Goal: Task Accomplishment & Management: Use online tool/utility

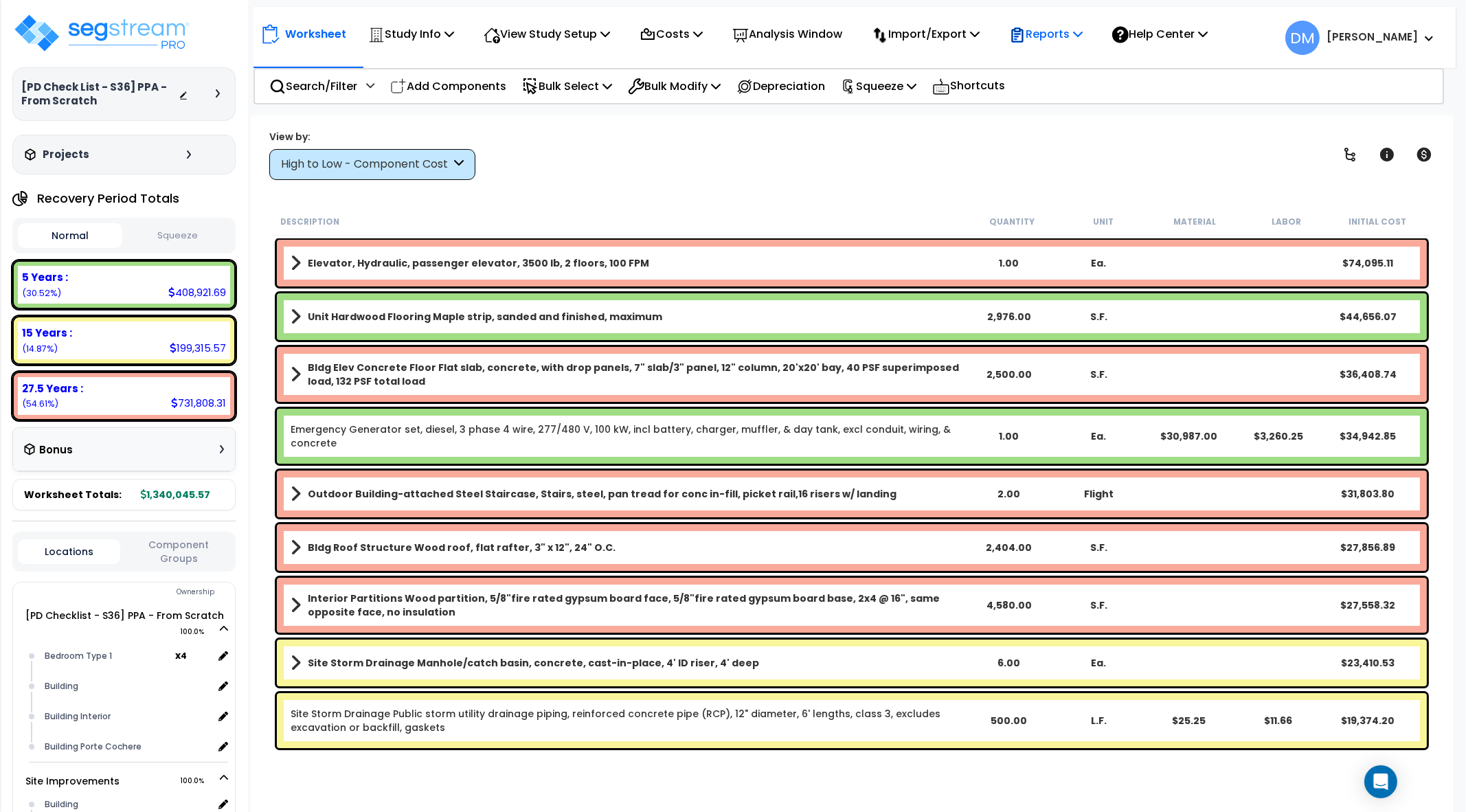
click at [1052, 28] on p "Reports" at bounding box center [1045, 34] width 73 height 19
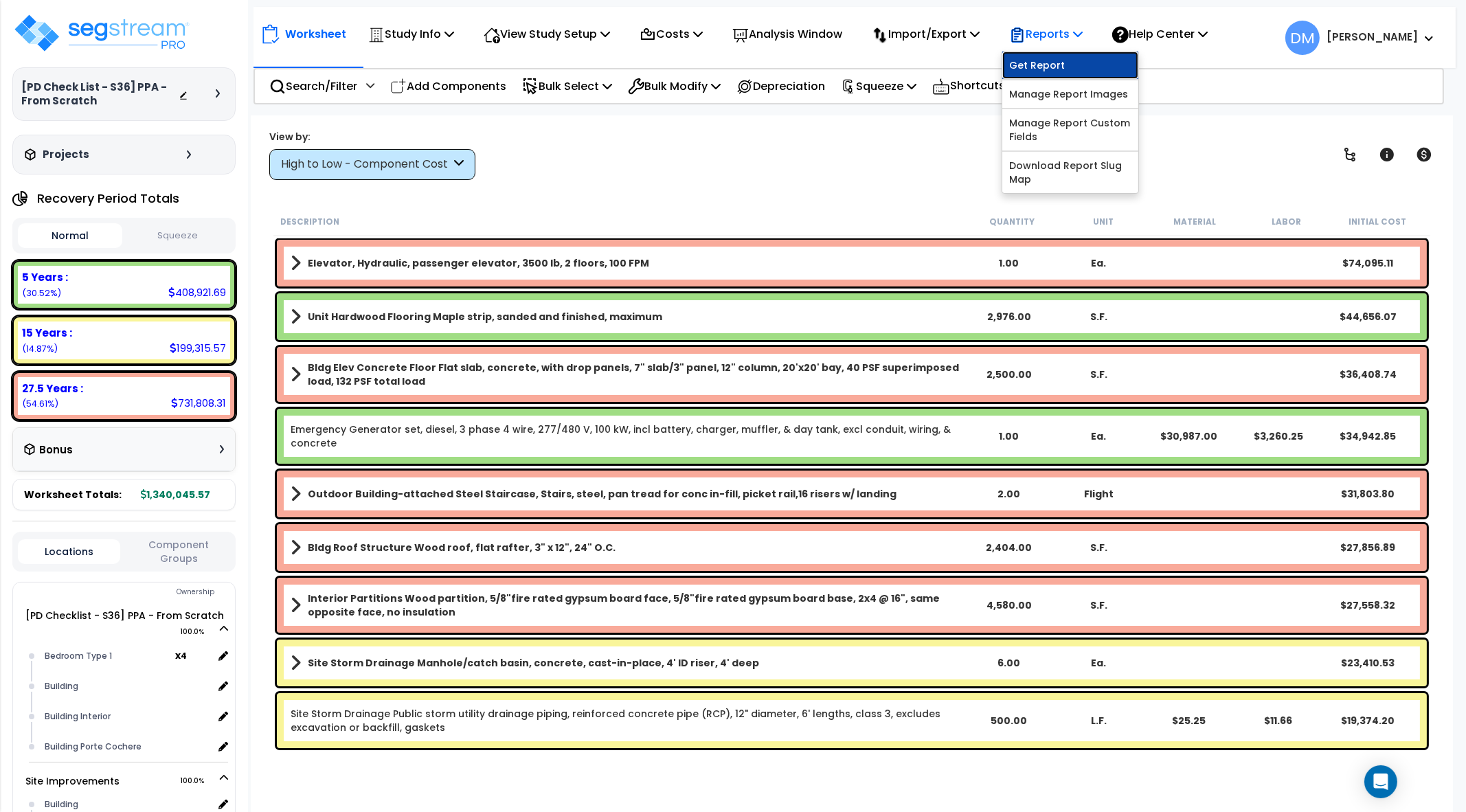
click at [1053, 61] on link "Get Report" at bounding box center [1070, 64] width 136 height 27
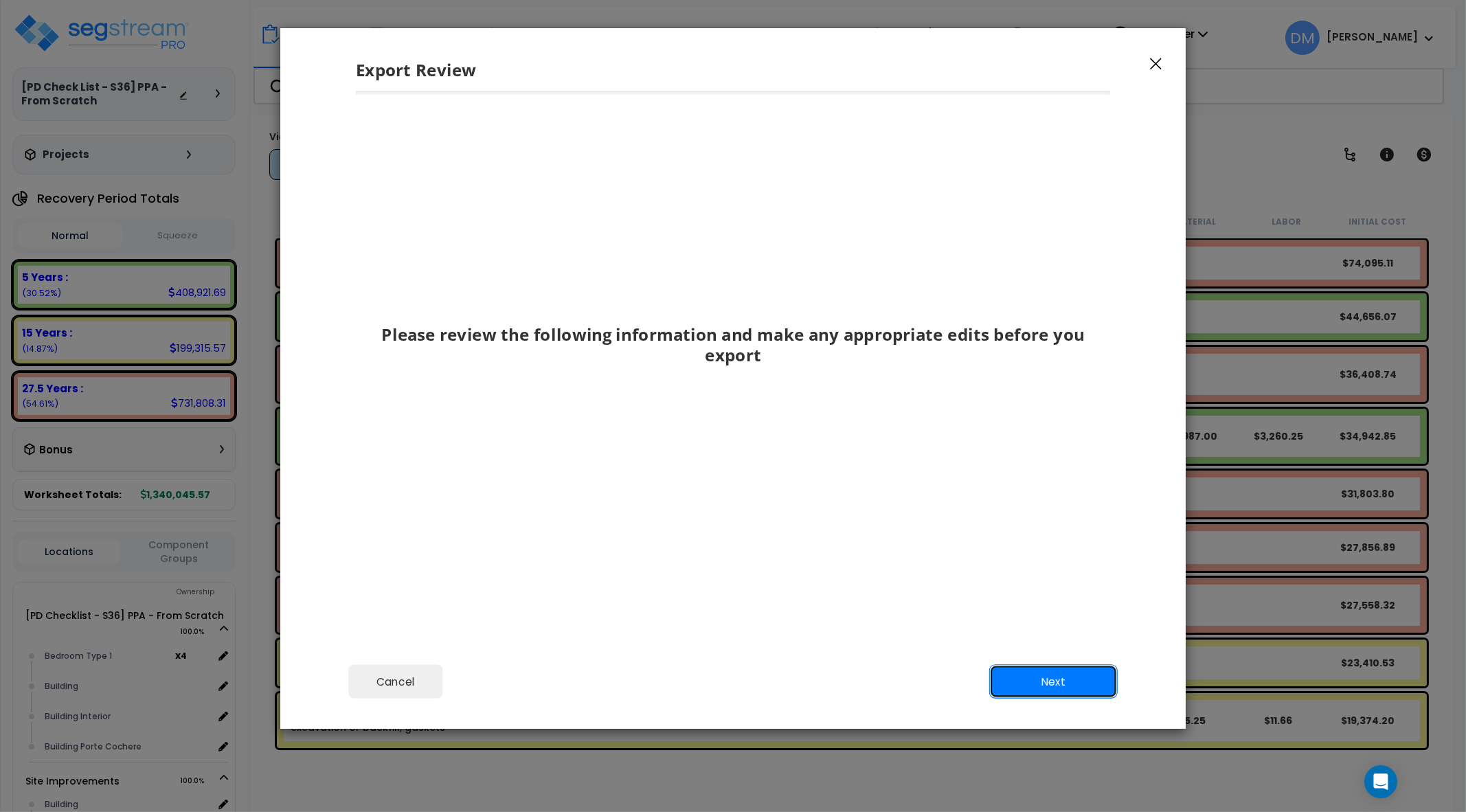
click at [1032, 689] on button "Next" at bounding box center [1054, 681] width 129 height 34
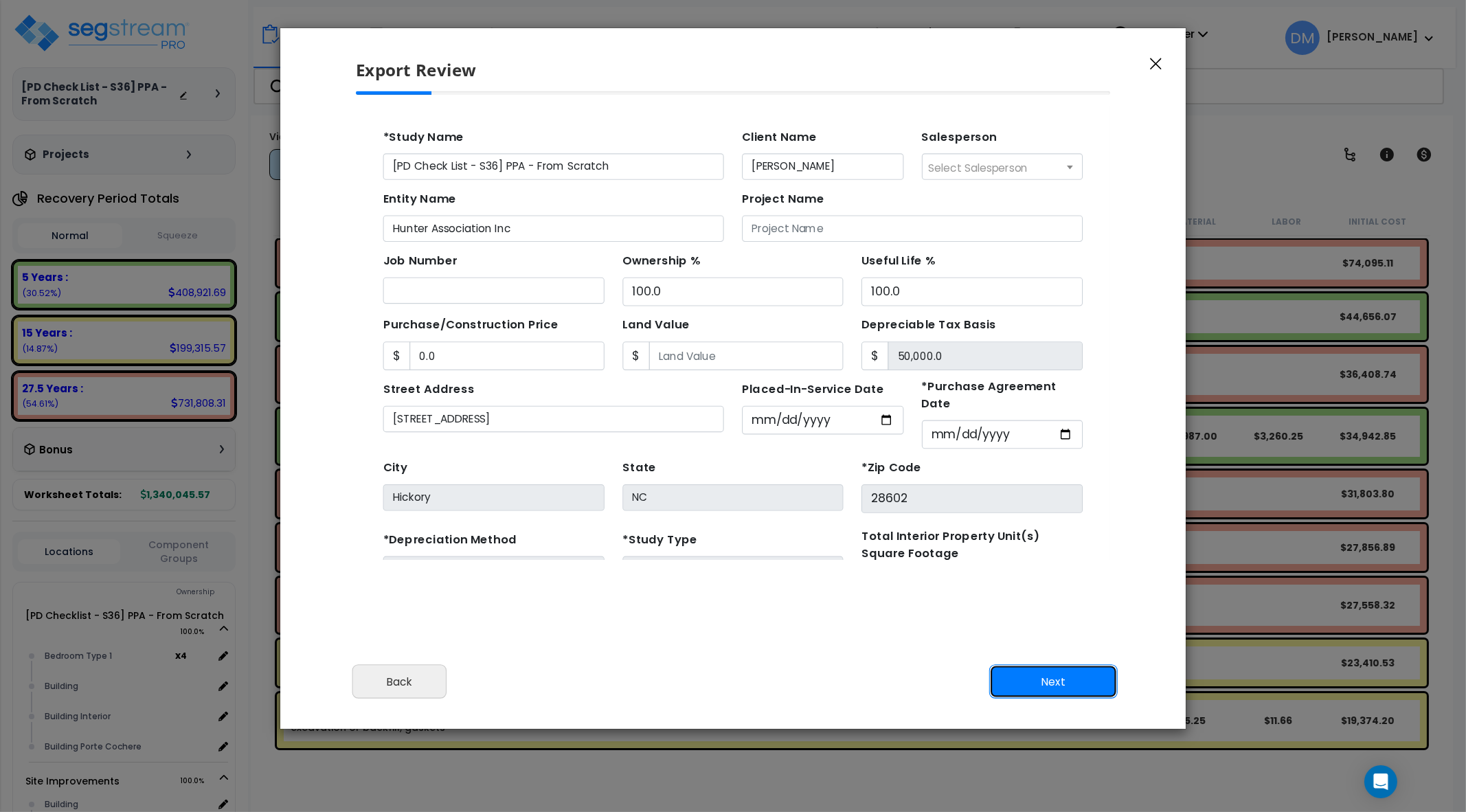
click at [1032, 689] on button "Next" at bounding box center [1054, 681] width 129 height 34
type input "0"
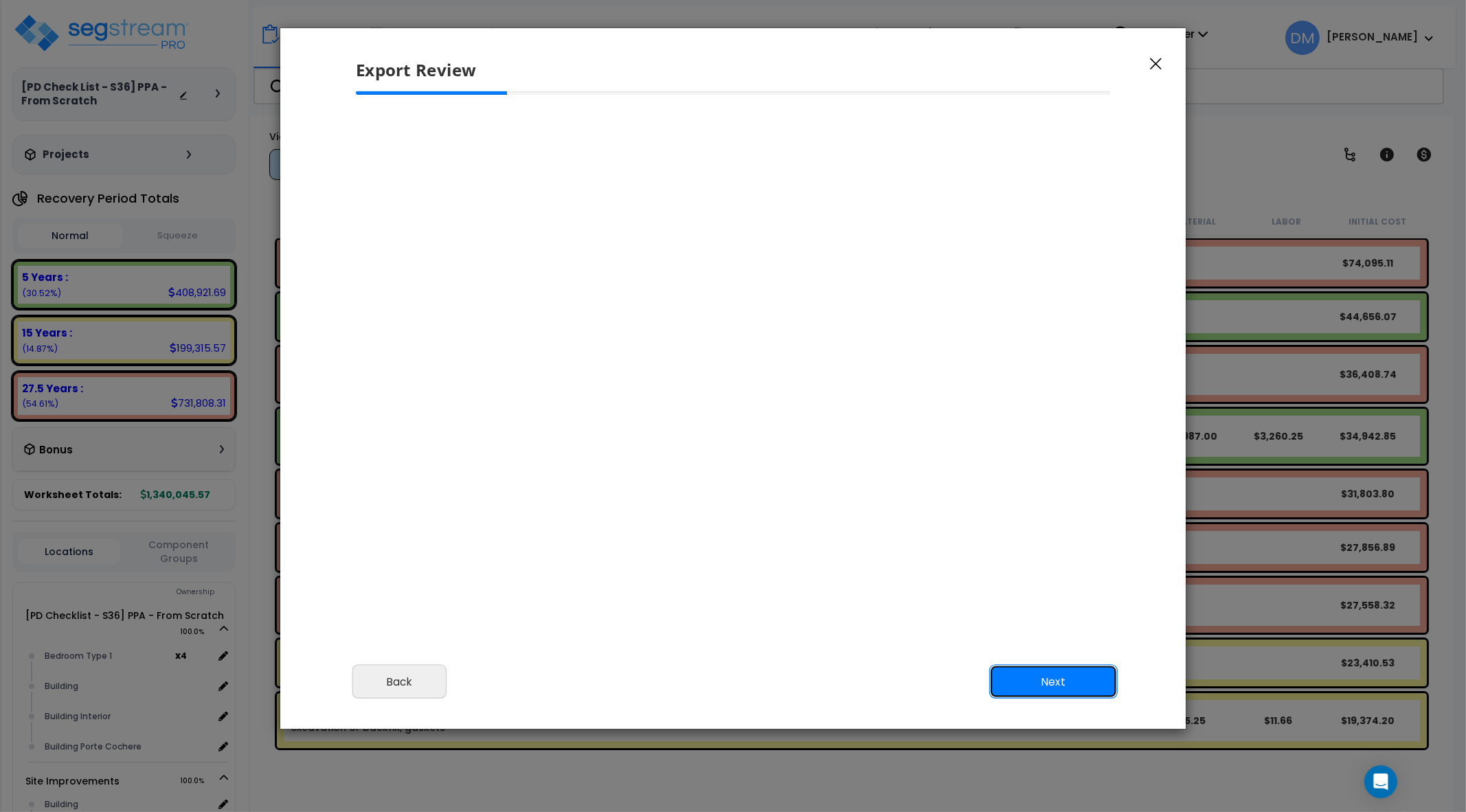
click at [1032, 689] on button "Next" at bounding box center [1054, 681] width 129 height 34
click at [1092, 685] on button "Next" at bounding box center [1054, 681] width 129 height 34
click at [383, 692] on button "Back" at bounding box center [400, 681] width 94 height 34
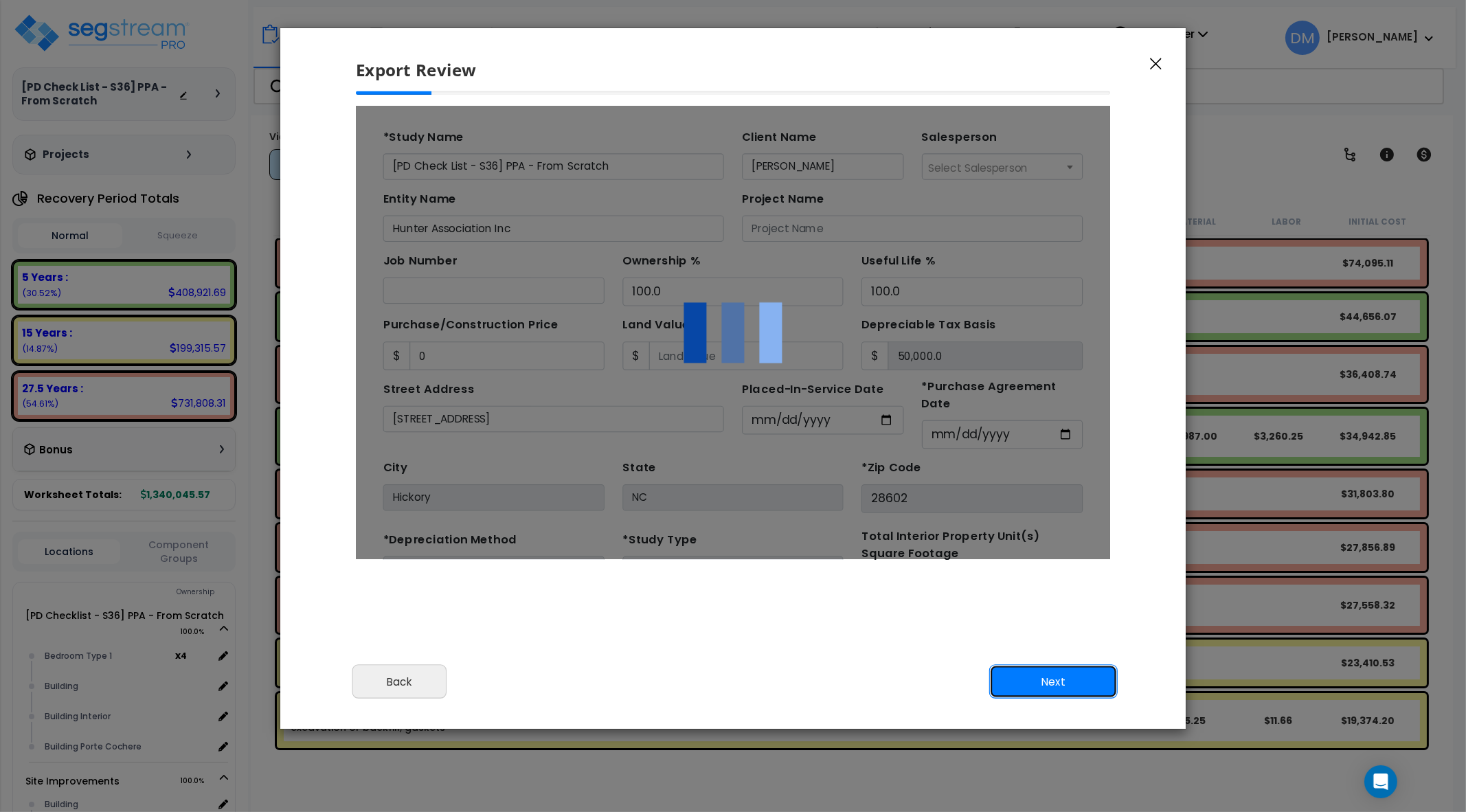
click at [1022, 677] on button "Next" at bounding box center [1054, 681] width 129 height 34
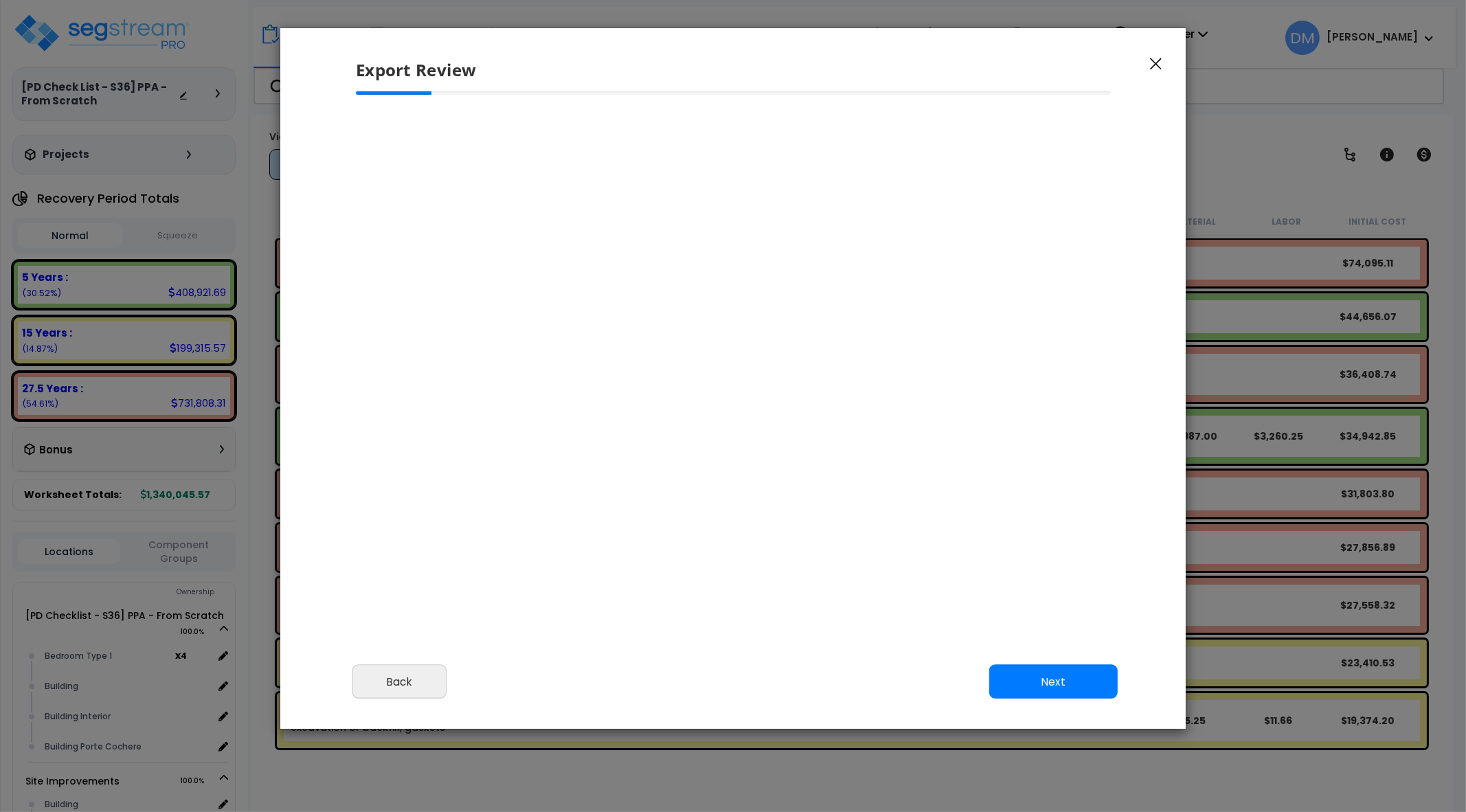
select select "2025"
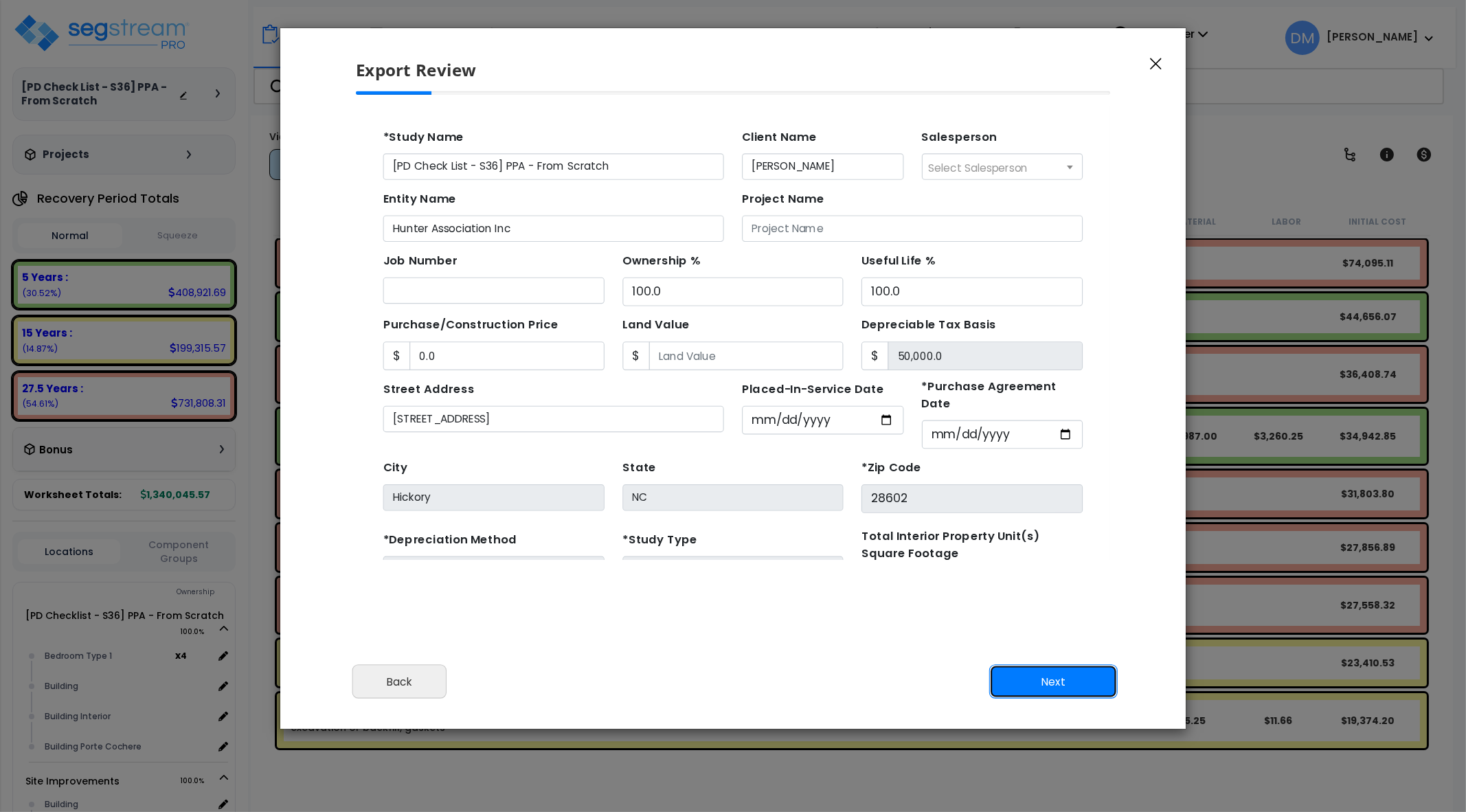
click at [1043, 681] on button "Next" at bounding box center [1054, 681] width 129 height 34
type input "0"
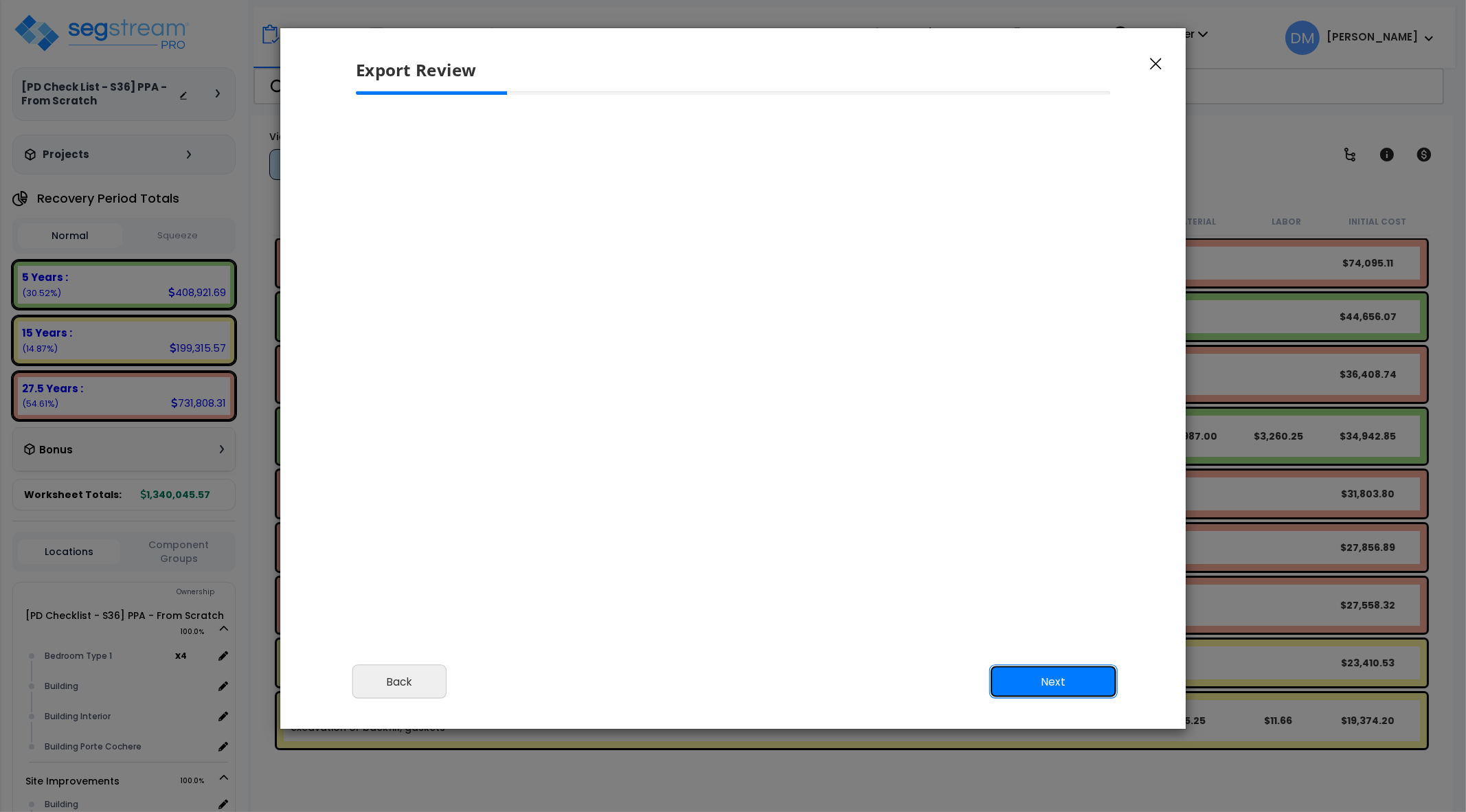
click at [1034, 691] on button "Next" at bounding box center [1054, 681] width 129 height 34
select select "2025"
click at [1069, 683] on button "Next" at bounding box center [1054, 681] width 129 height 34
click at [1153, 60] on icon "button" at bounding box center [1156, 63] width 11 height 11
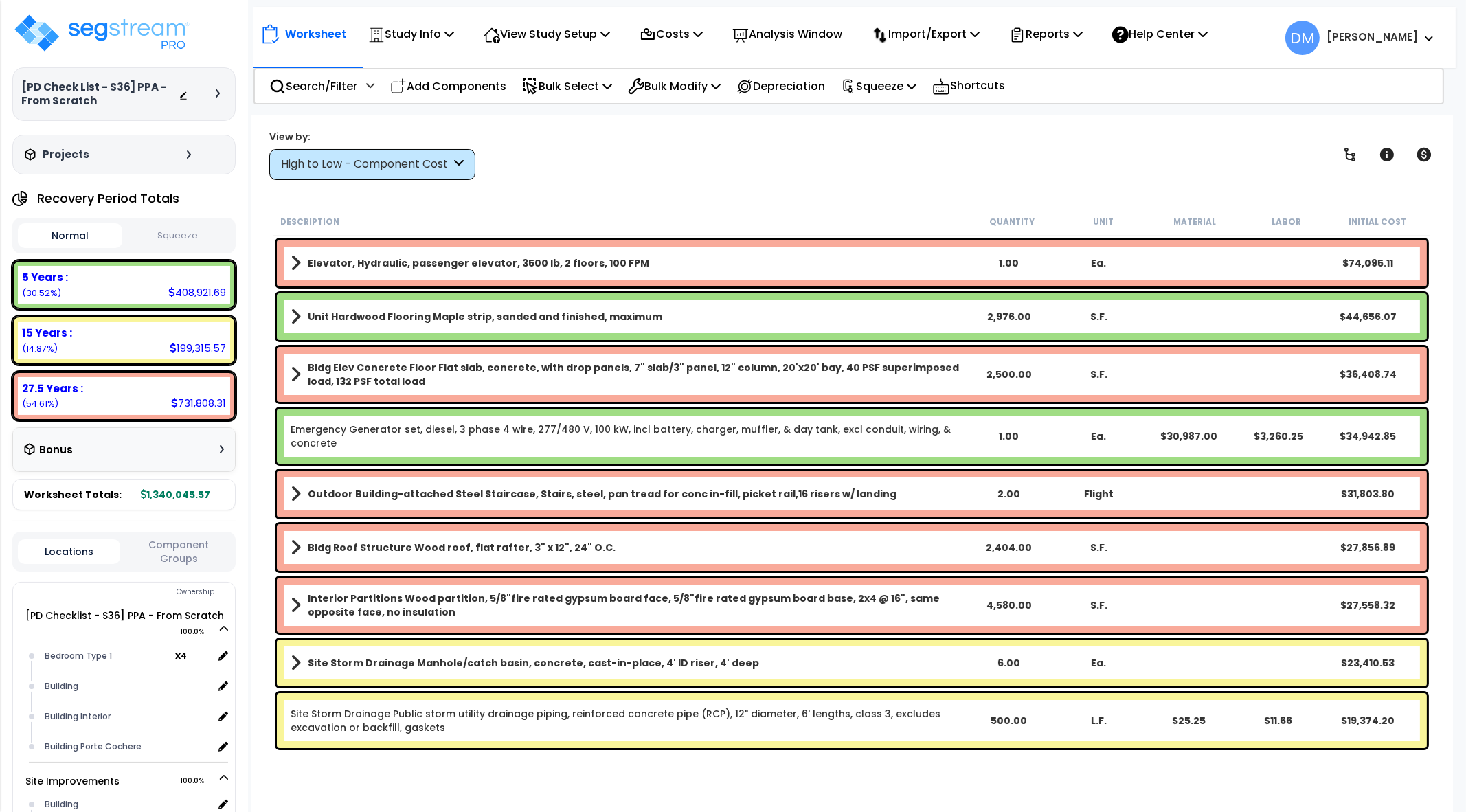
click at [1215, 123] on div "Worksheet Study Info Study Setup Add Property Unit Template study Clone study DM" at bounding box center [851, 521] width 1202 height 812
click at [1052, 33] on p "Reports" at bounding box center [1045, 34] width 73 height 19
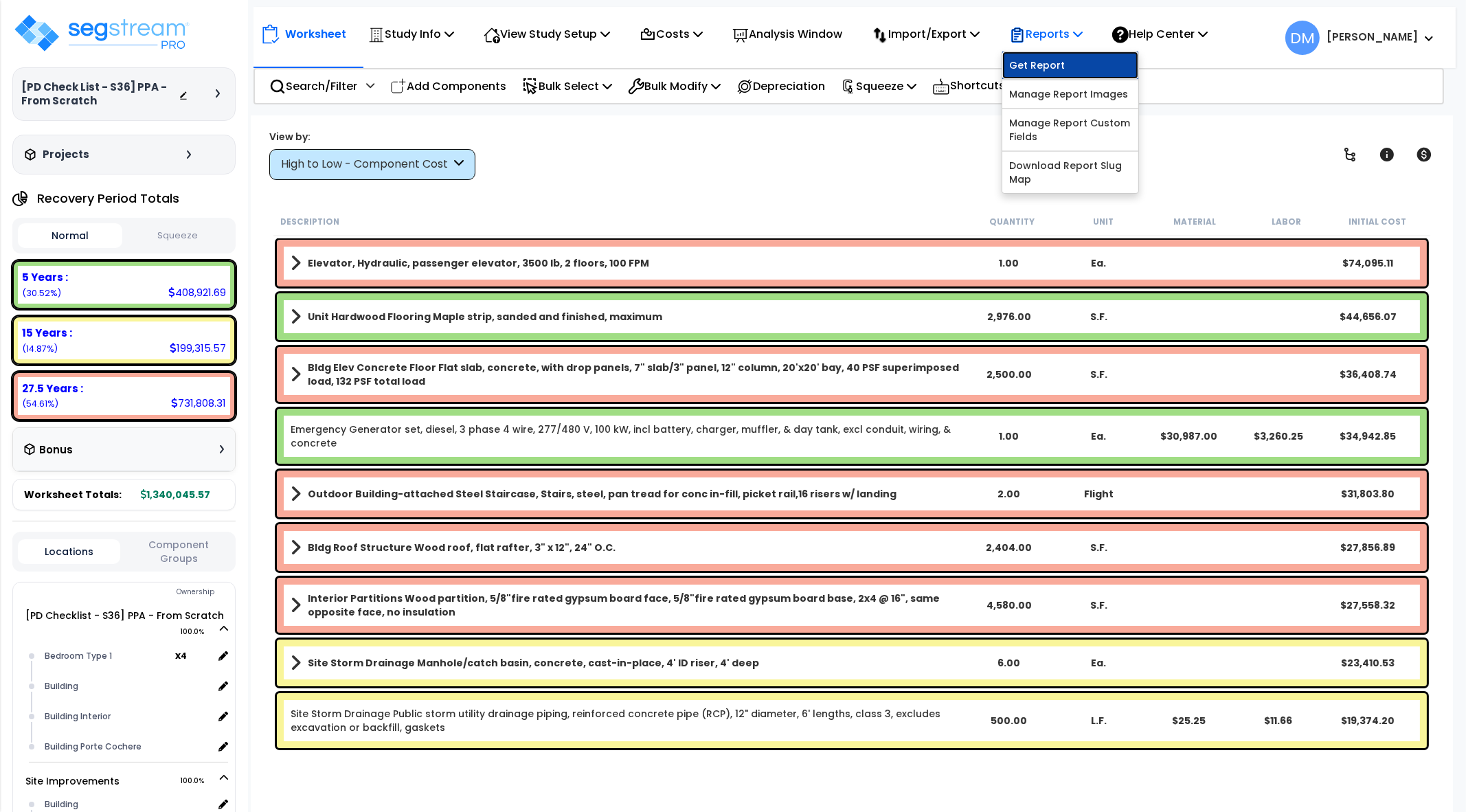
click at [1054, 63] on link "Get Report" at bounding box center [1070, 64] width 136 height 27
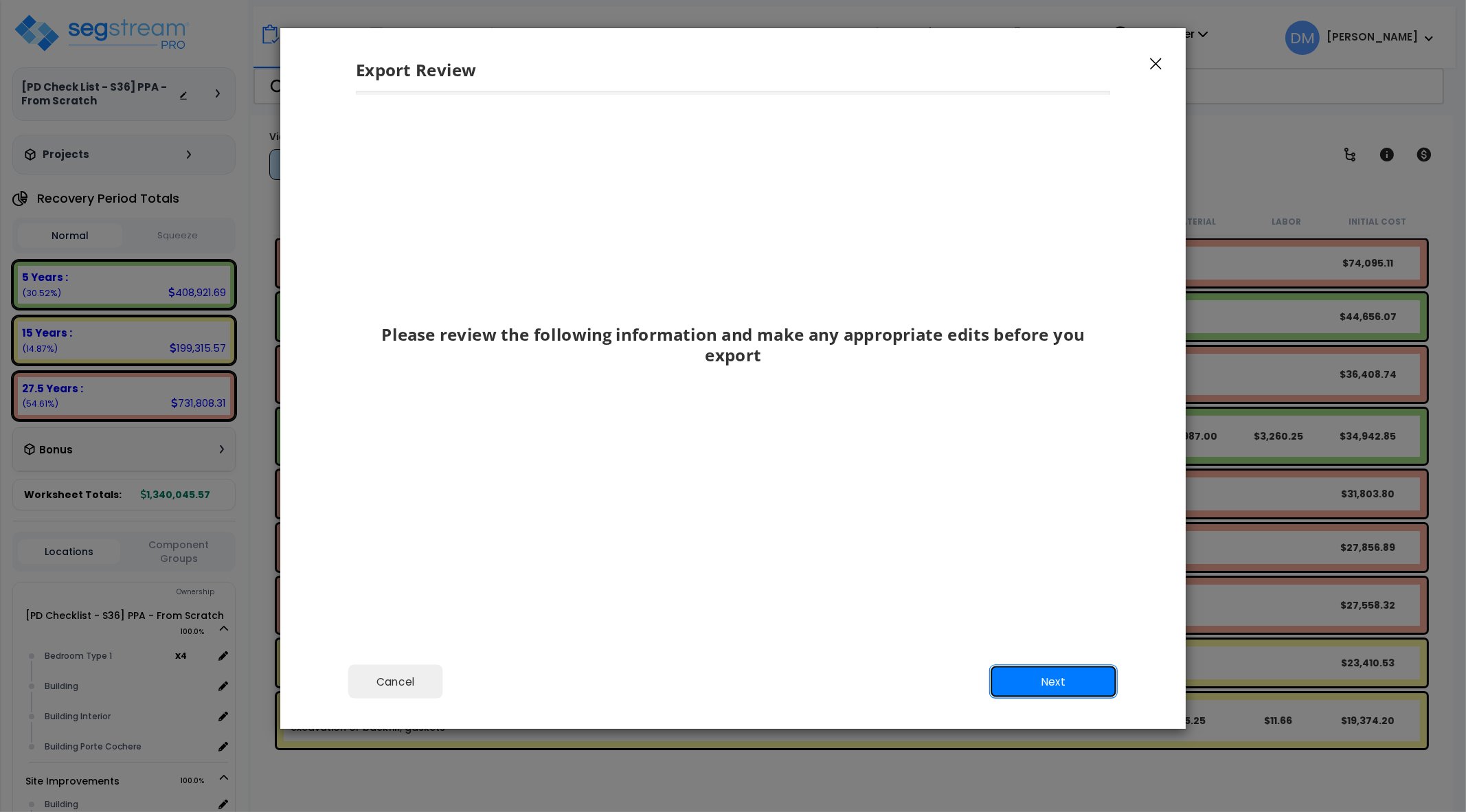
click at [1028, 685] on button "Next" at bounding box center [1054, 681] width 129 height 34
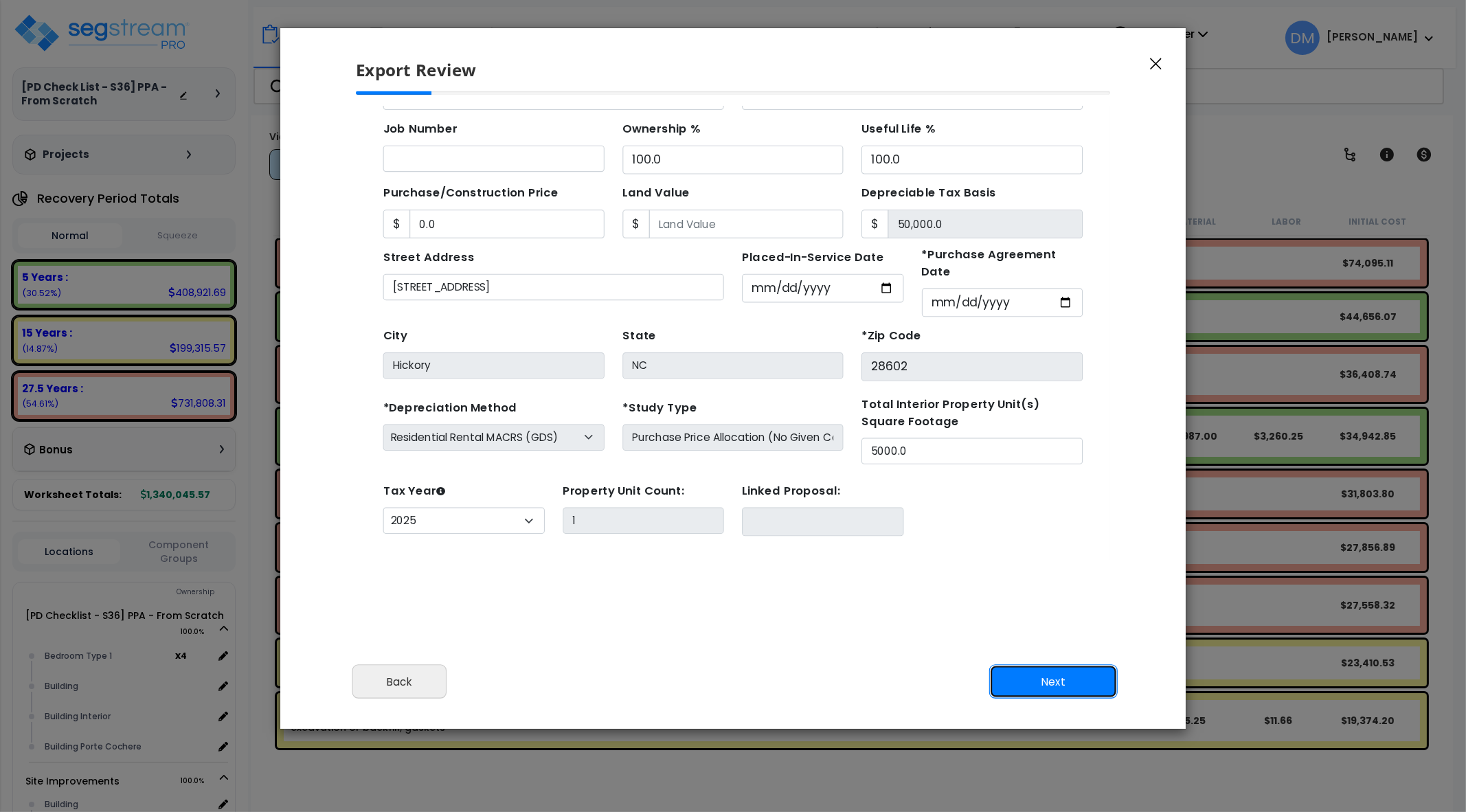
click at [1028, 685] on button "Next" at bounding box center [1054, 681] width 129 height 34
type input "0"
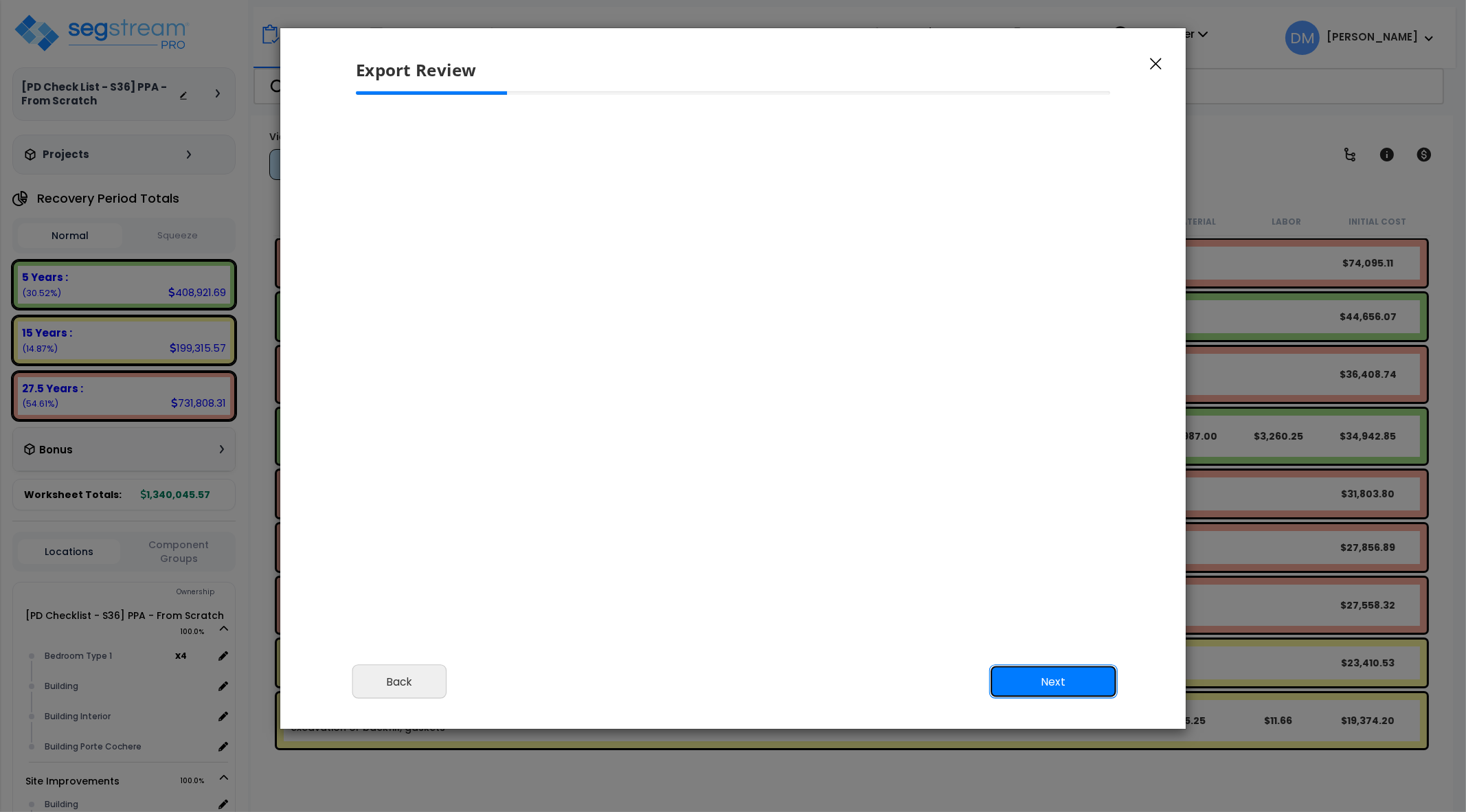
scroll to position [0, 0]
click at [1036, 680] on button "Next" at bounding box center [1054, 681] width 129 height 34
select select "2025"
click at [1060, 689] on button "Next" at bounding box center [1054, 681] width 129 height 34
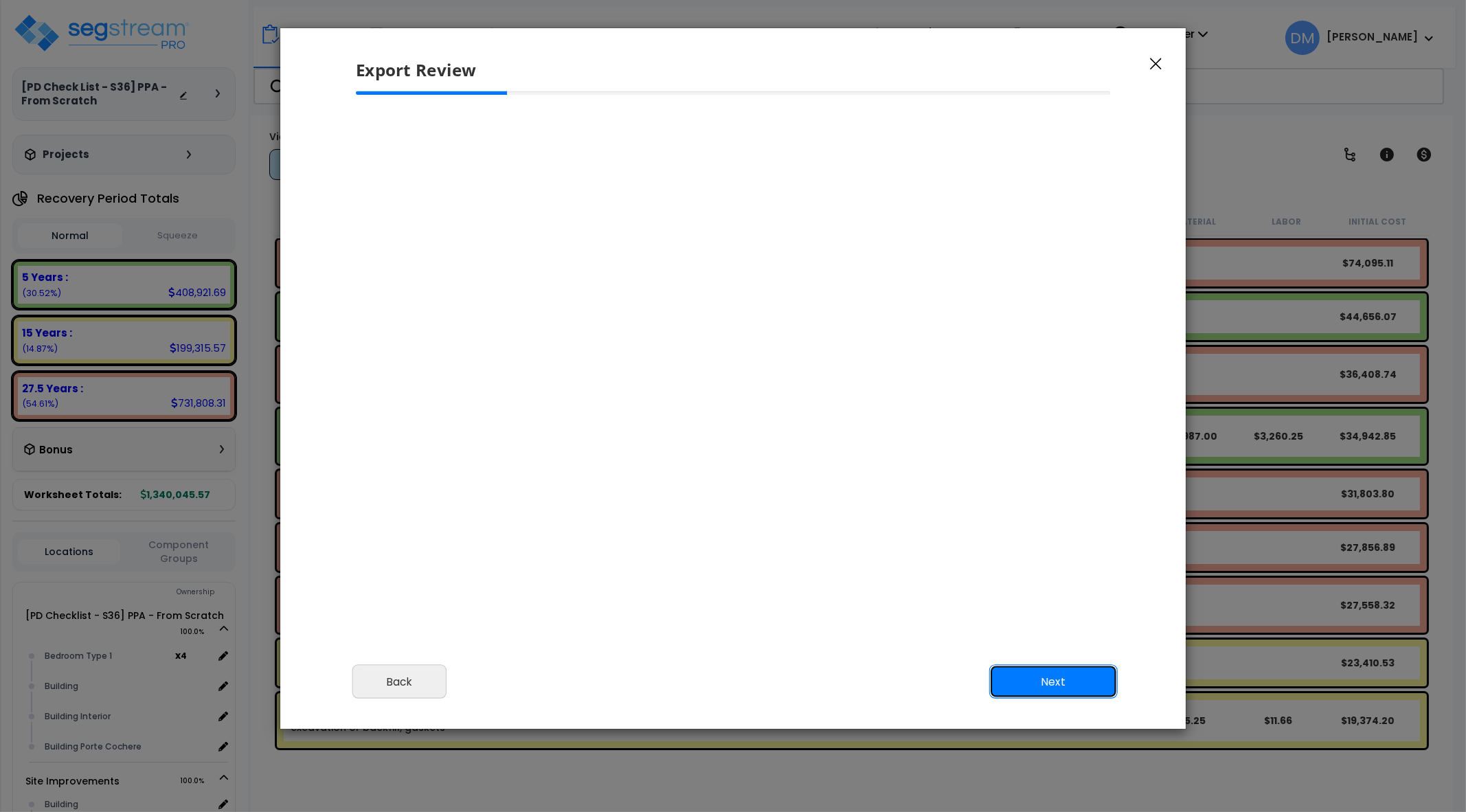
click at [1078, 676] on button "Next" at bounding box center [1054, 681] width 129 height 34
click at [1050, 689] on button "Next" at bounding box center [1054, 681] width 129 height 34
click at [1058, 679] on button "Next" at bounding box center [1054, 681] width 129 height 34
click at [1161, 70] on button "button" at bounding box center [1156, 63] width 20 height 17
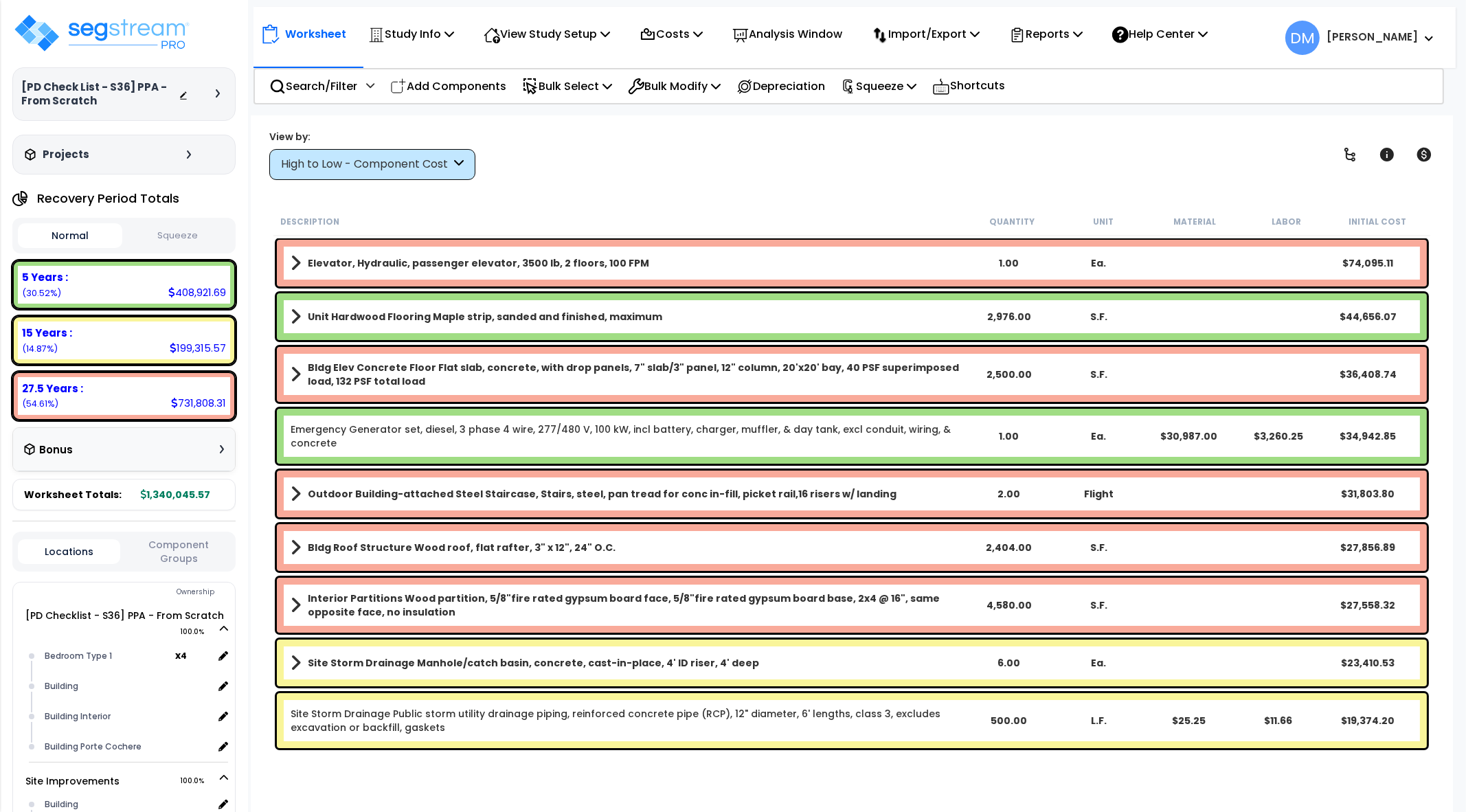
click at [1178, 147] on div "View by: High to Low - Component Cost High to Low - Component Cost" at bounding box center [852, 154] width 1175 height 51
click at [1060, 26] on p "Reports" at bounding box center [1045, 34] width 73 height 19
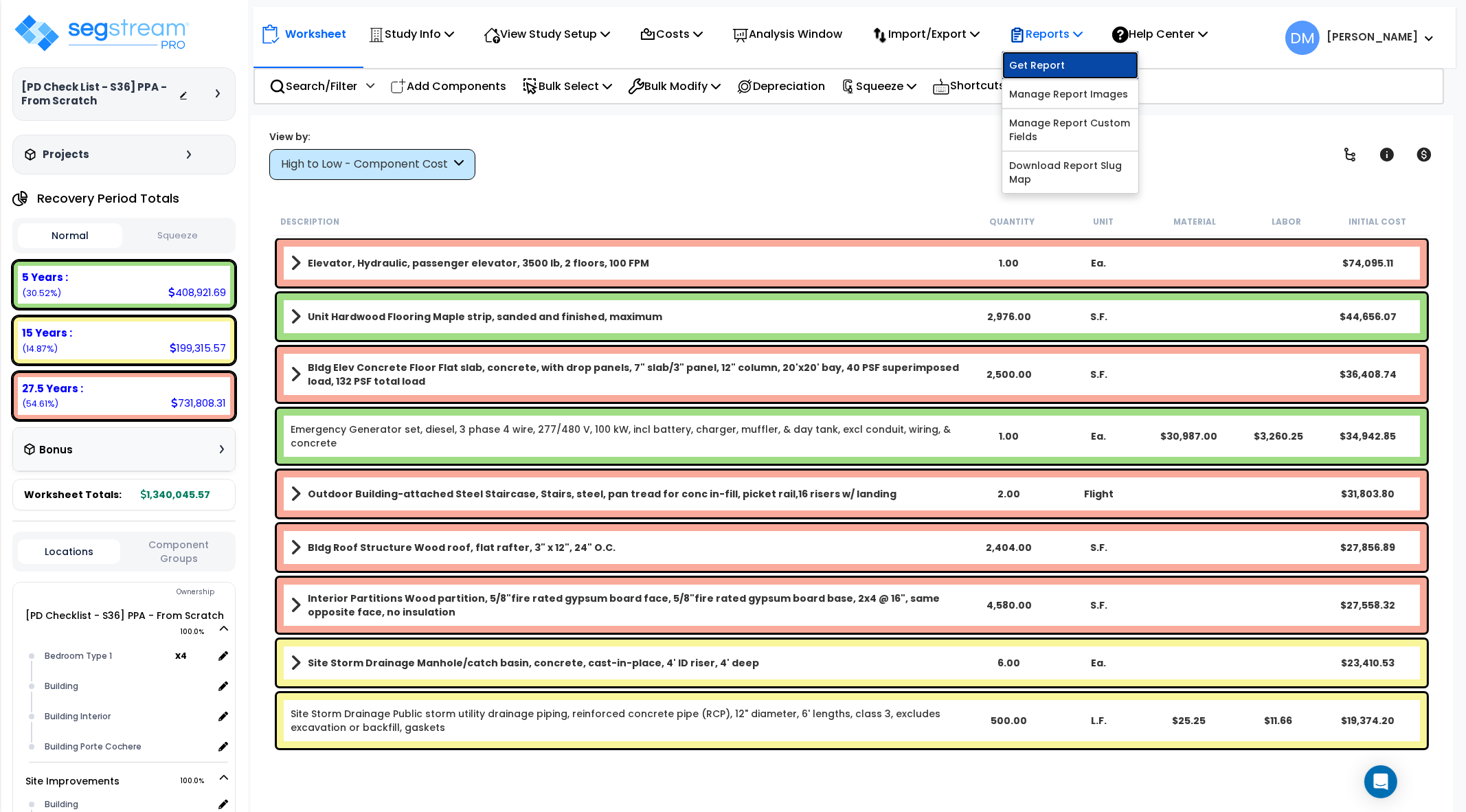
click at [1088, 63] on link "Get Report" at bounding box center [1070, 64] width 136 height 27
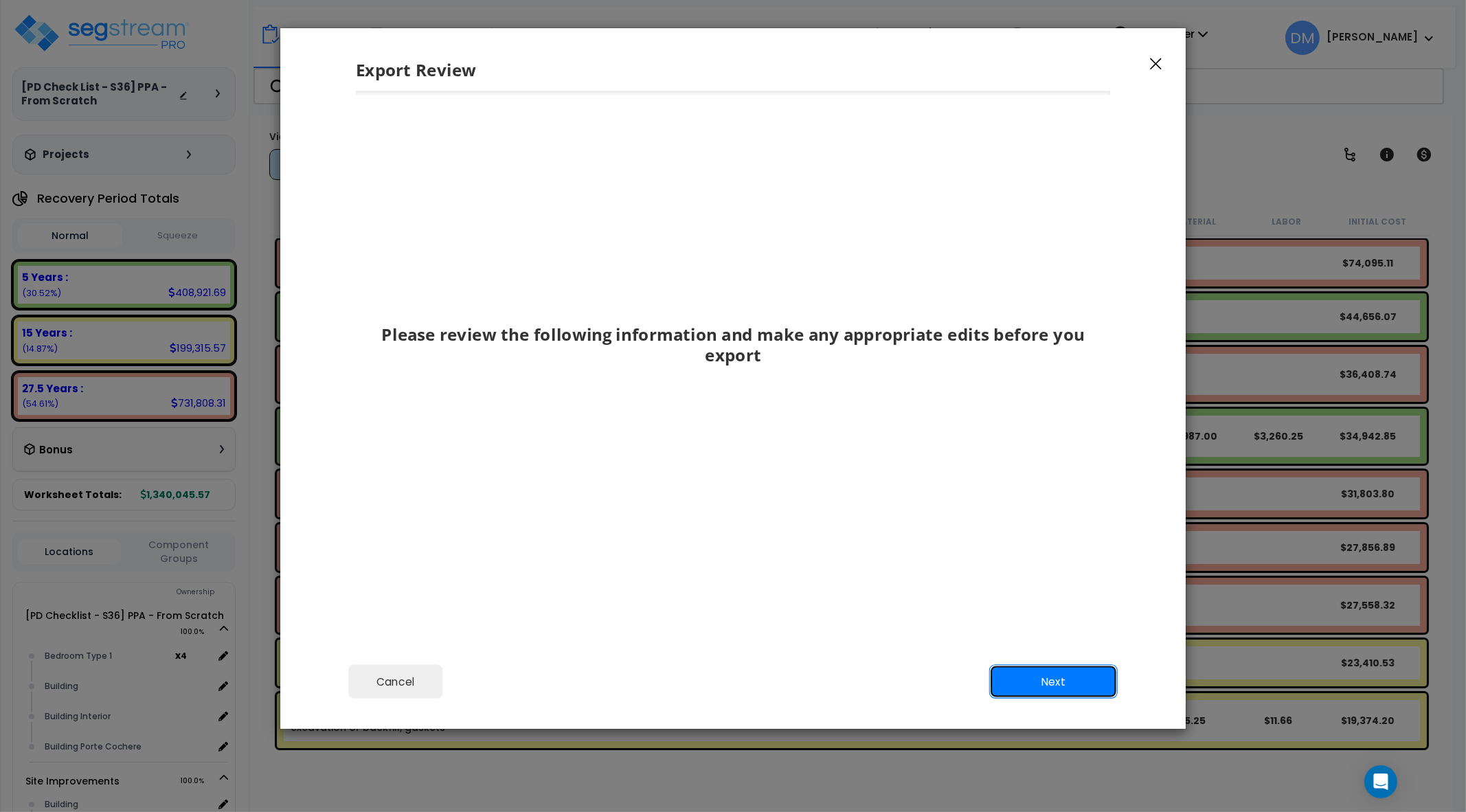
click at [1050, 673] on button "Next" at bounding box center [1054, 681] width 129 height 34
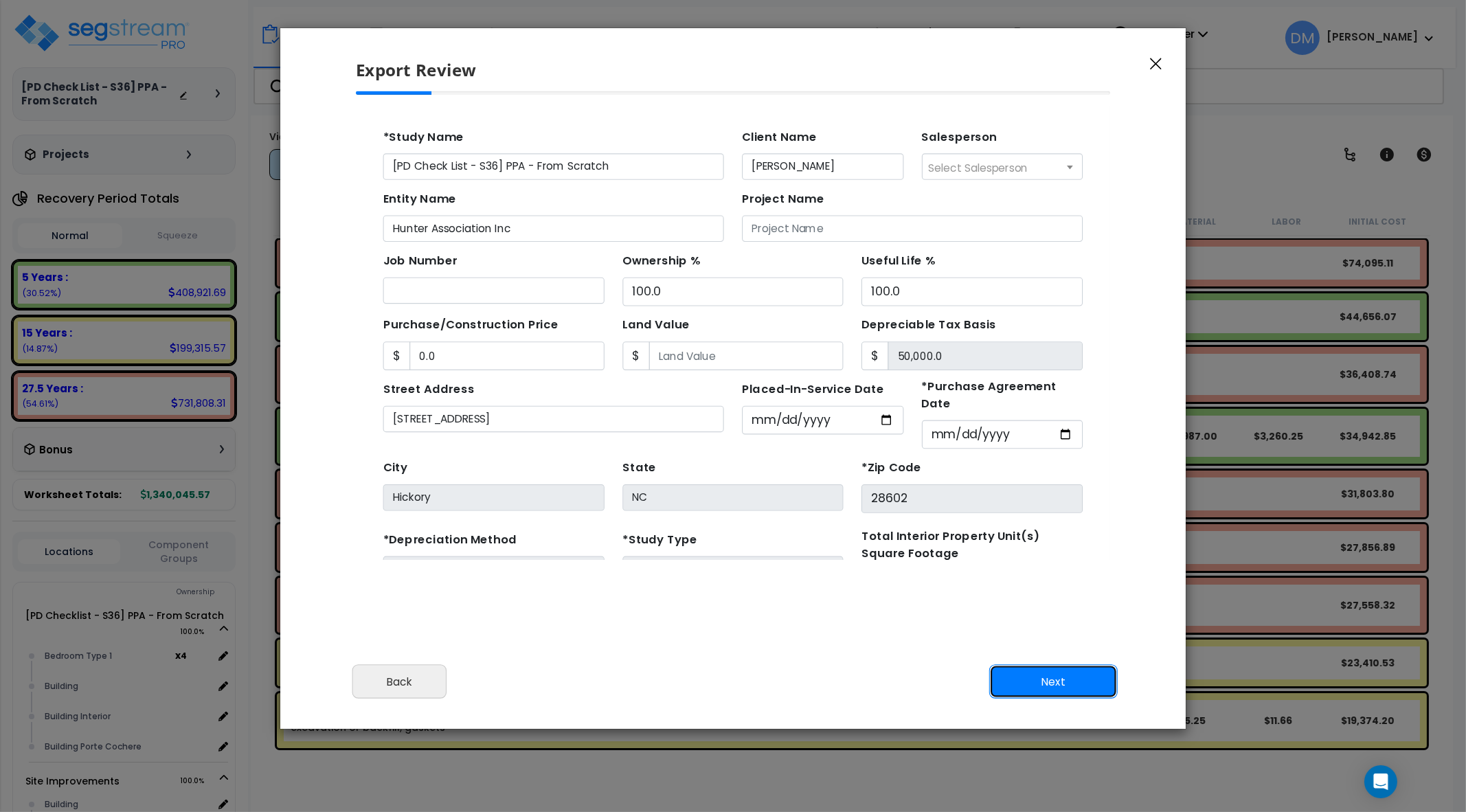
click at [1050, 673] on button "Next" at bounding box center [1054, 681] width 129 height 34
type input "0"
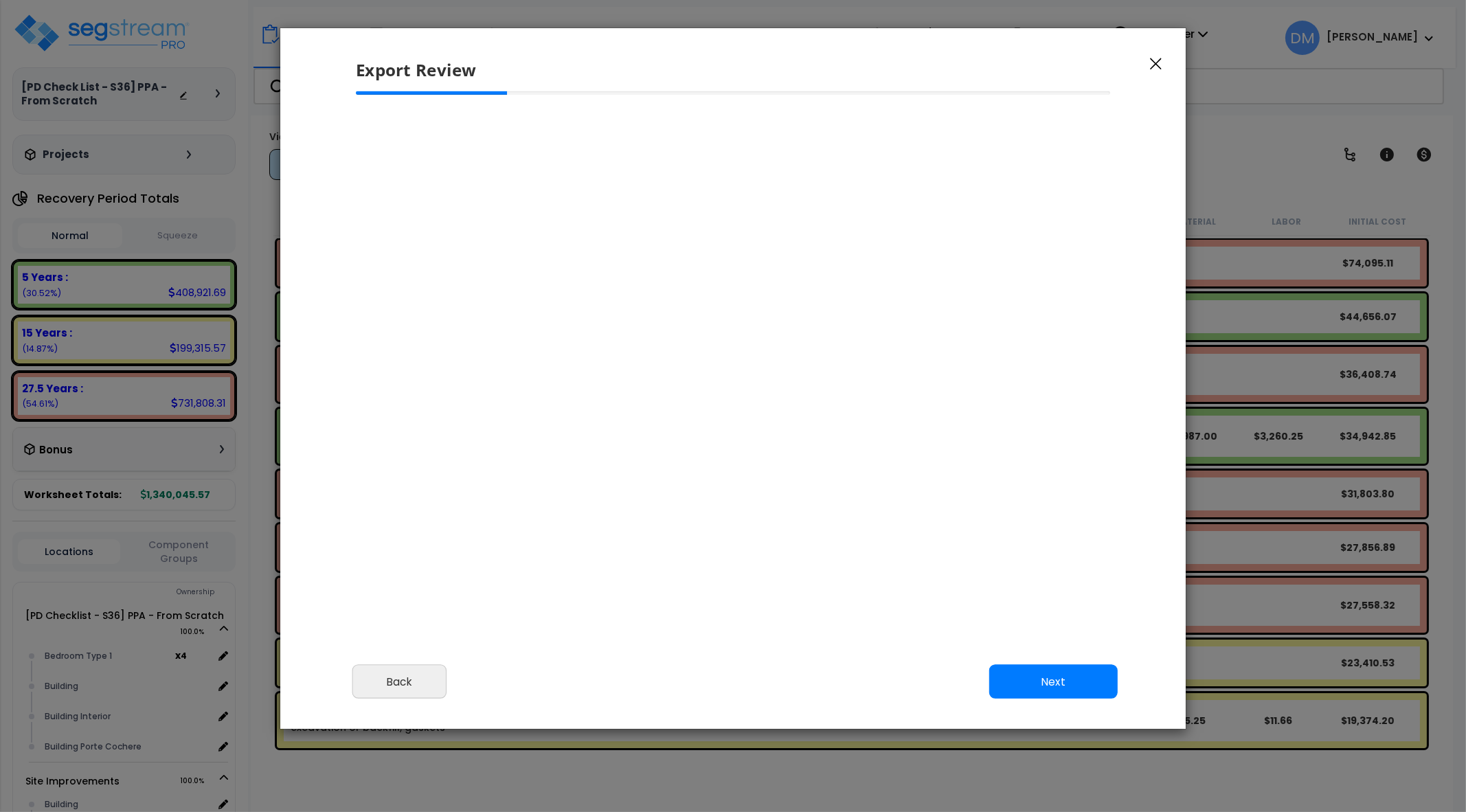
select select "2025"
click at [1093, 675] on button "Next" at bounding box center [1054, 681] width 129 height 34
click at [1094, 677] on button "Next" at bounding box center [1054, 681] width 129 height 34
click at [1155, 53] on div "Export Review" at bounding box center [733, 60] width 906 height 63
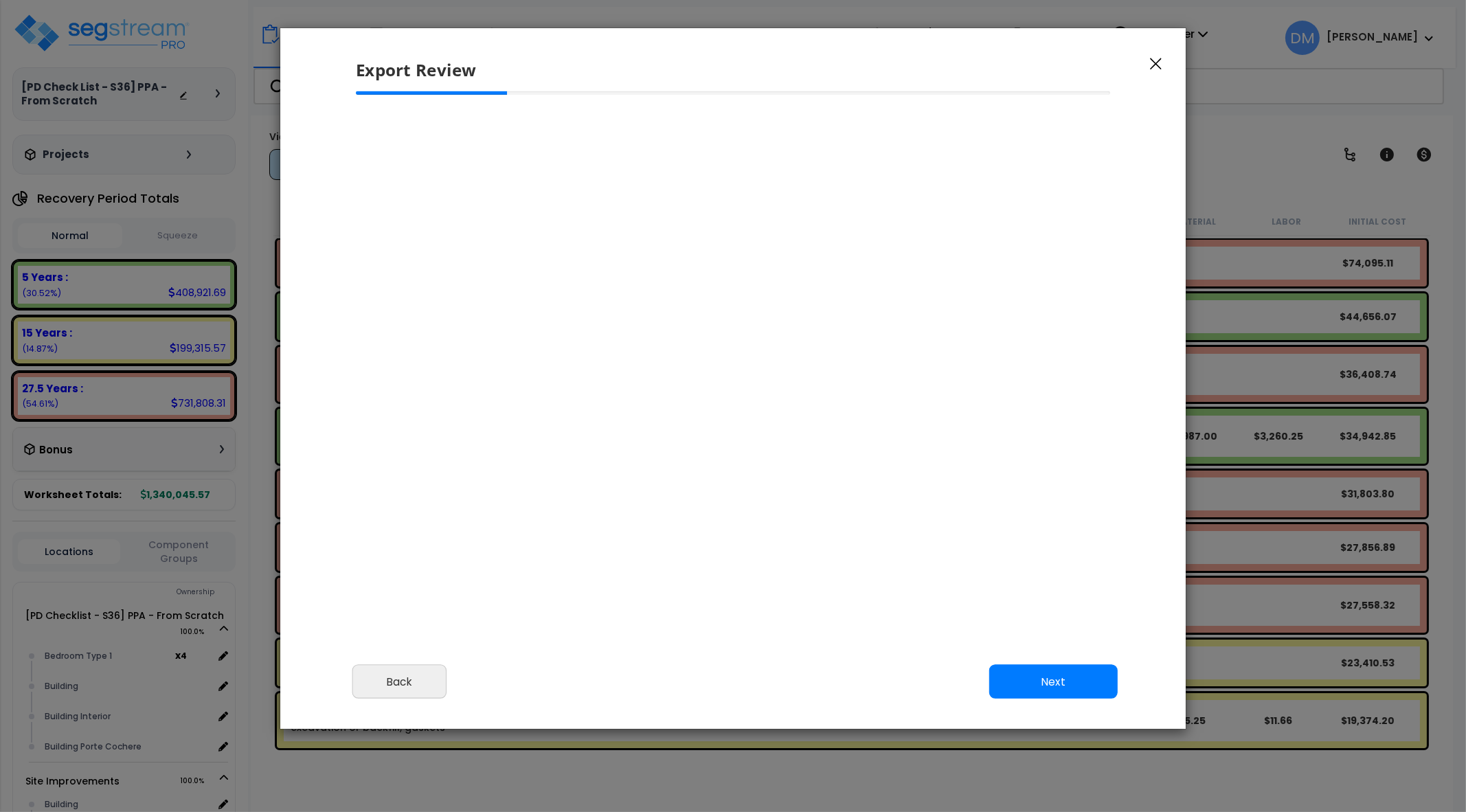
click at [1153, 63] on icon "button" at bounding box center [1156, 63] width 11 height 12
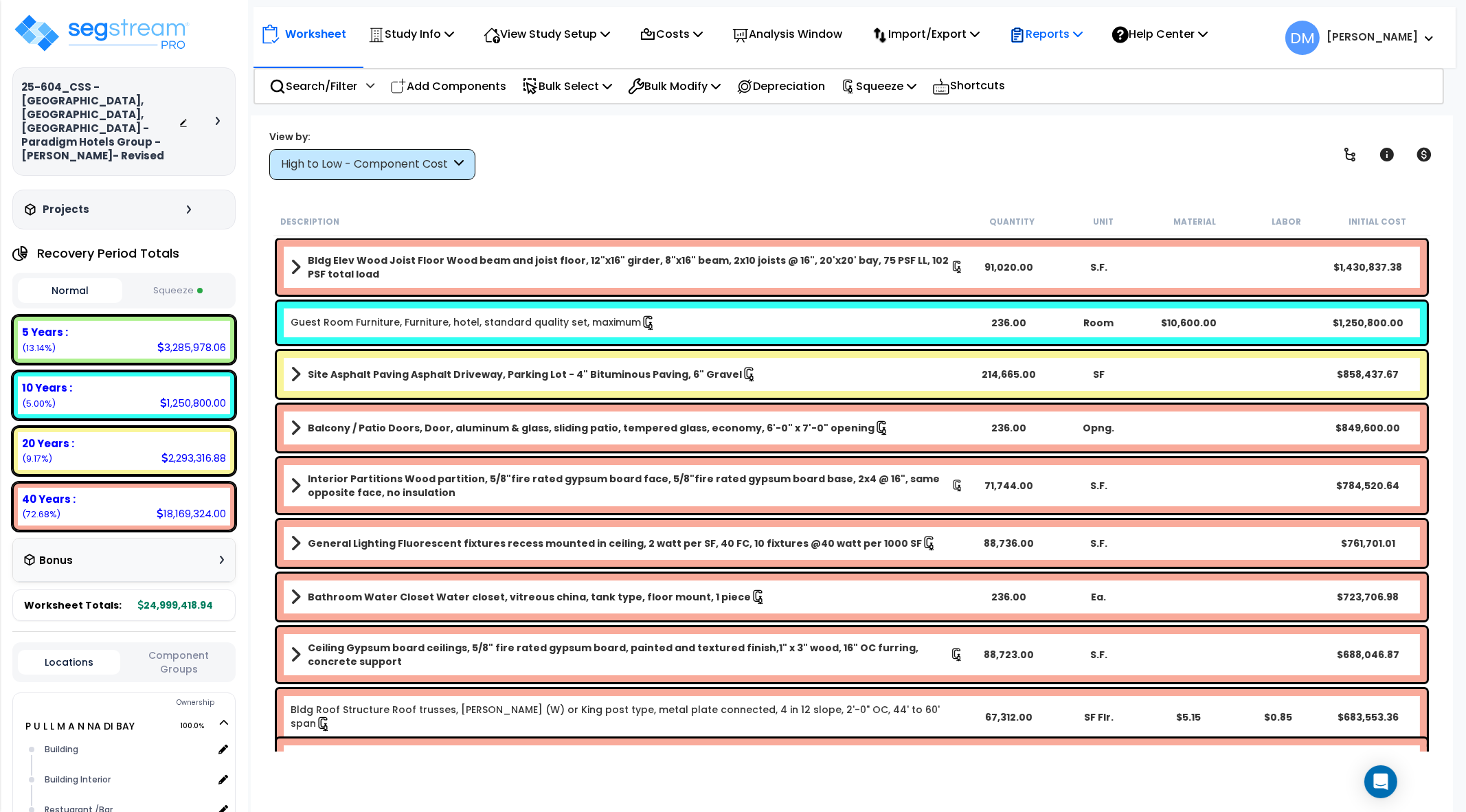
click at [1051, 39] on p "Reports" at bounding box center [1045, 34] width 73 height 19
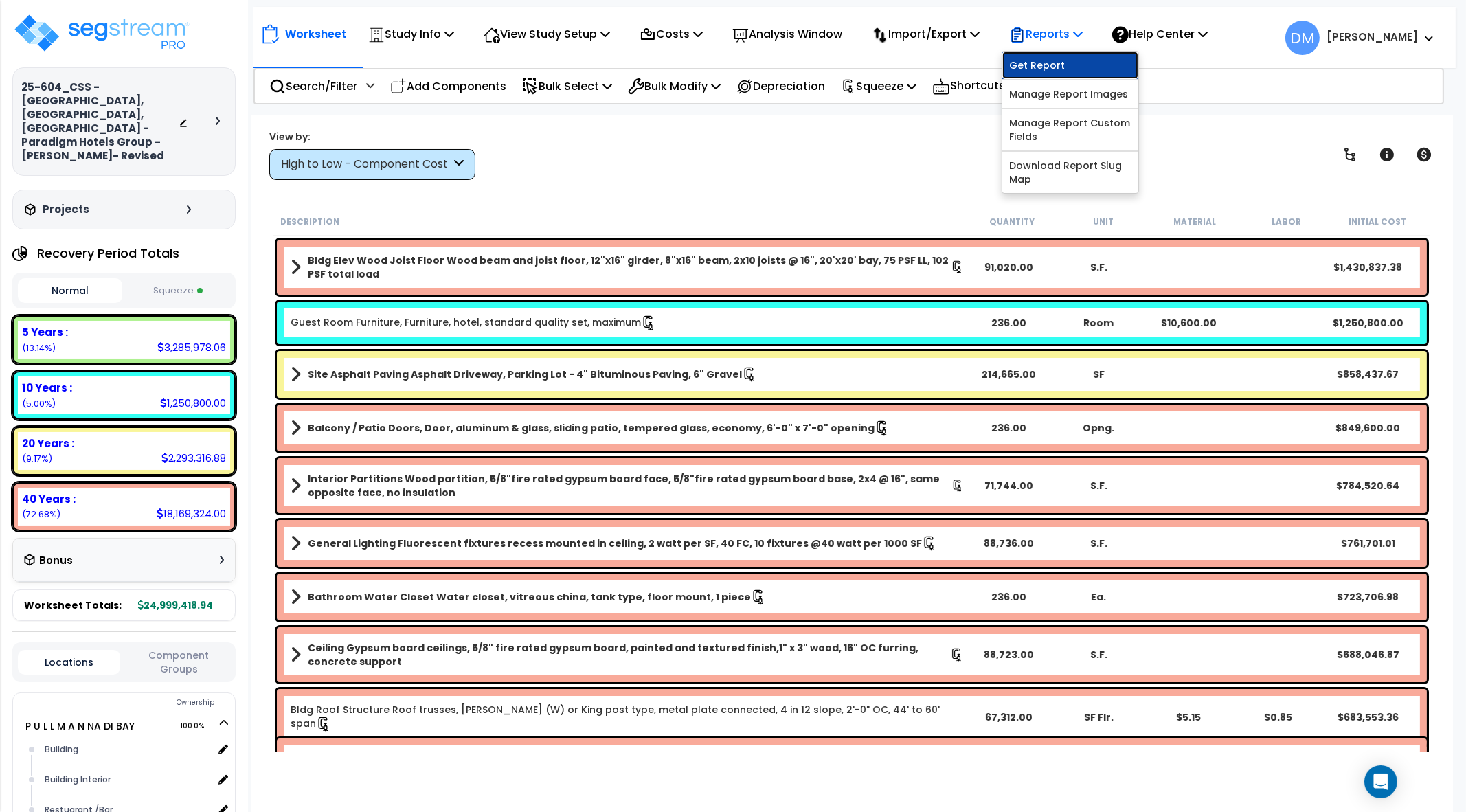
click at [1035, 60] on link "Get Report" at bounding box center [1070, 64] width 136 height 27
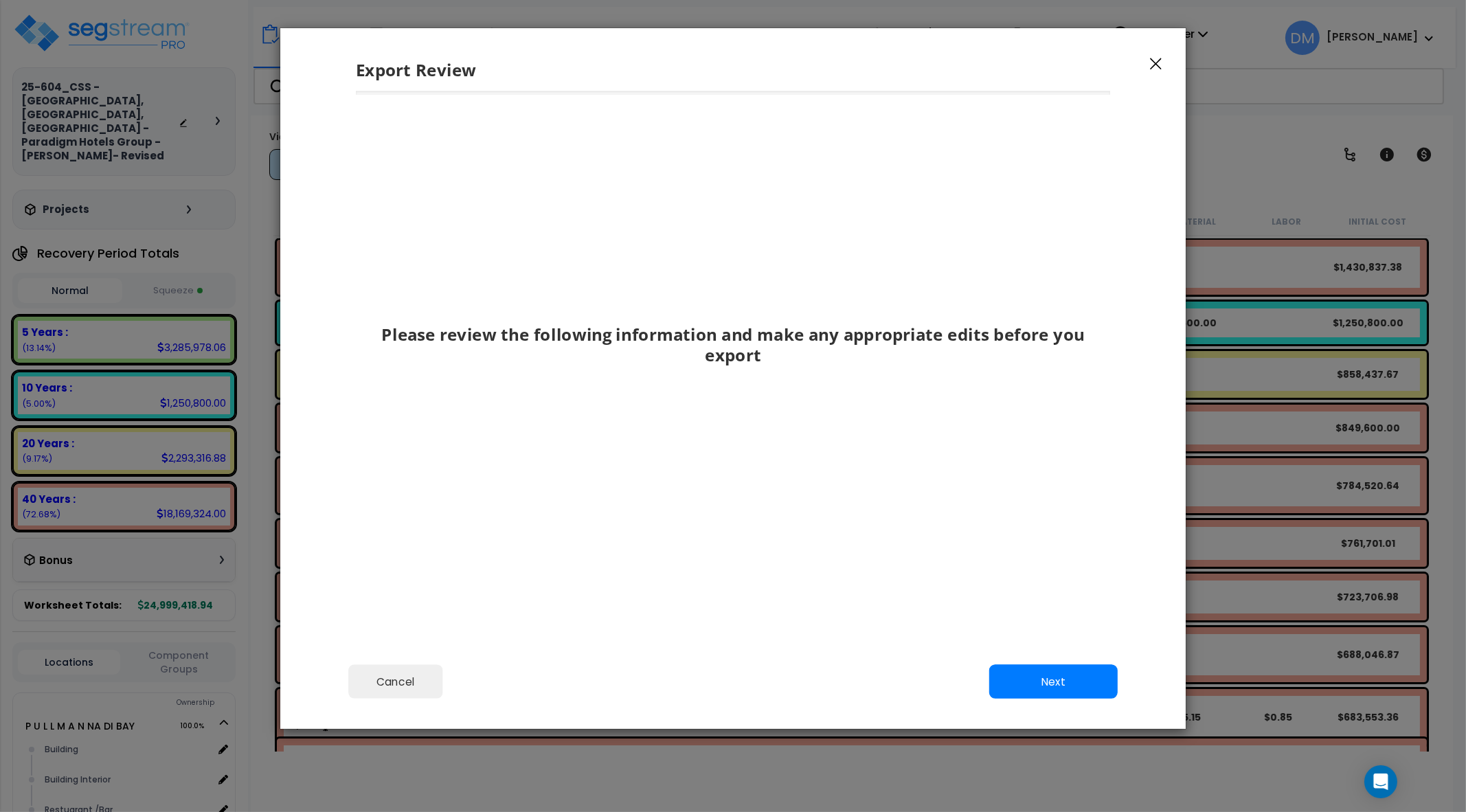
click at [1055, 648] on div "Cancel Back Next Export Edit Images" at bounding box center [733, 691] width 906 height 75
click at [1055, 648] on button "Next" at bounding box center [1054, 681] width 129 height 34
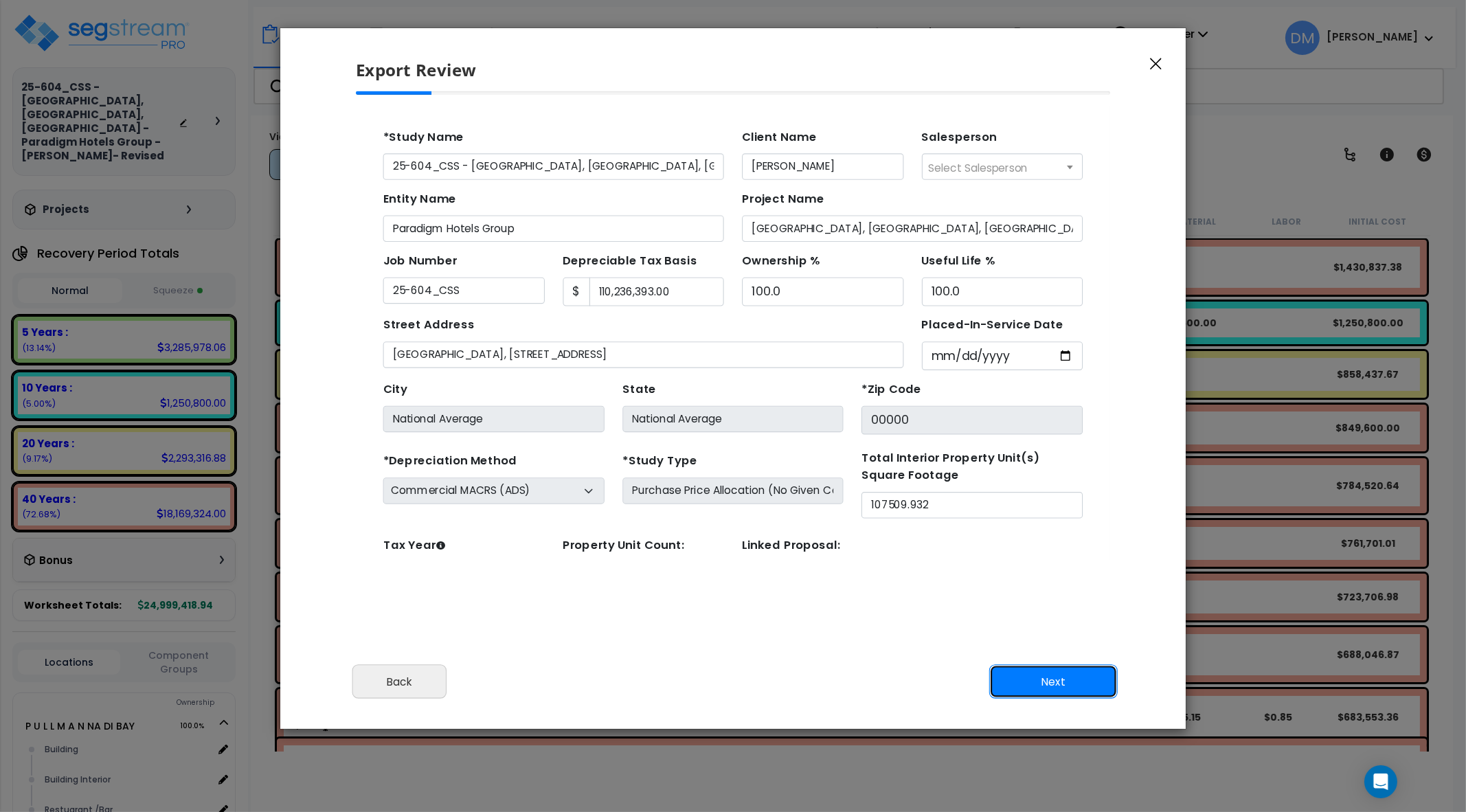
click at [1056, 648] on button "Next" at bounding box center [1054, 681] width 129 height 34
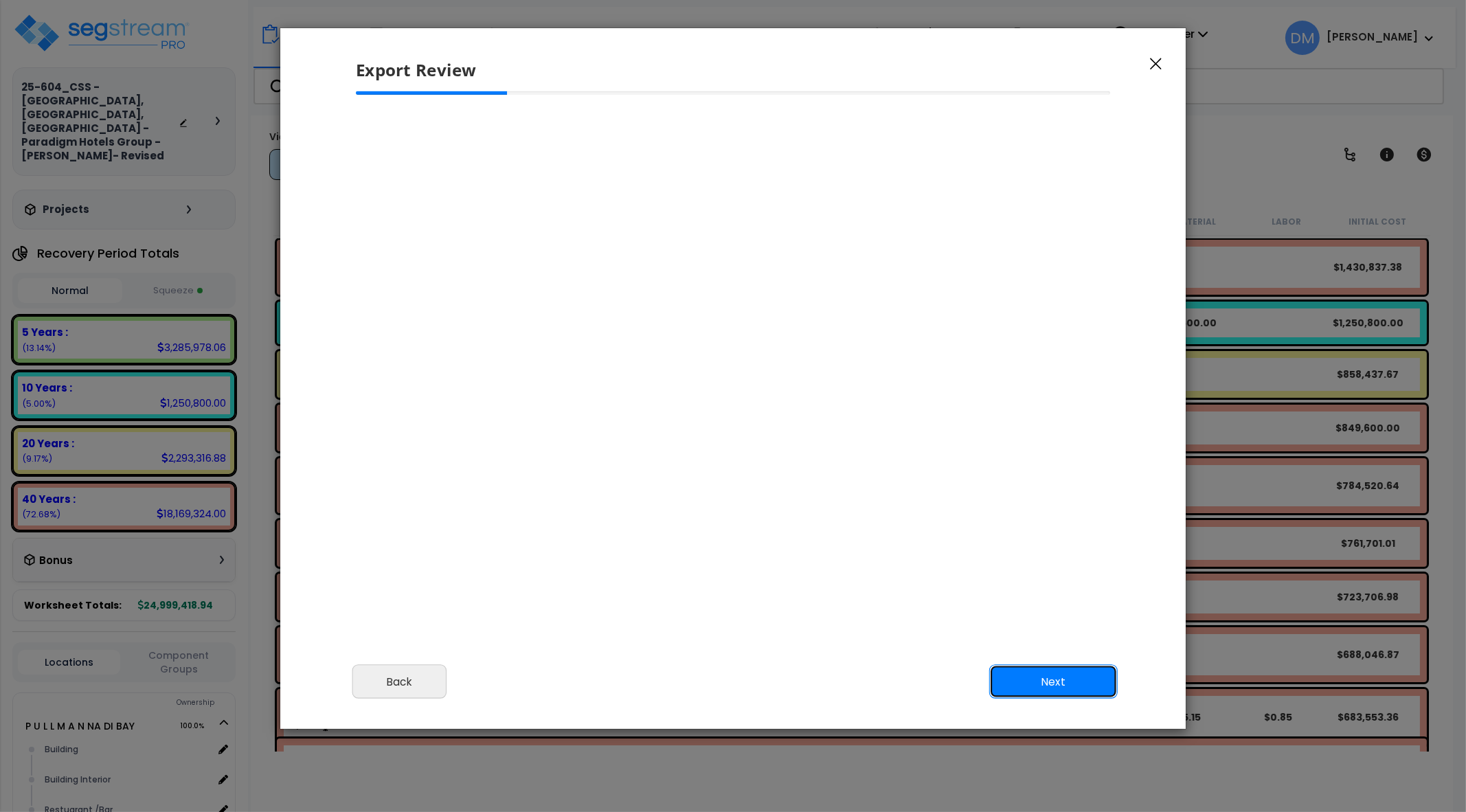
scroll to position [570, 34]
click at [1066, 648] on button "Next" at bounding box center [1054, 681] width 129 height 34
click at [1007, 648] on button "Next" at bounding box center [1054, 681] width 129 height 34
click at [1163, 60] on button "button" at bounding box center [1156, 63] width 20 height 17
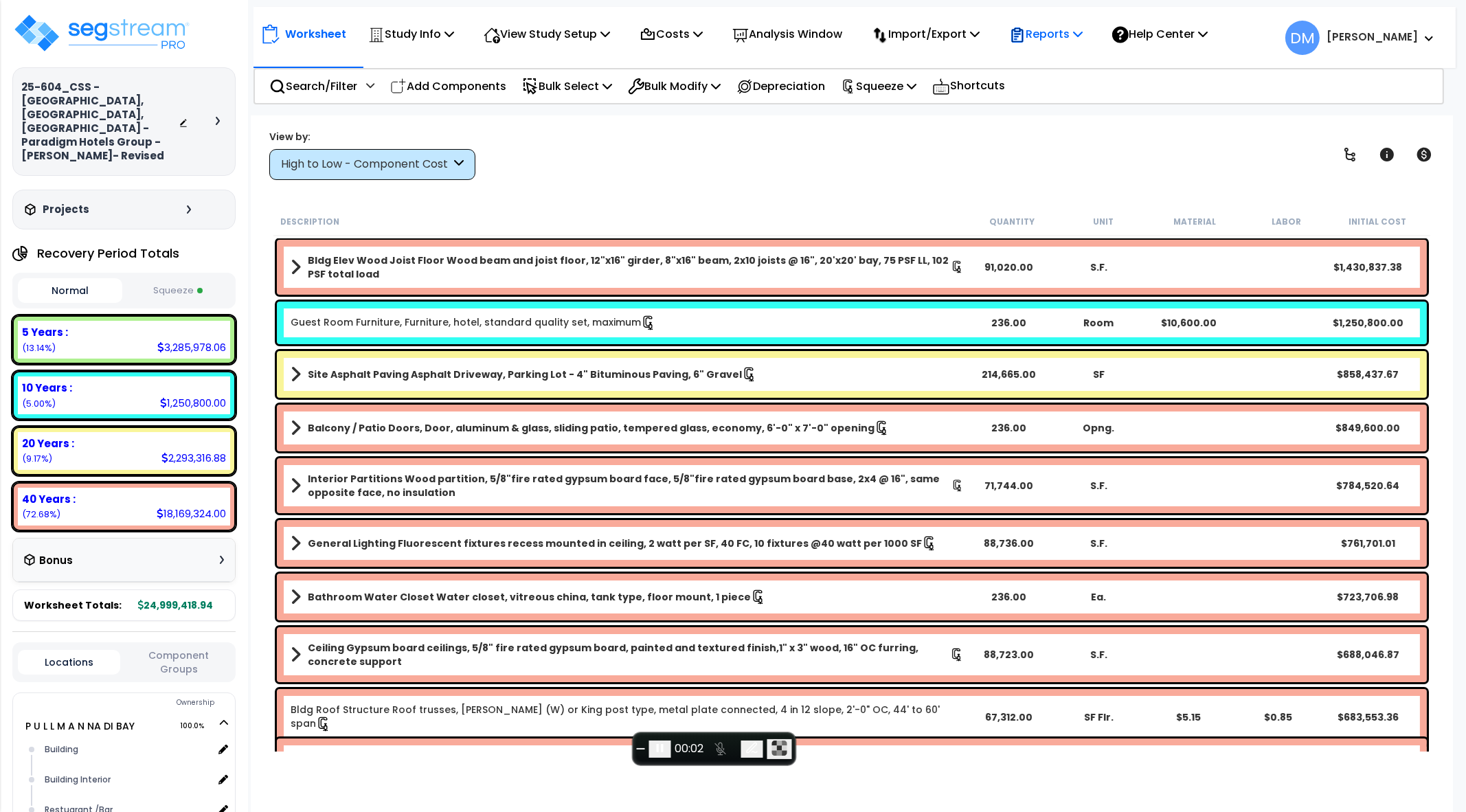
click at [1056, 35] on p "Reports" at bounding box center [1045, 34] width 73 height 19
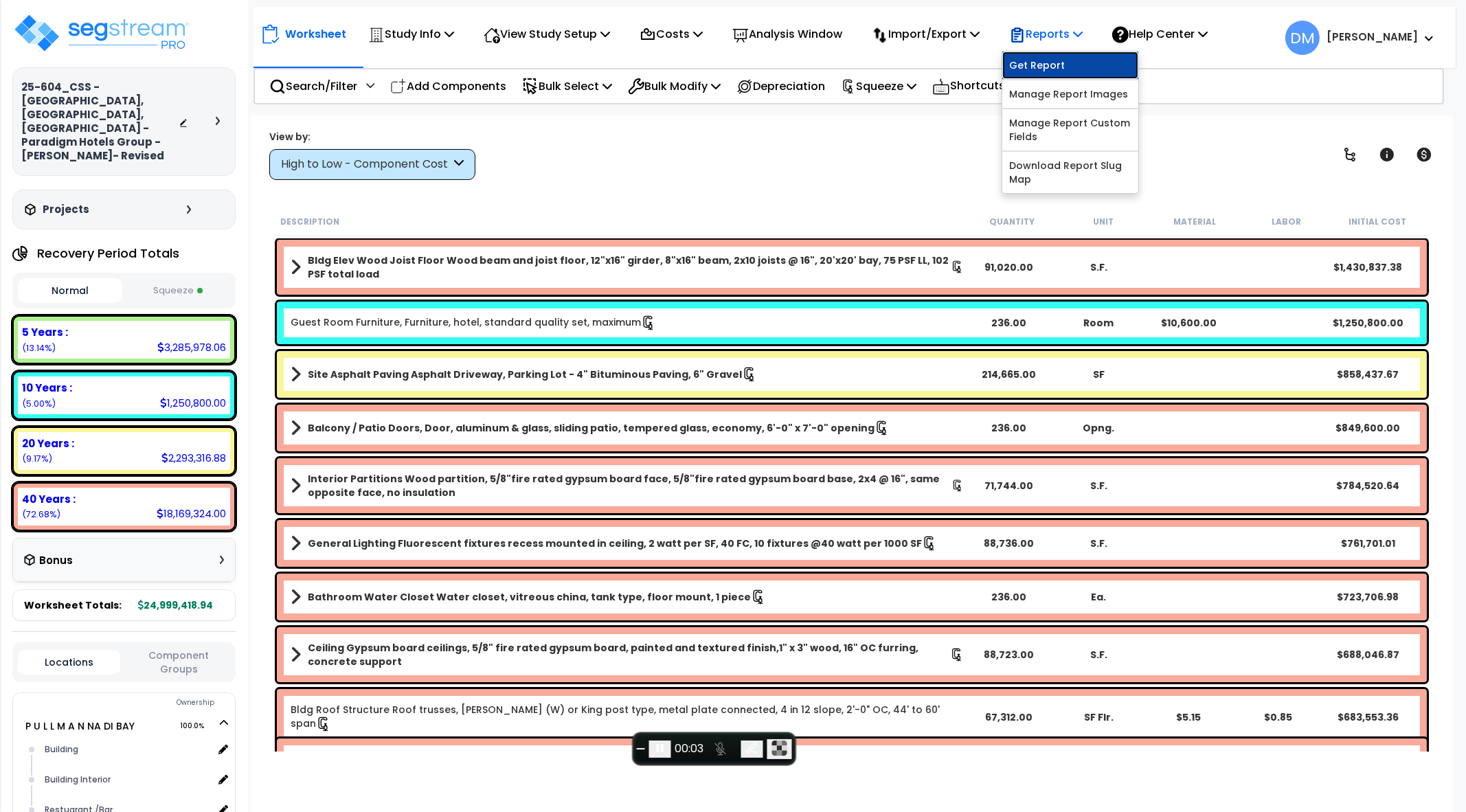
click at [1055, 56] on link "Get Report" at bounding box center [1070, 64] width 136 height 27
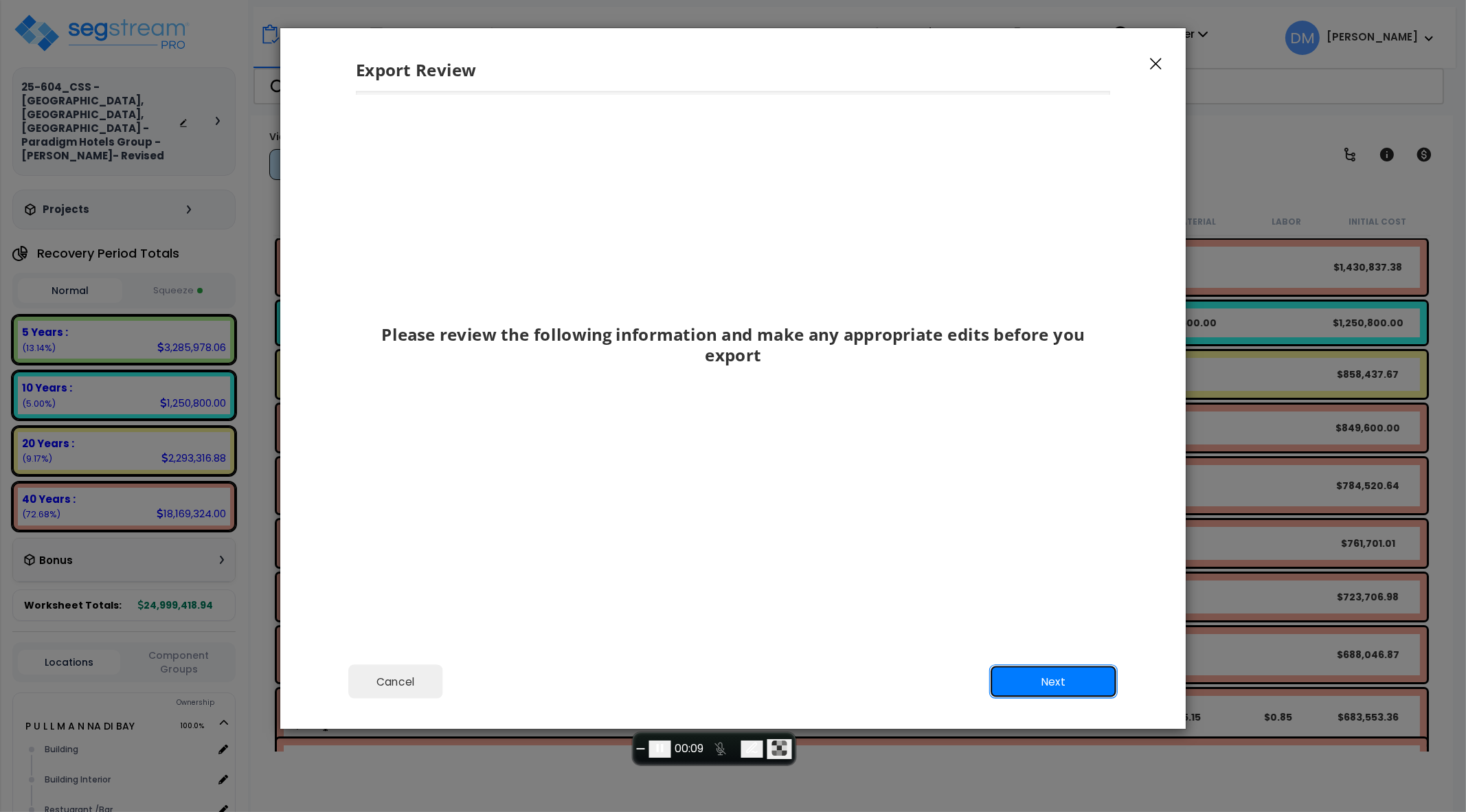
click at [1058, 648] on button "Next" at bounding box center [1054, 681] width 129 height 34
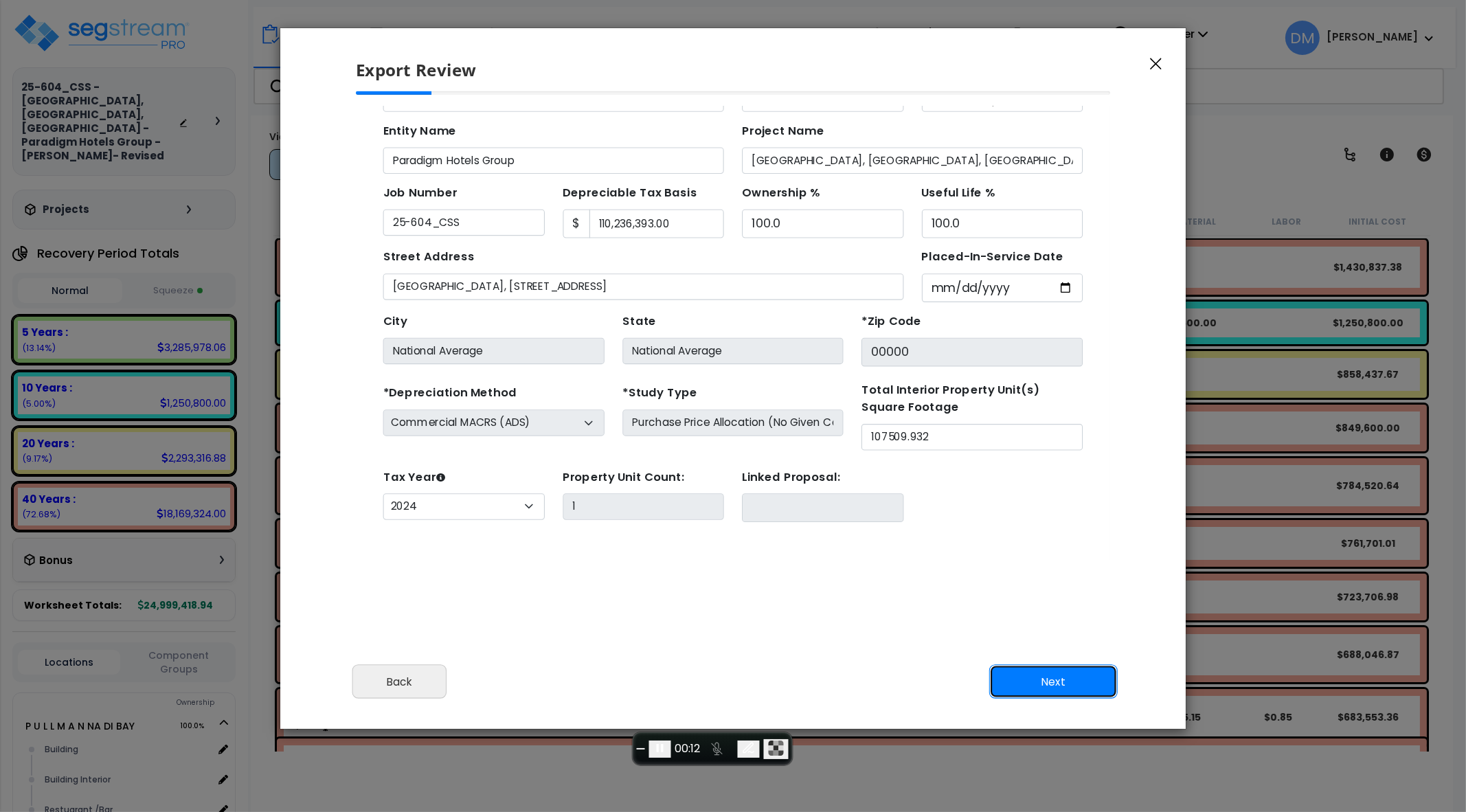
click at [1058, 648] on button "Next" at bounding box center [1054, 681] width 129 height 34
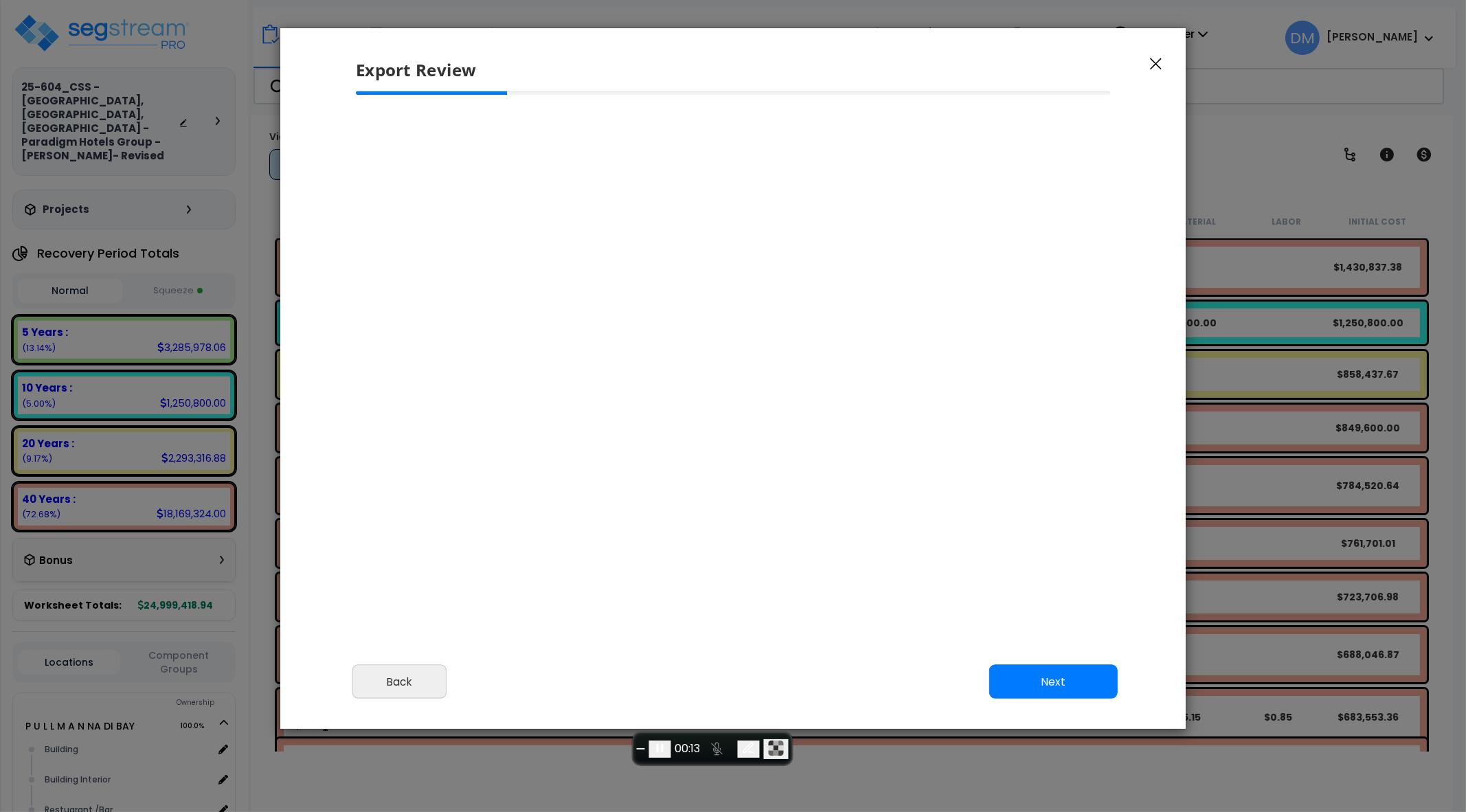
select select "2024"
click at [1061, 648] on button "Next" at bounding box center [1054, 681] width 129 height 34
click at [1065, 648] on button "Next" at bounding box center [1054, 681] width 129 height 34
click at [1051, 648] on button "Next" at bounding box center [1054, 681] width 129 height 34
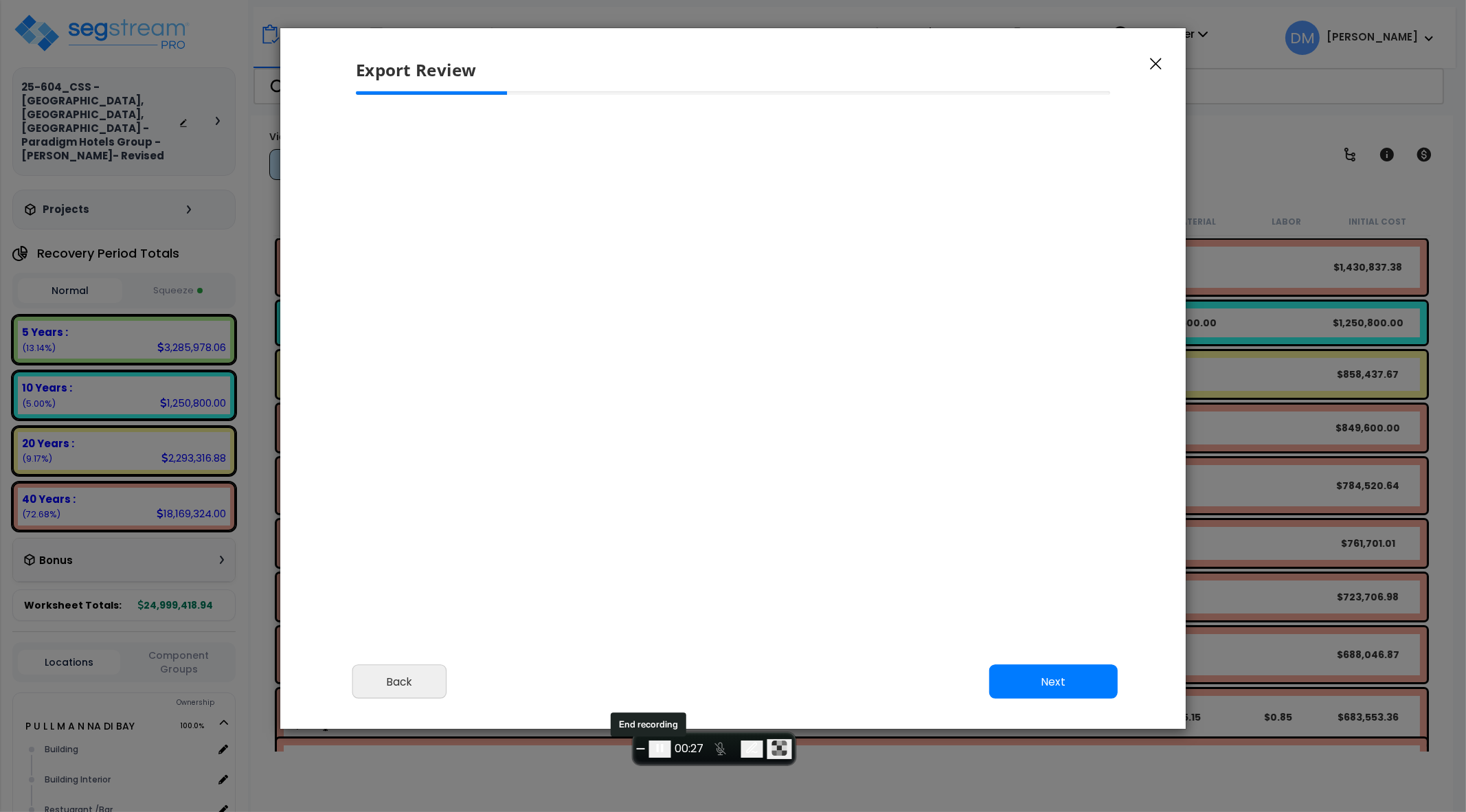
click at [645, 648] on button "End recording" at bounding box center [640, 749] width 8 height 2
click at [1048, 648] on button "Next" at bounding box center [1054, 681] width 129 height 34
click at [1155, 59] on icon "button" at bounding box center [1156, 63] width 11 height 12
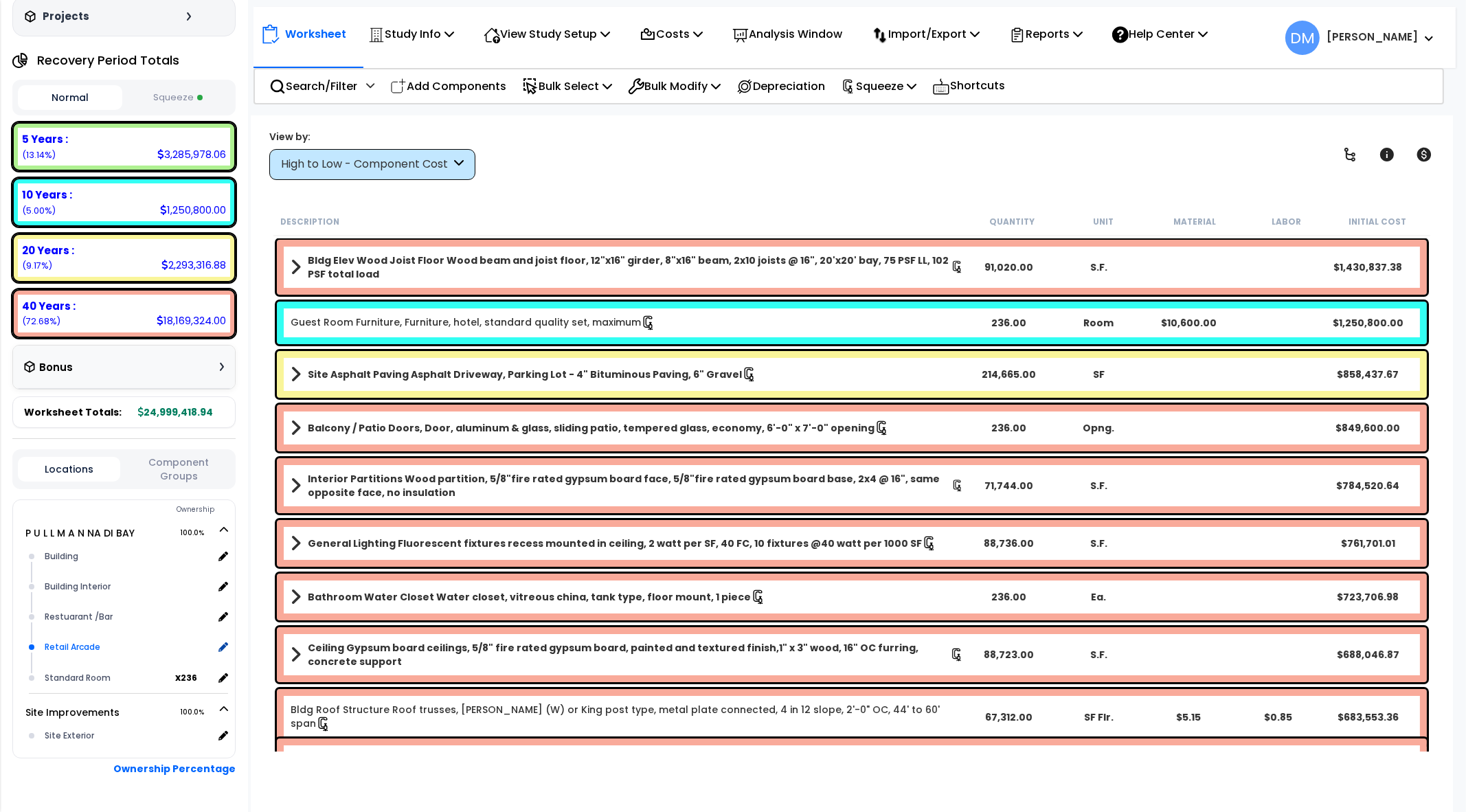
scroll to position [206, 0]
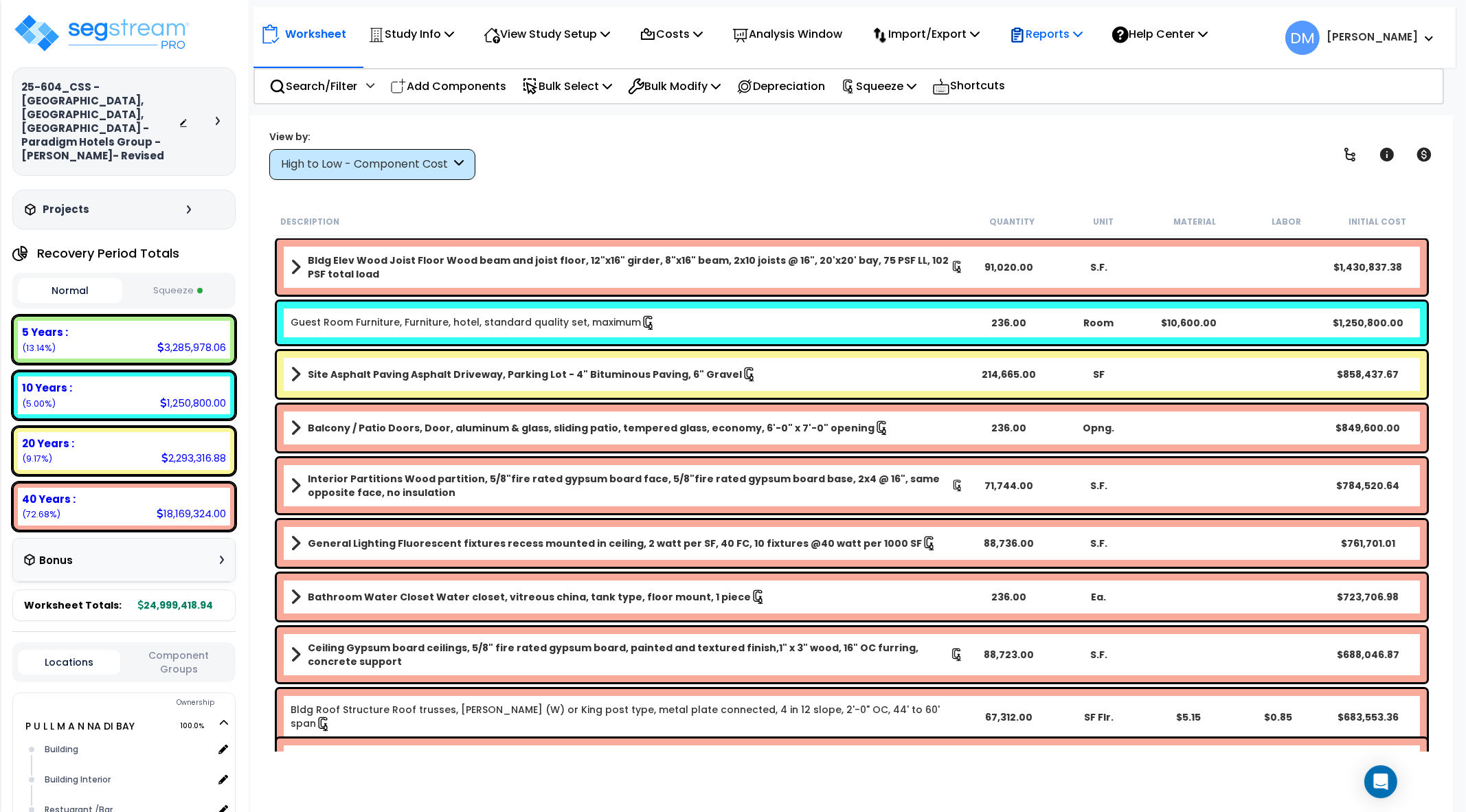
click at [1052, 41] on p "Reports" at bounding box center [1045, 34] width 73 height 19
click at [767, 207] on div "Description Quantity Unit Material Labor Initial Cost" at bounding box center [852, 221] width 1157 height 29
click at [217, 116] on icon at bounding box center [218, 120] width 4 height 8
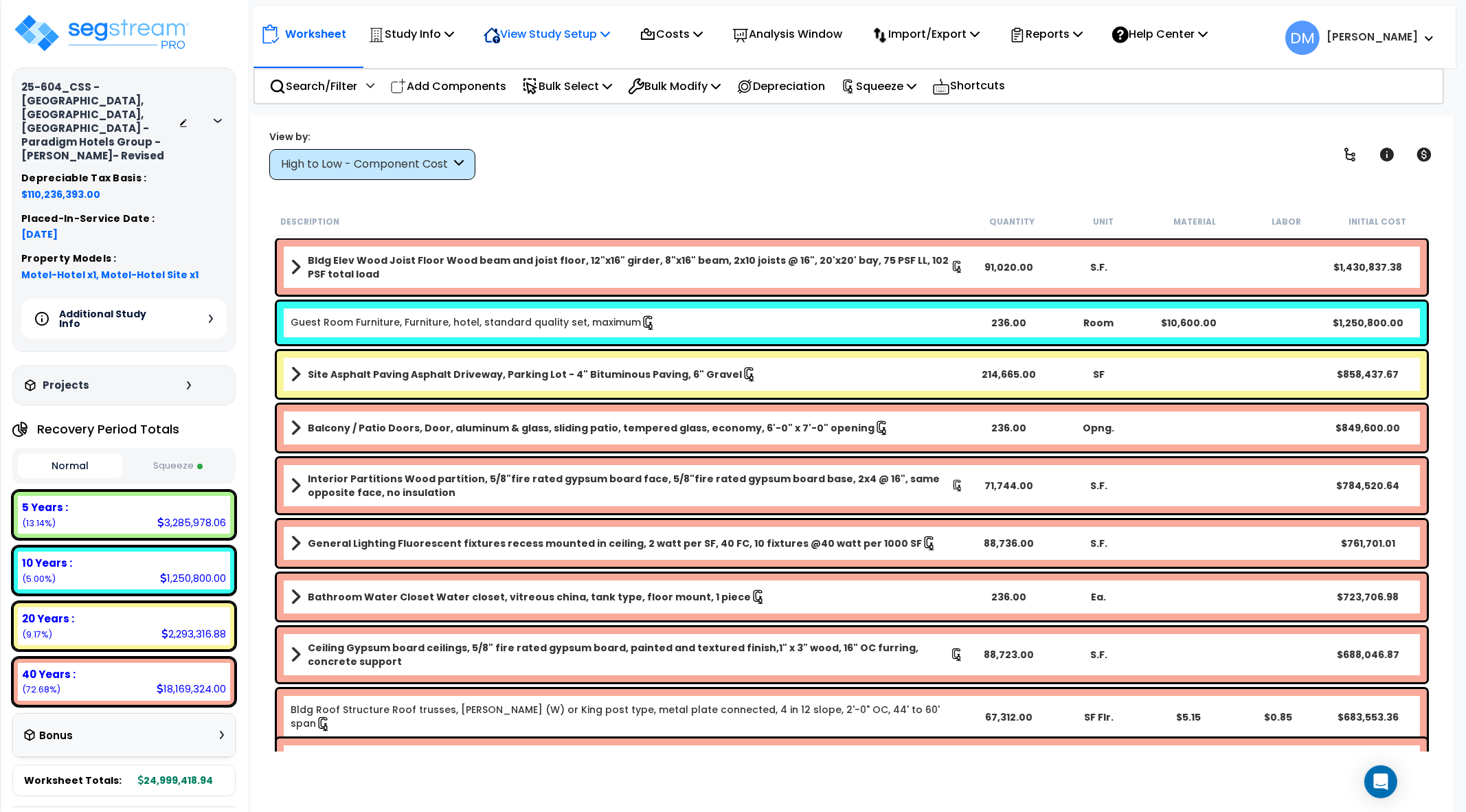
click at [550, 34] on p "View Study Setup" at bounding box center [546, 34] width 126 height 19
click at [519, 66] on link "Building Setup" at bounding box center [545, 64] width 136 height 27
click at [442, 36] on p "Study Info" at bounding box center [411, 34] width 86 height 19
click at [432, 60] on link "Study Setup" at bounding box center [430, 64] width 136 height 27
click at [931, 29] on p "Import/Export" at bounding box center [925, 34] width 108 height 19
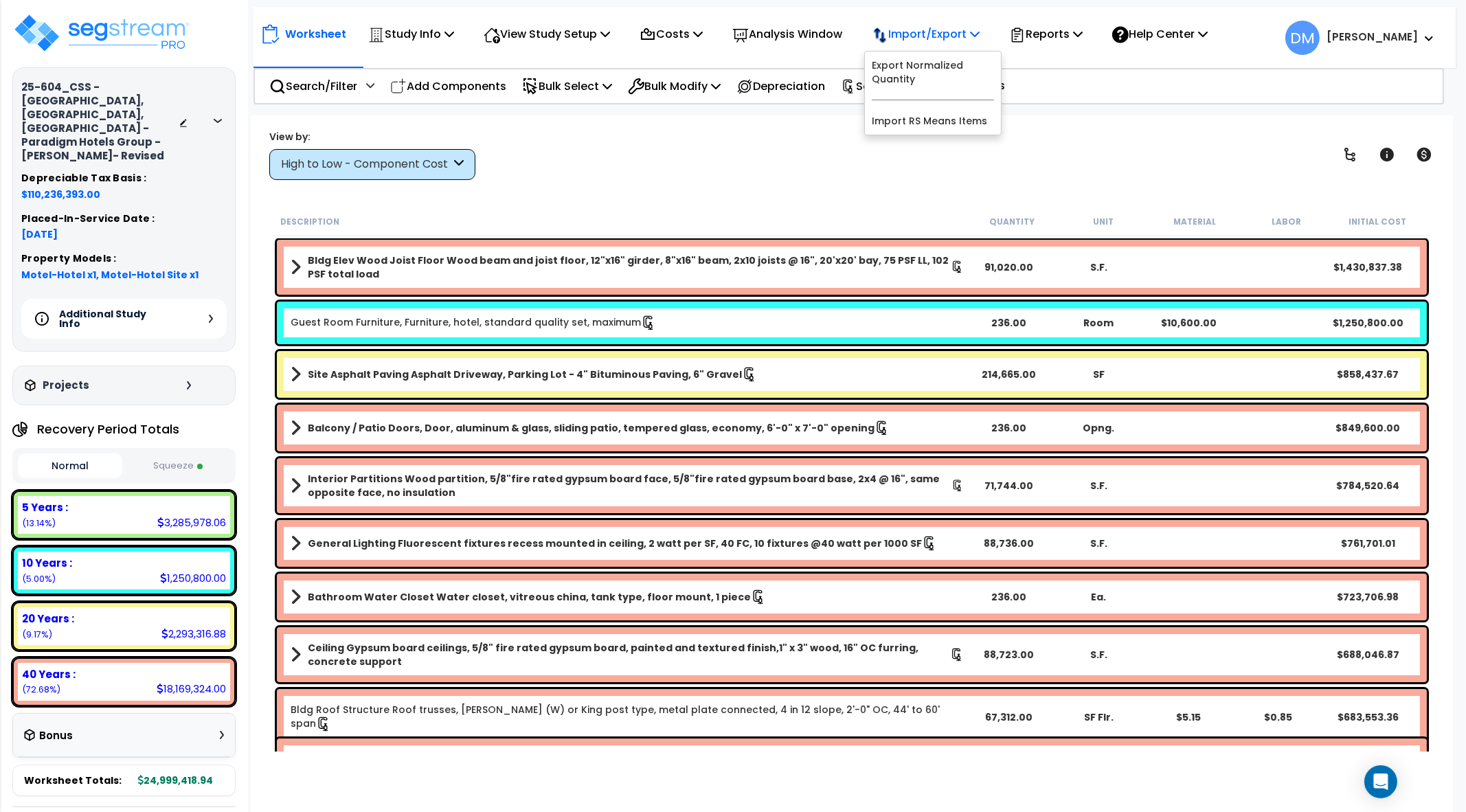
click at [931, 29] on p "Import/Export" at bounding box center [925, 34] width 108 height 19
click at [1051, 33] on p "Reports" at bounding box center [1045, 34] width 73 height 19
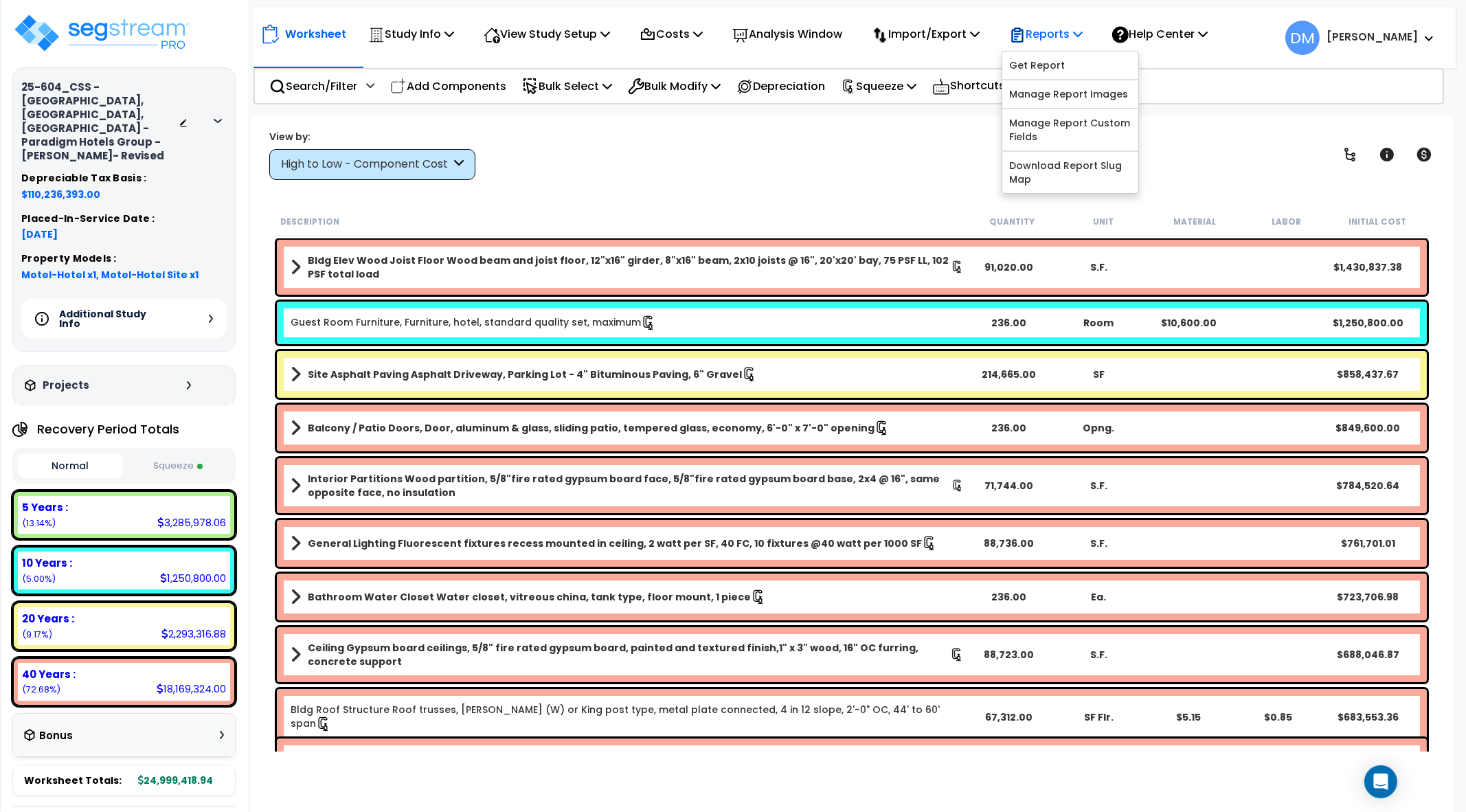
click at [1051, 33] on p "Reports" at bounding box center [1045, 34] width 73 height 19
click at [1083, 33] on icon at bounding box center [1078, 34] width 10 height 11
click at [1088, 64] on link "Get Report" at bounding box center [1070, 64] width 136 height 27
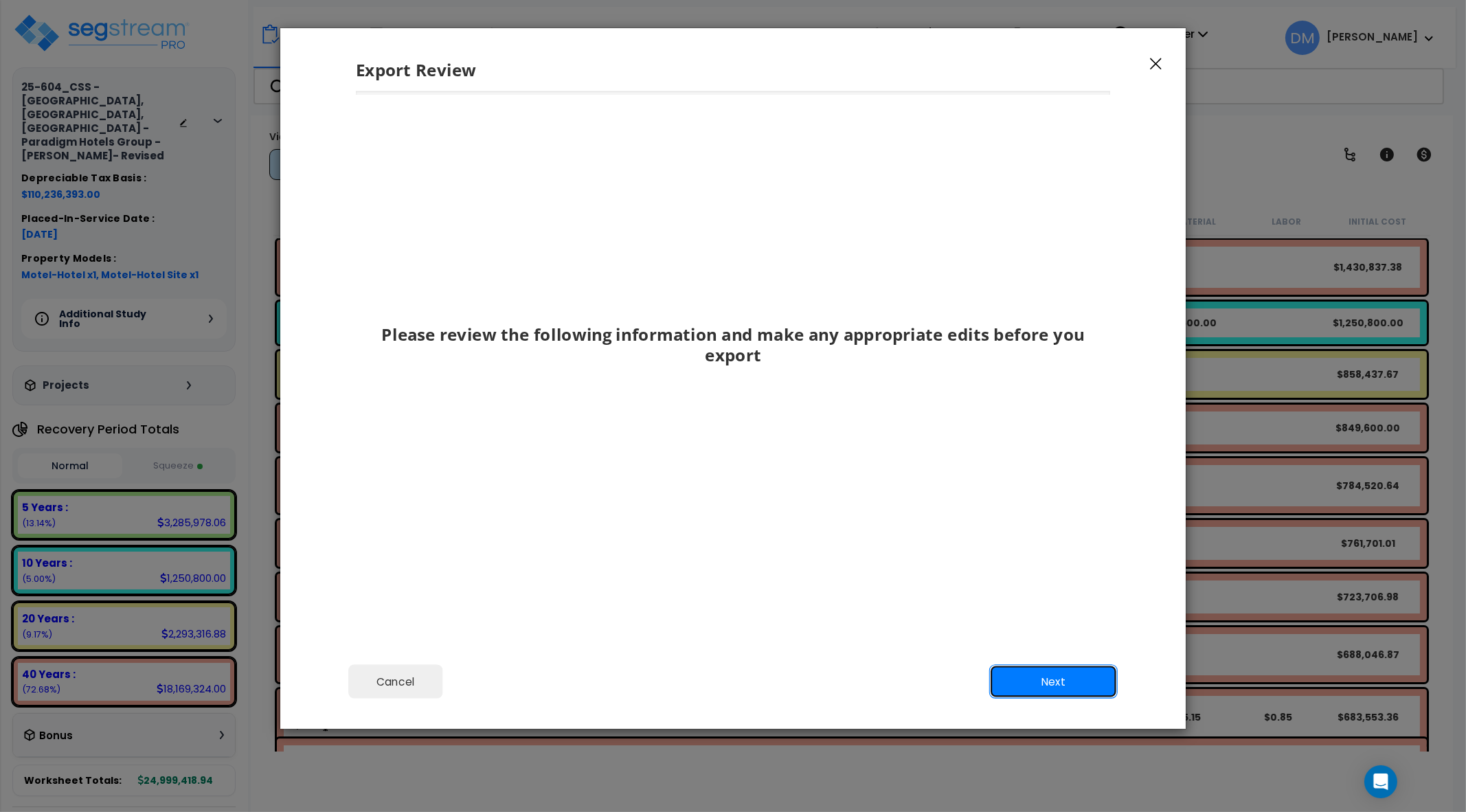
click at [1066, 678] on button "Next" at bounding box center [1054, 681] width 129 height 34
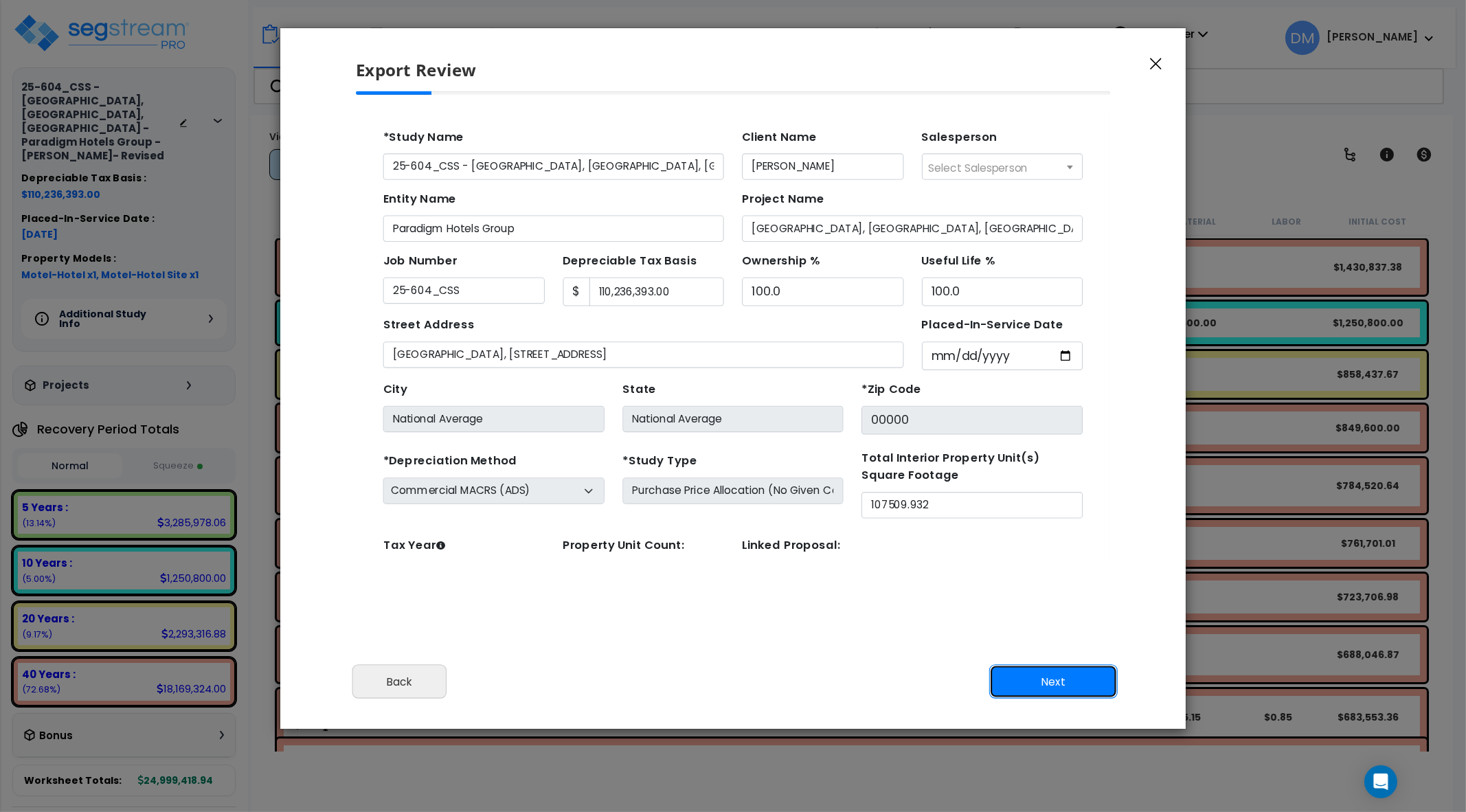
click at [1080, 677] on button "Next" at bounding box center [1054, 681] width 129 height 34
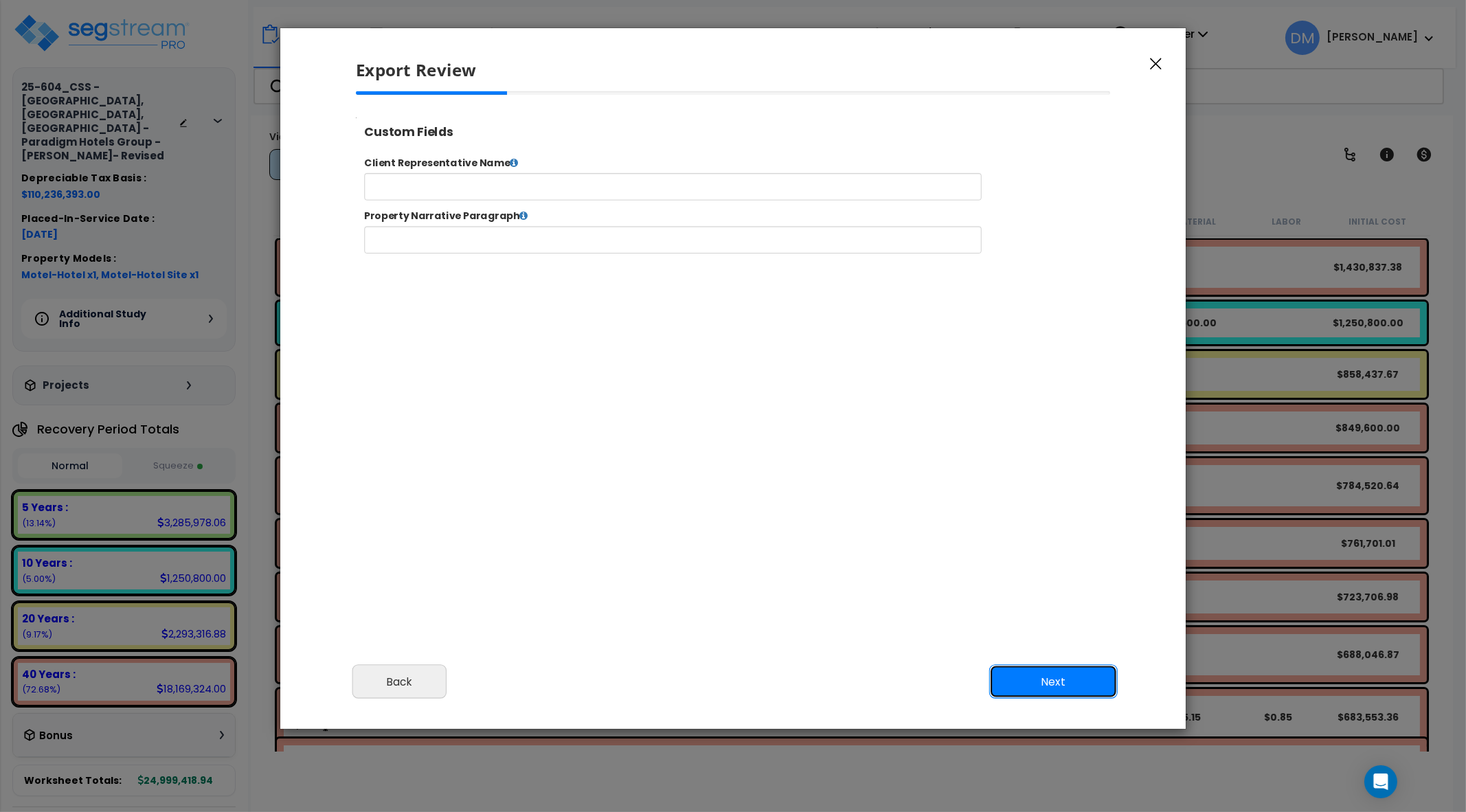
click at [1075, 679] on button "Next" at bounding box center [1054, 681] width 129 height 34
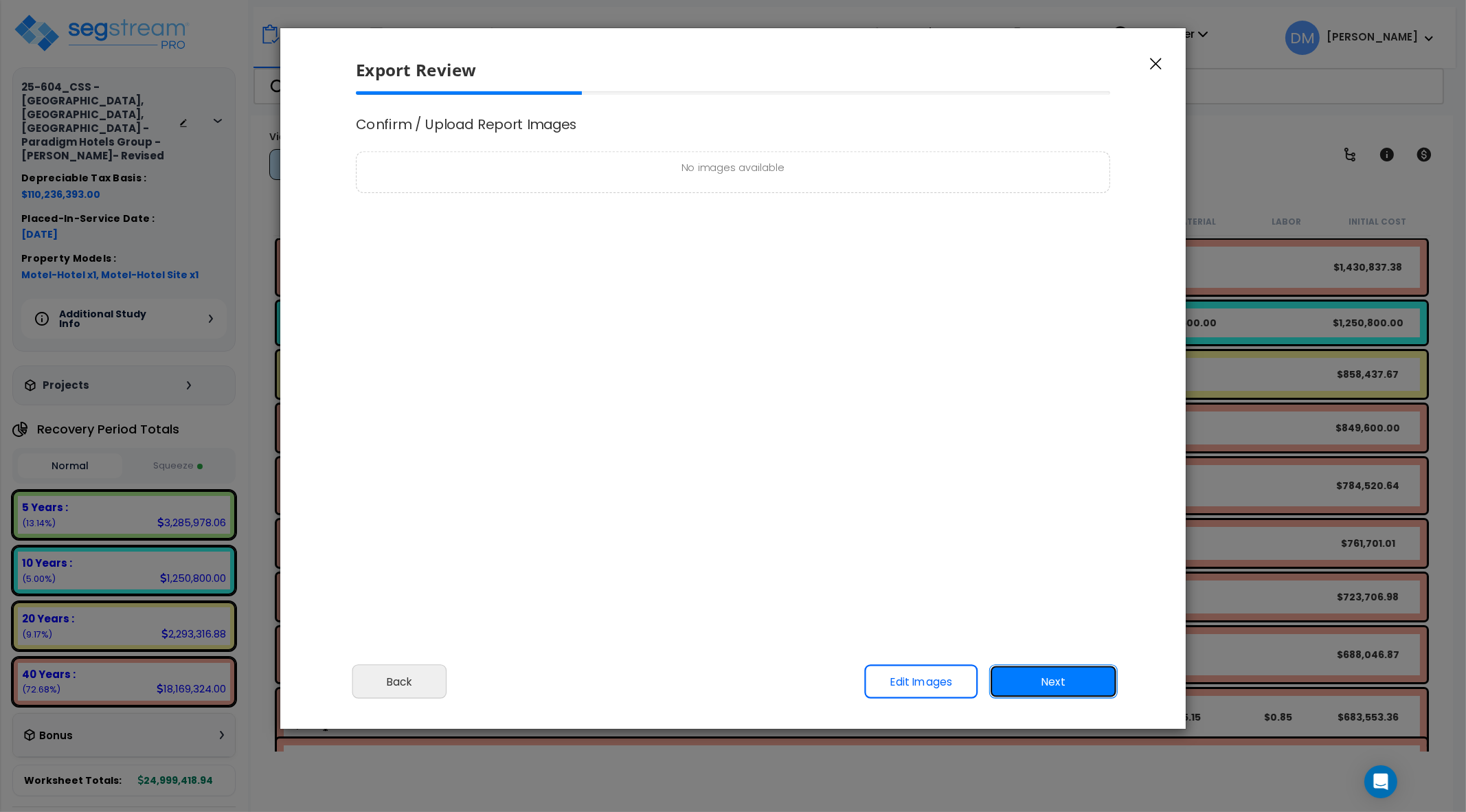
click at [1075, 679] on button "Next" at bounding box center [1054, 681] width 129 height 34
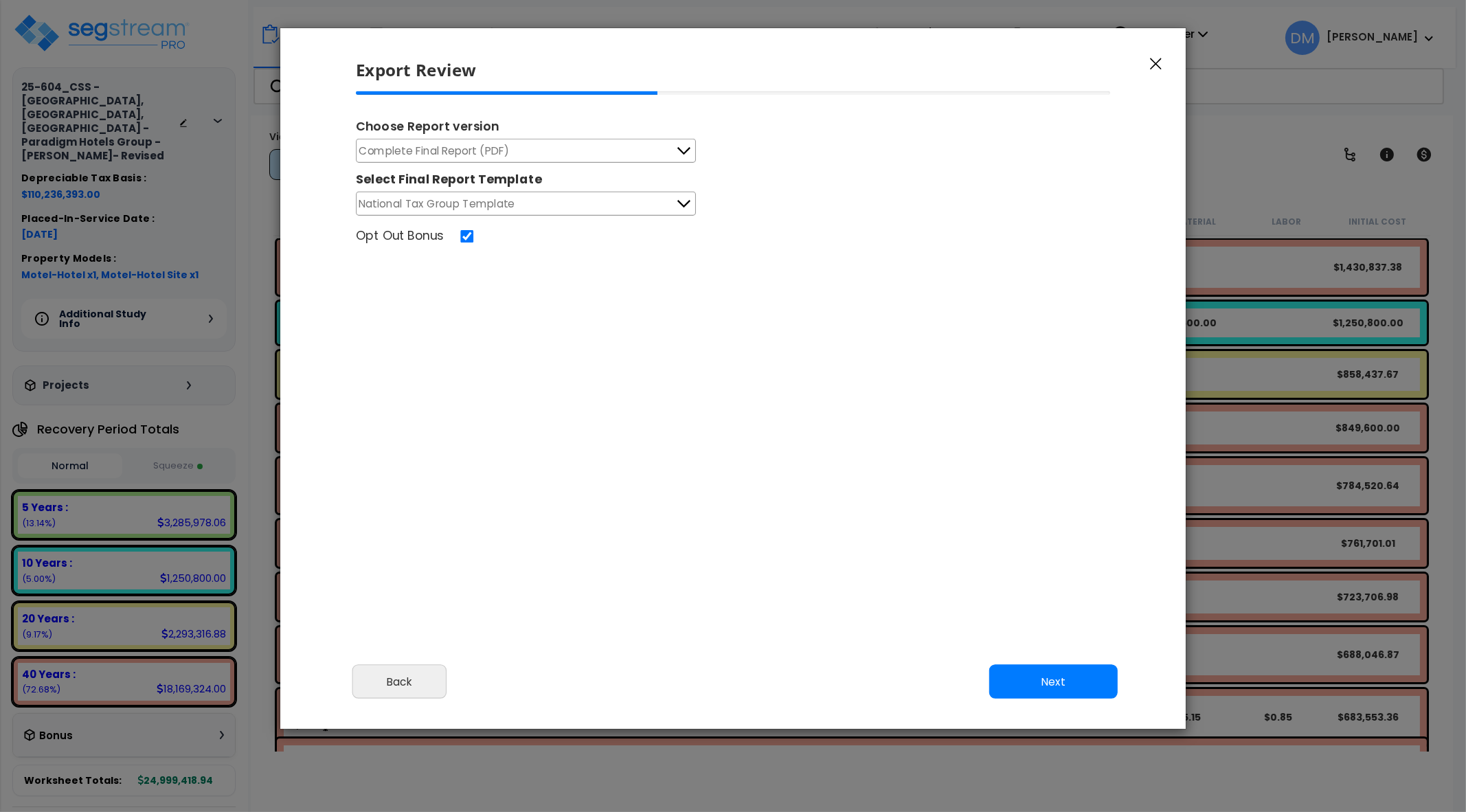
select select "2024"
click at [679, 150] on icon at bounding box center [684, 151] width 18 height 18
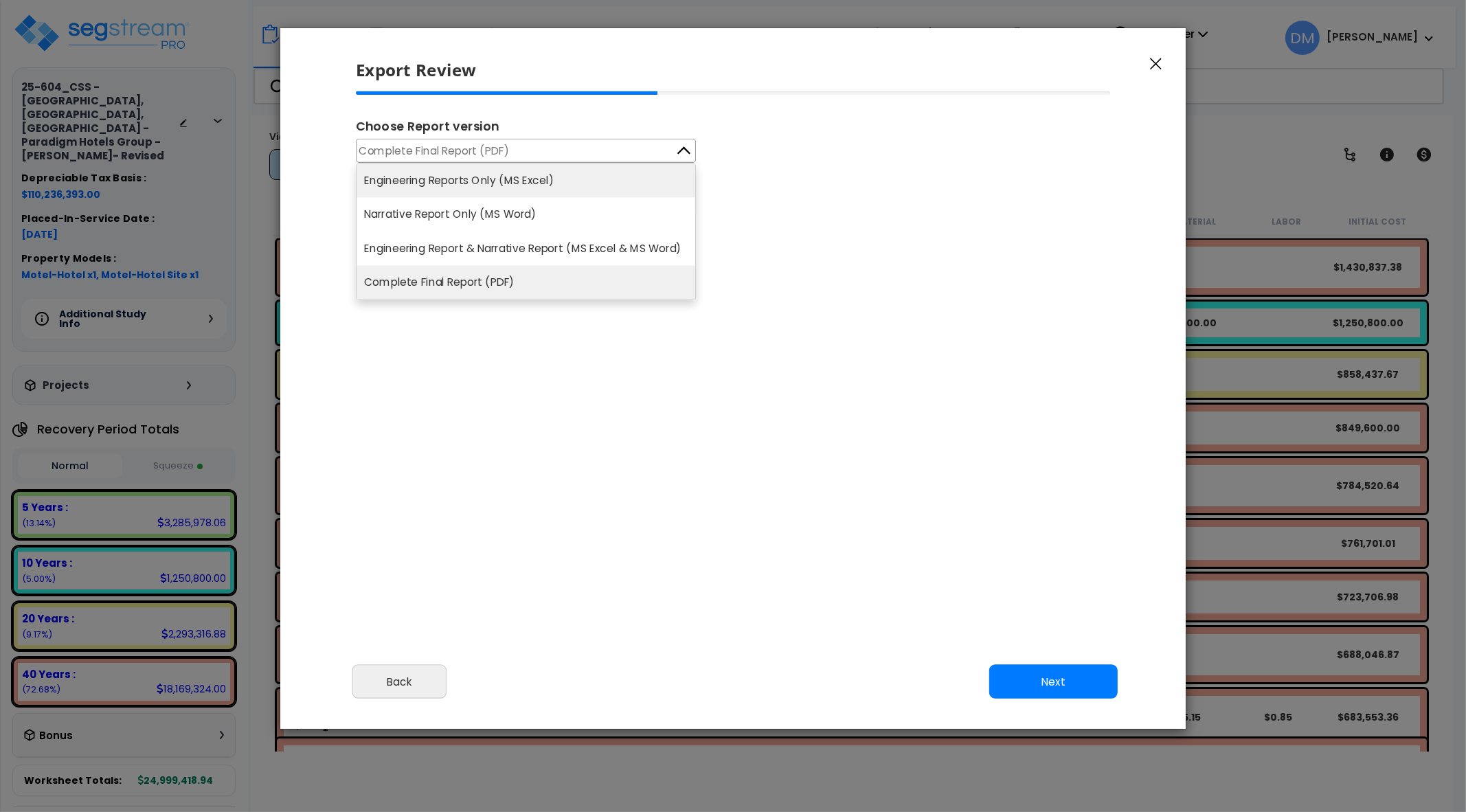
click at [618, 175] on li "Engineering Reports Only (MS Excel)" at bounding box center [526, 180] width 339 height 34
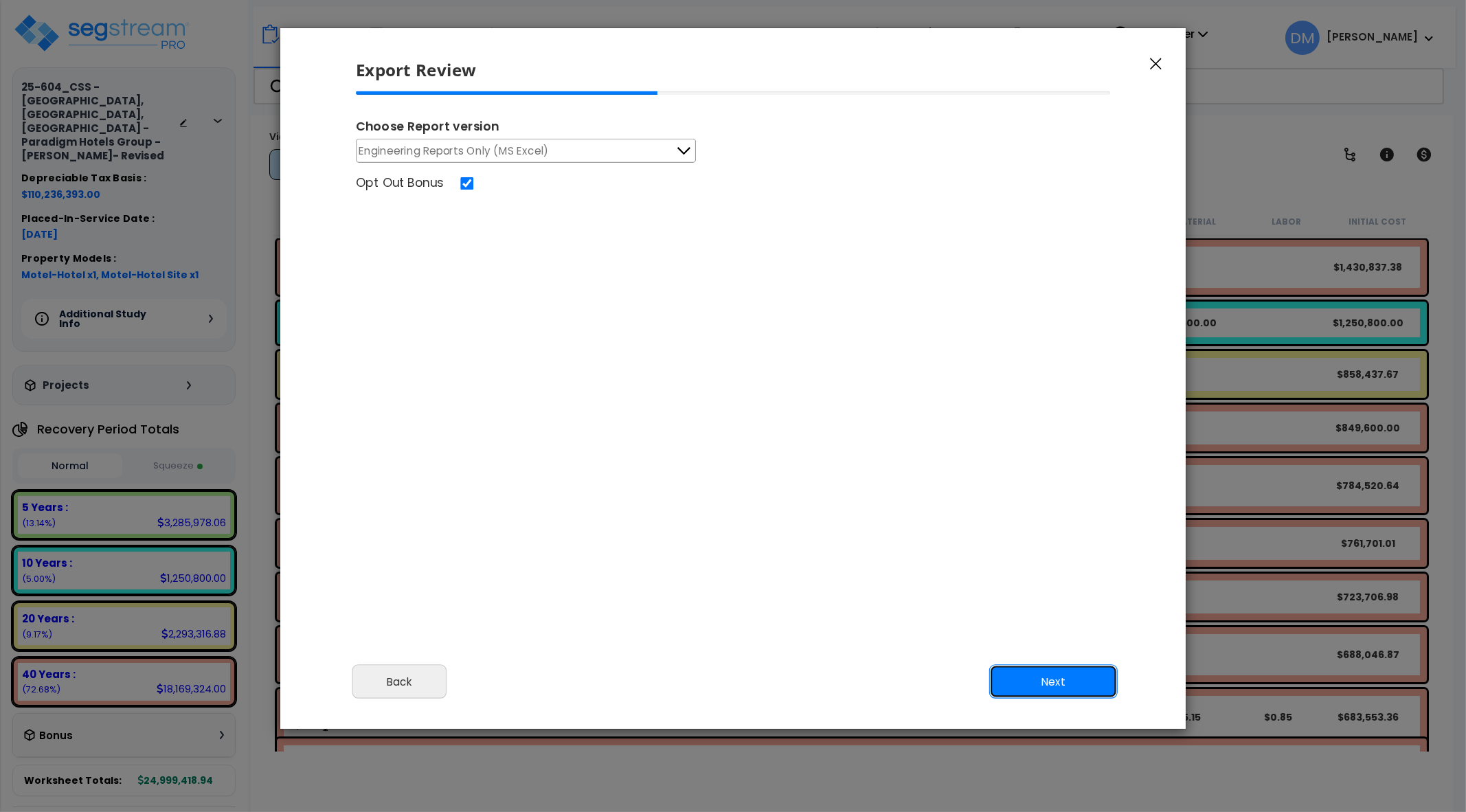
click at [1028, 689] on button "Next" at bounding box center [1054, 681] width 129 height 34
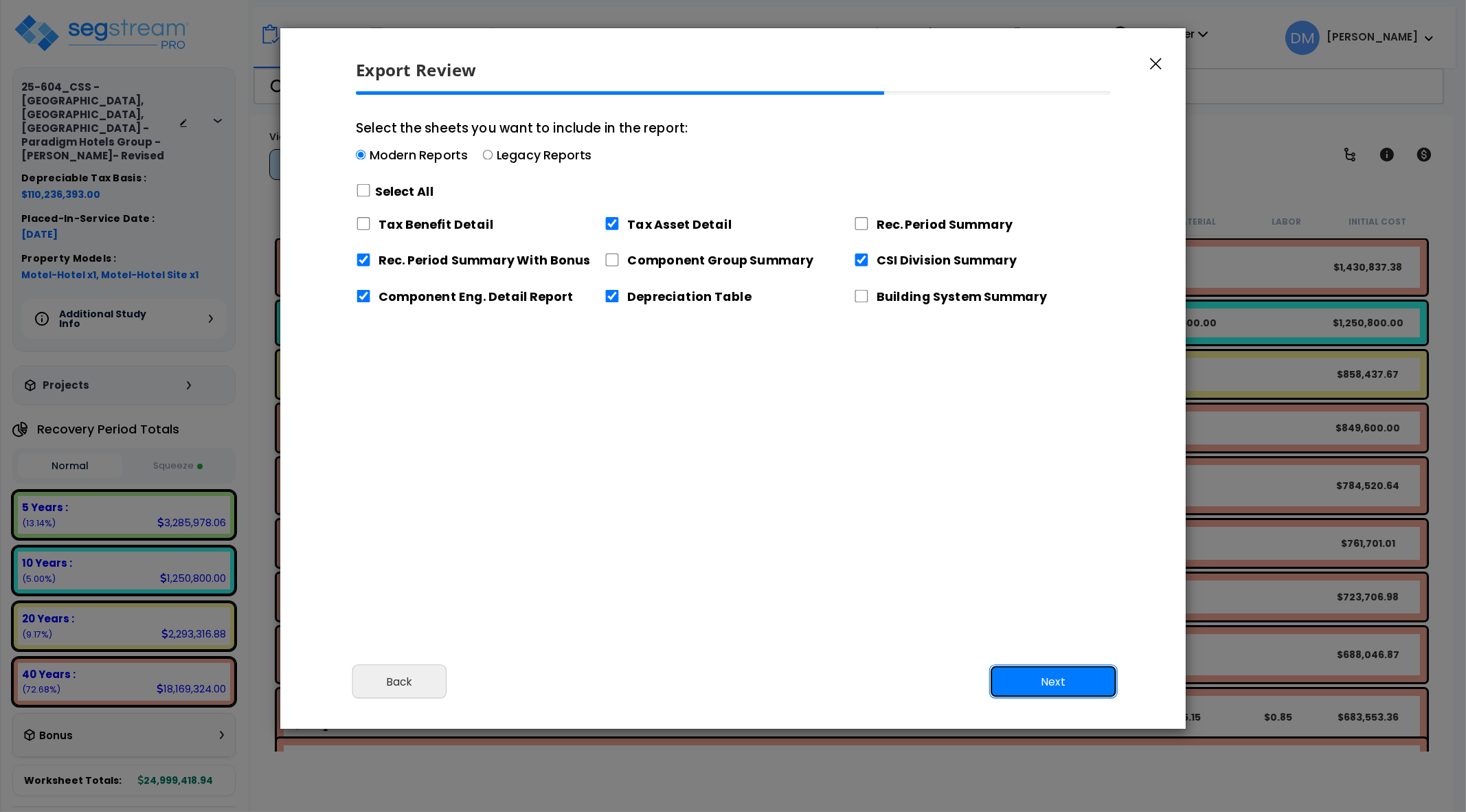
click at [1028, 687] on button "Next" at bounding box center [1054, 681] width 129 height 34
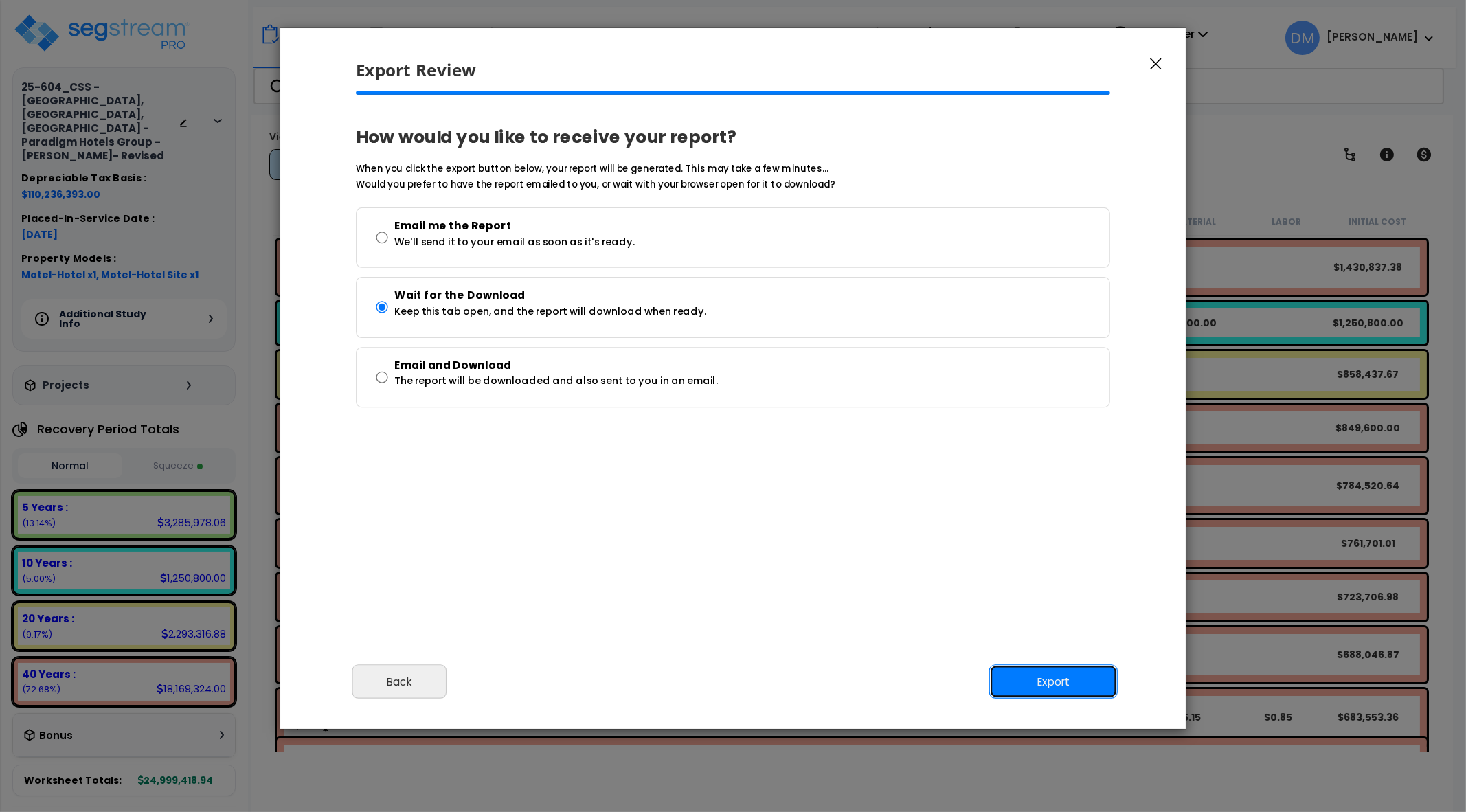
click at [1028, 687] on button "Export" at bounding box center [1054, 681] width 129 height 34
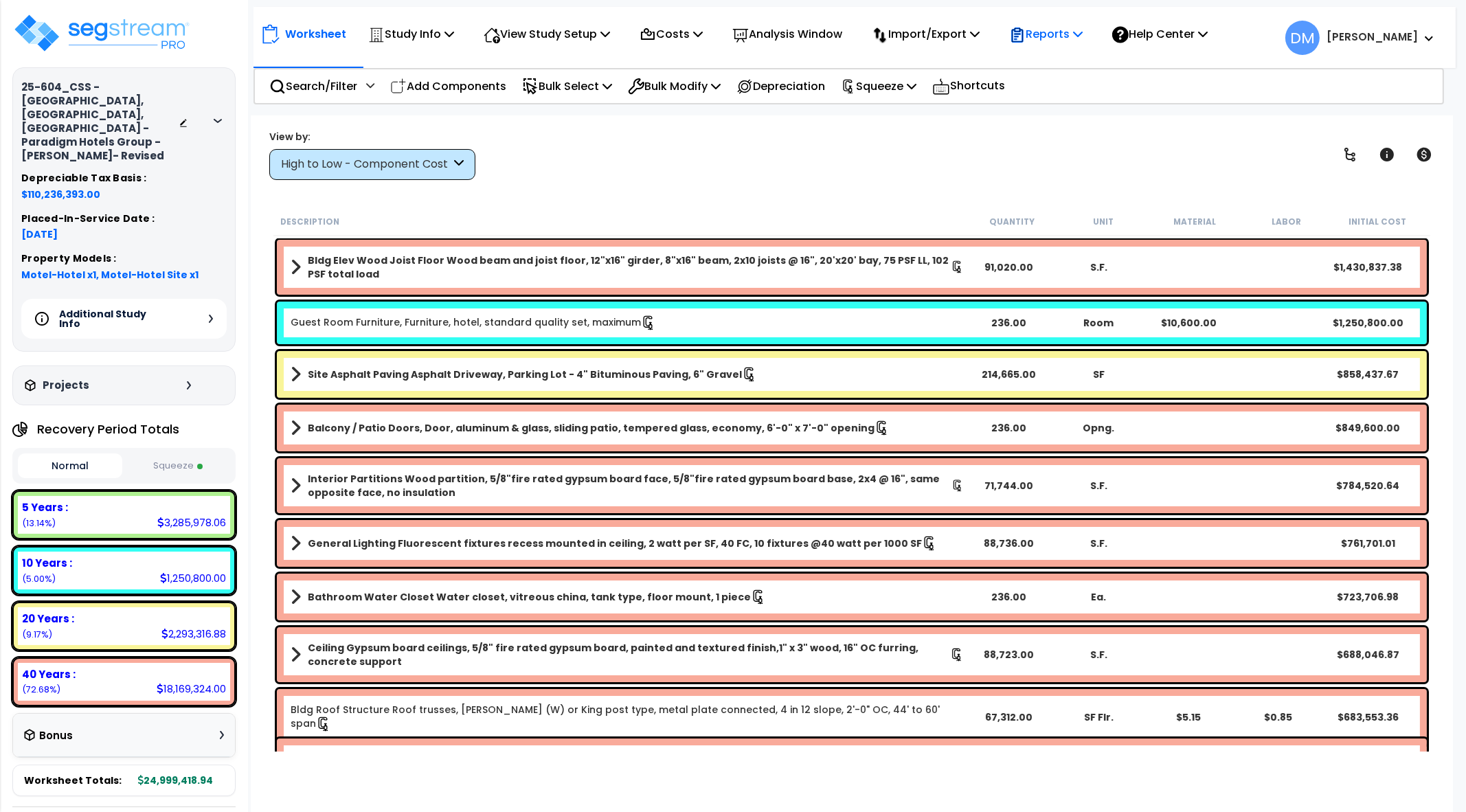
click at [1058, 30] on p "Reports" at bounding box center [1045, 34] width 73 height 19
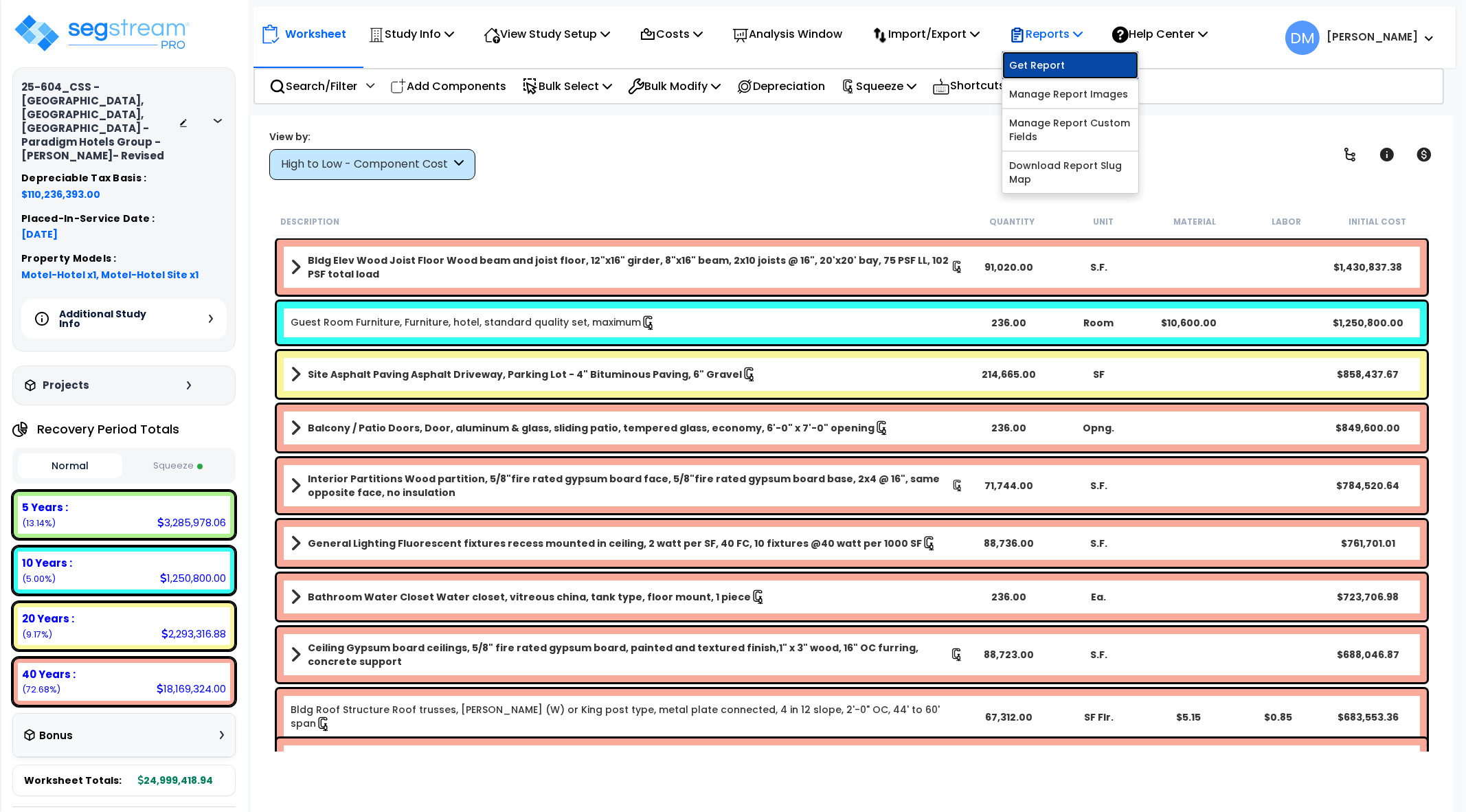
click at [1061, 71] on link "Get Report" at bounding box center [1070, 64] width 136 height 27
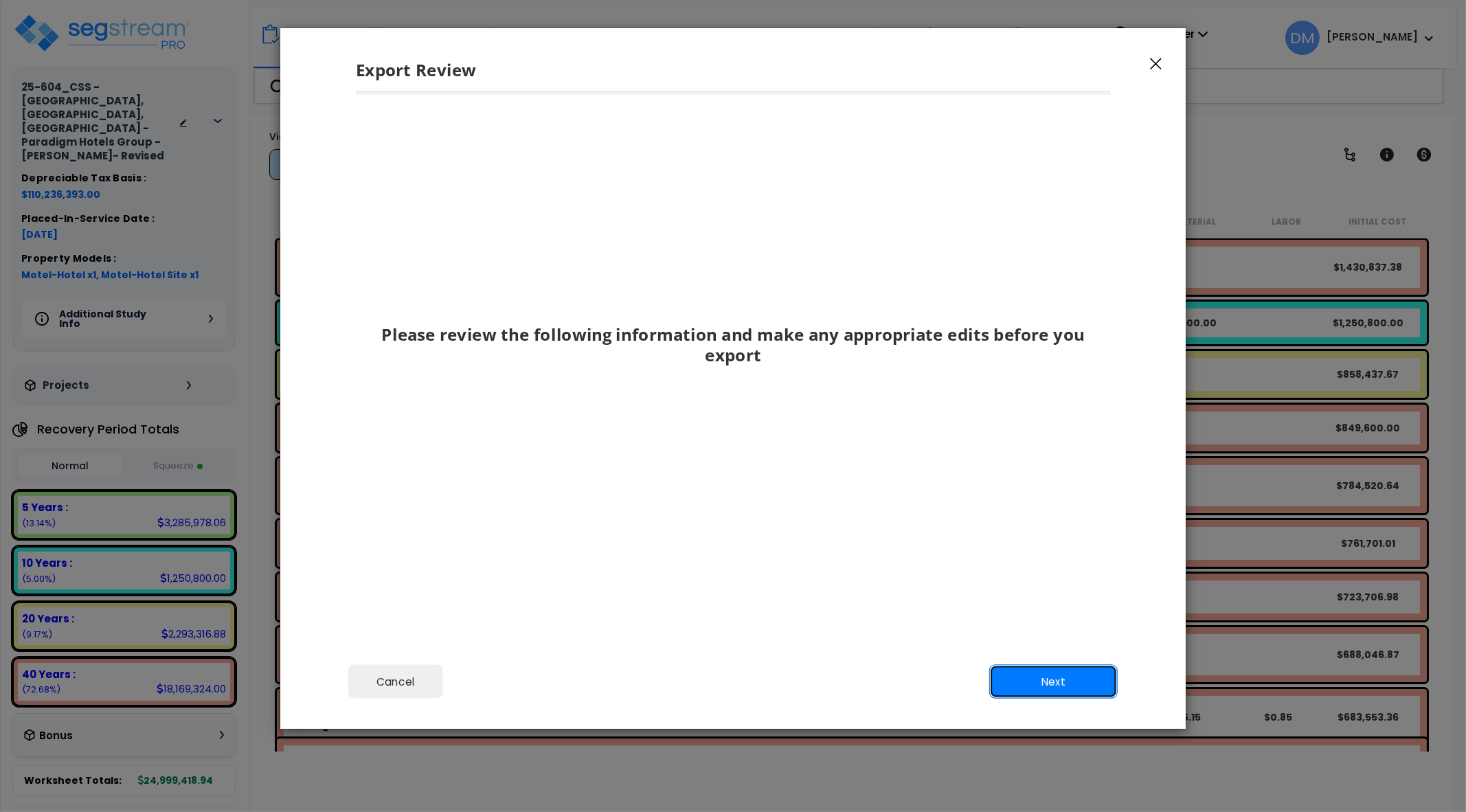
click at [1017, 672] on button "Next" at bounding box center [1054, 681] width 129 height 34
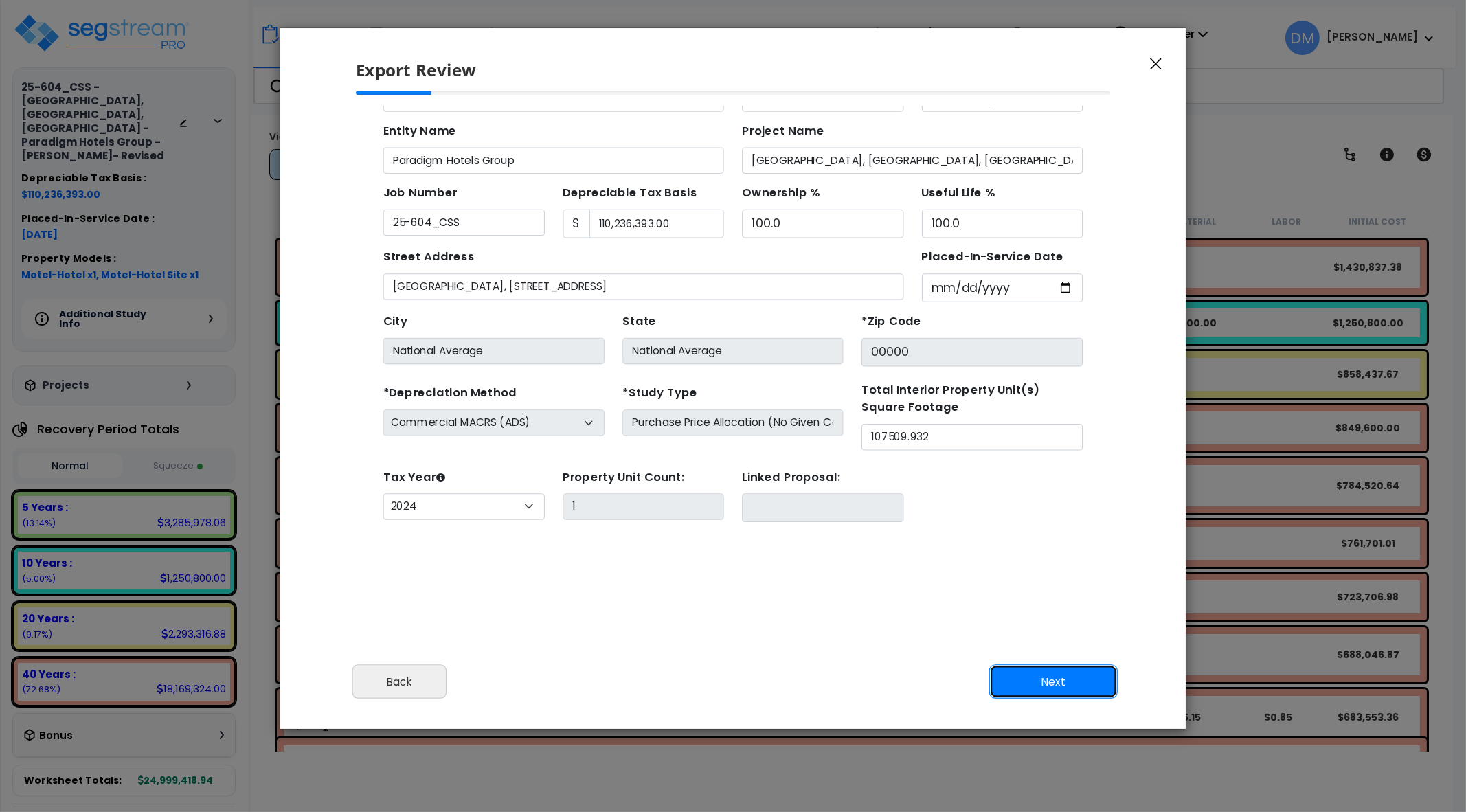
click at [1021, 678] on button "Next" at bounding box center [1054, 681] width 129 height 34
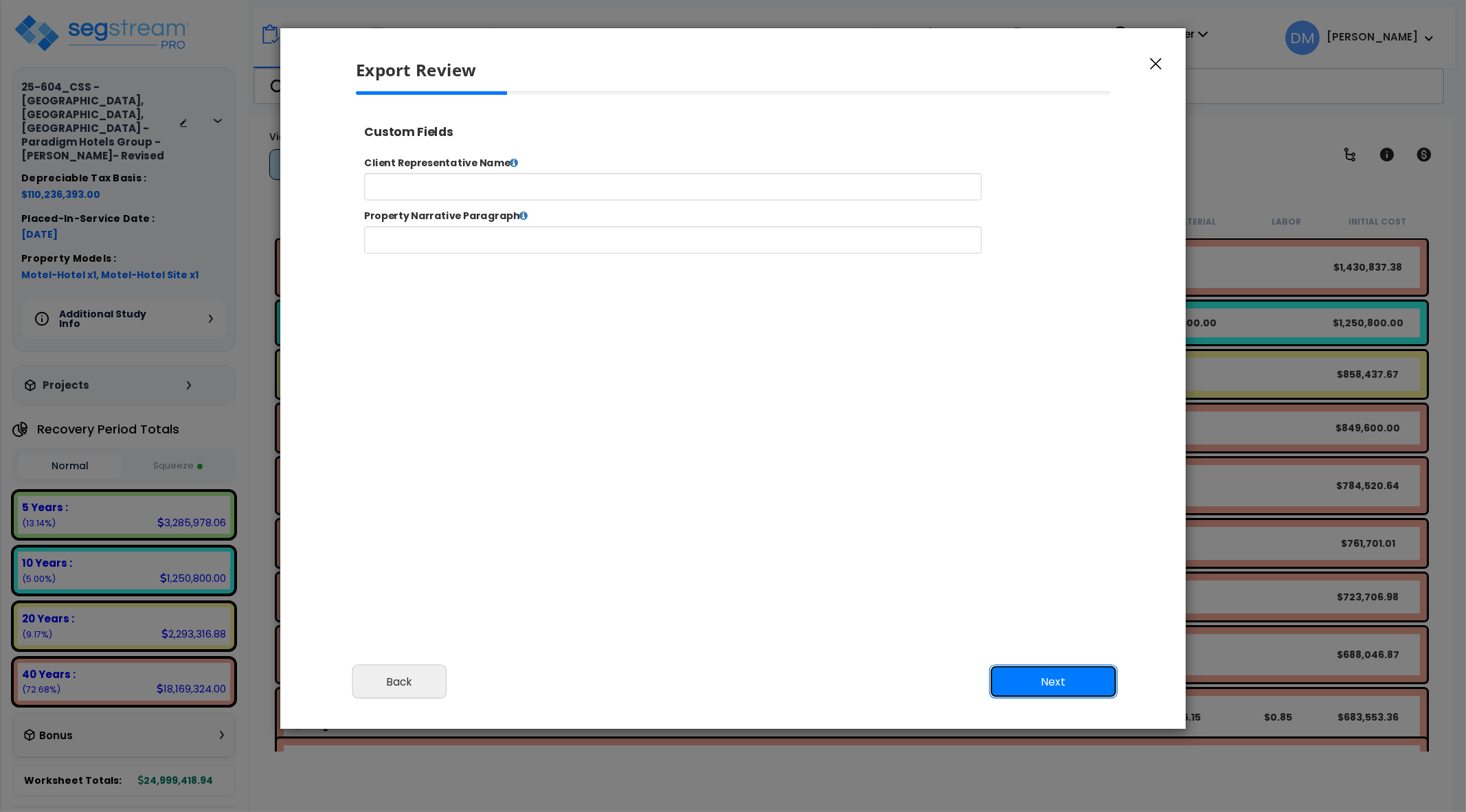
scroll to position [0, 0]
click at [1021, 675] on button "Next" at bounding box center [1054, 681] width 129 height 34
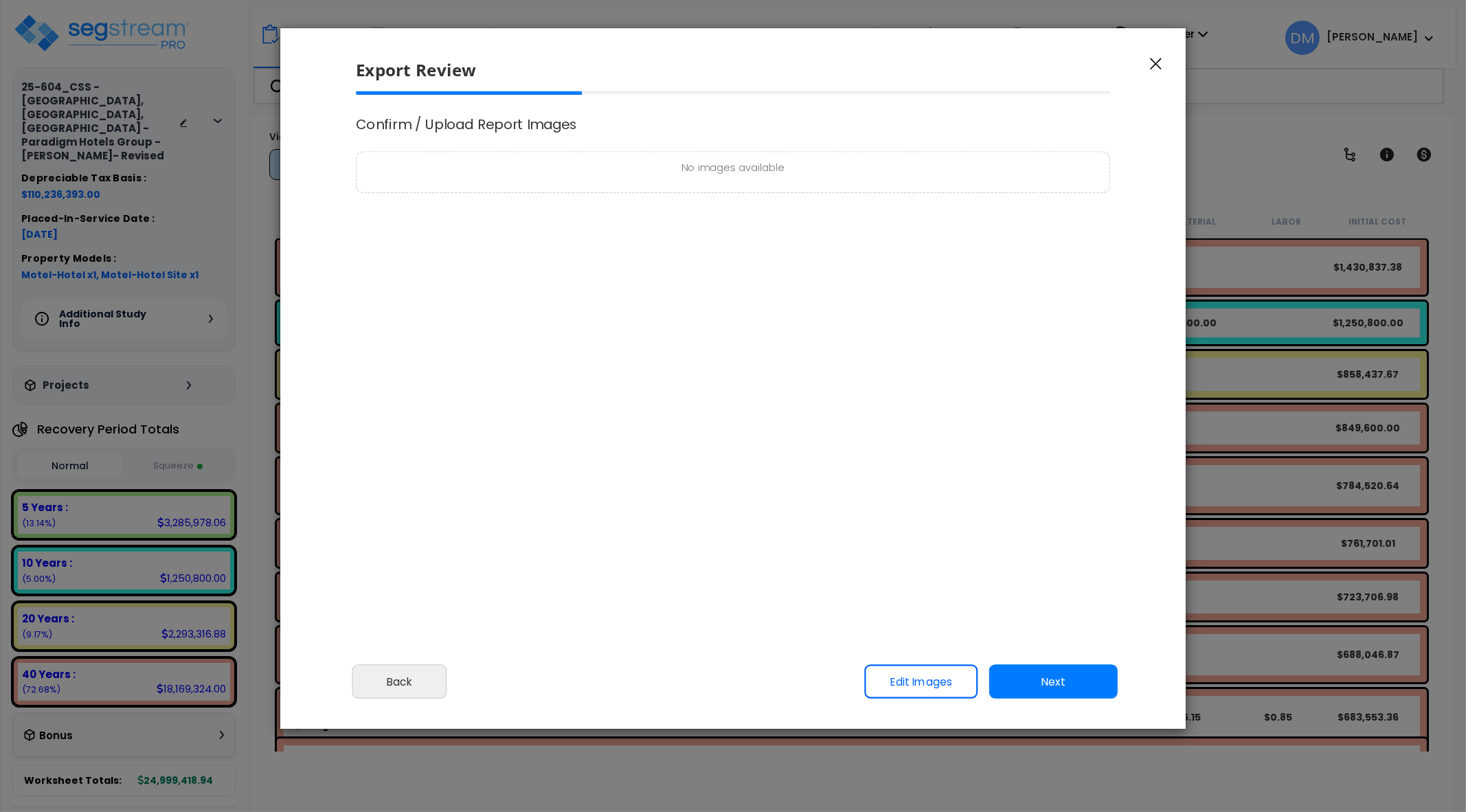
select select "2024"
click at [1034, 674] on button "Next" at bounding box center [1054, 681] width 129 height 34
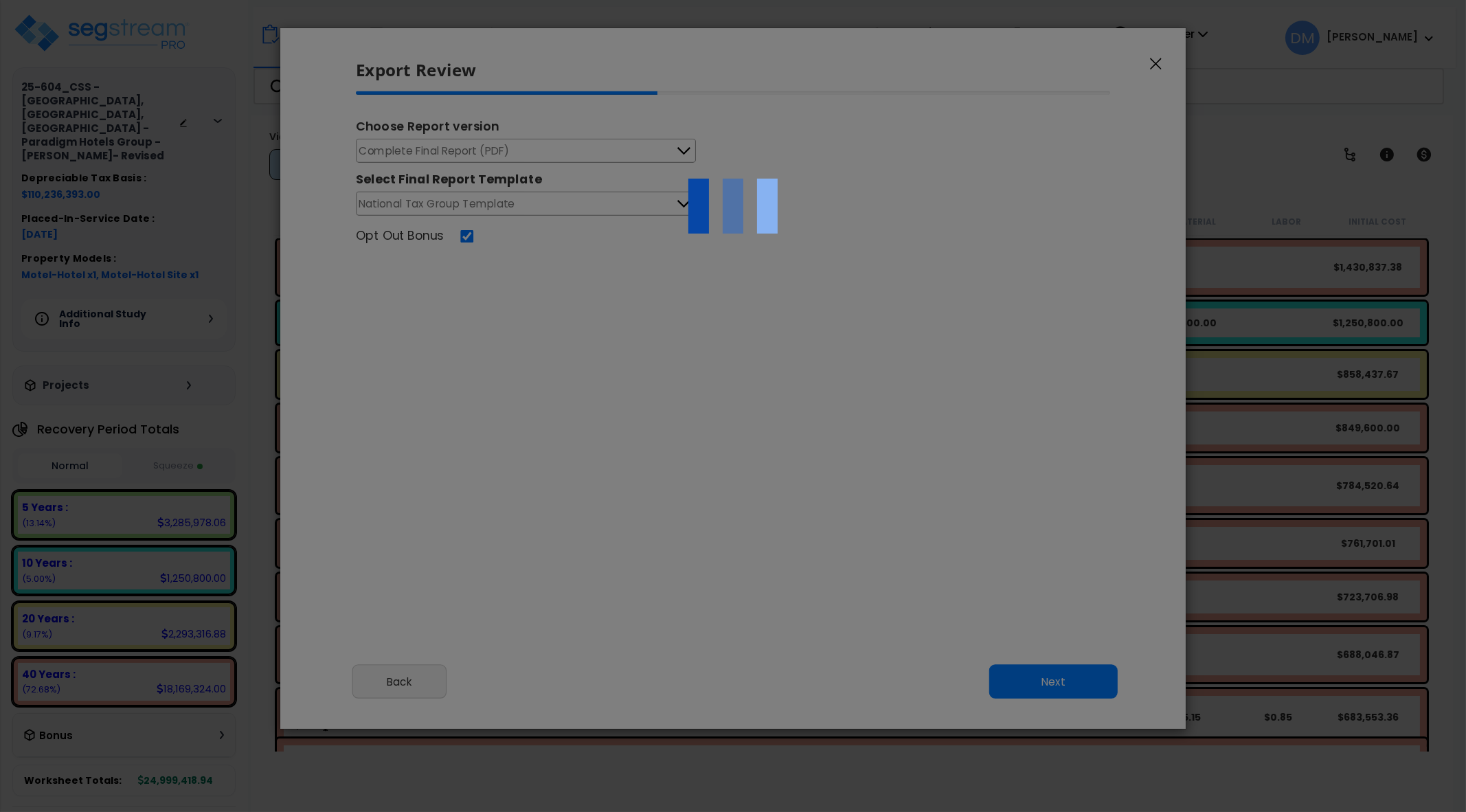
scroll to position [0, 0]
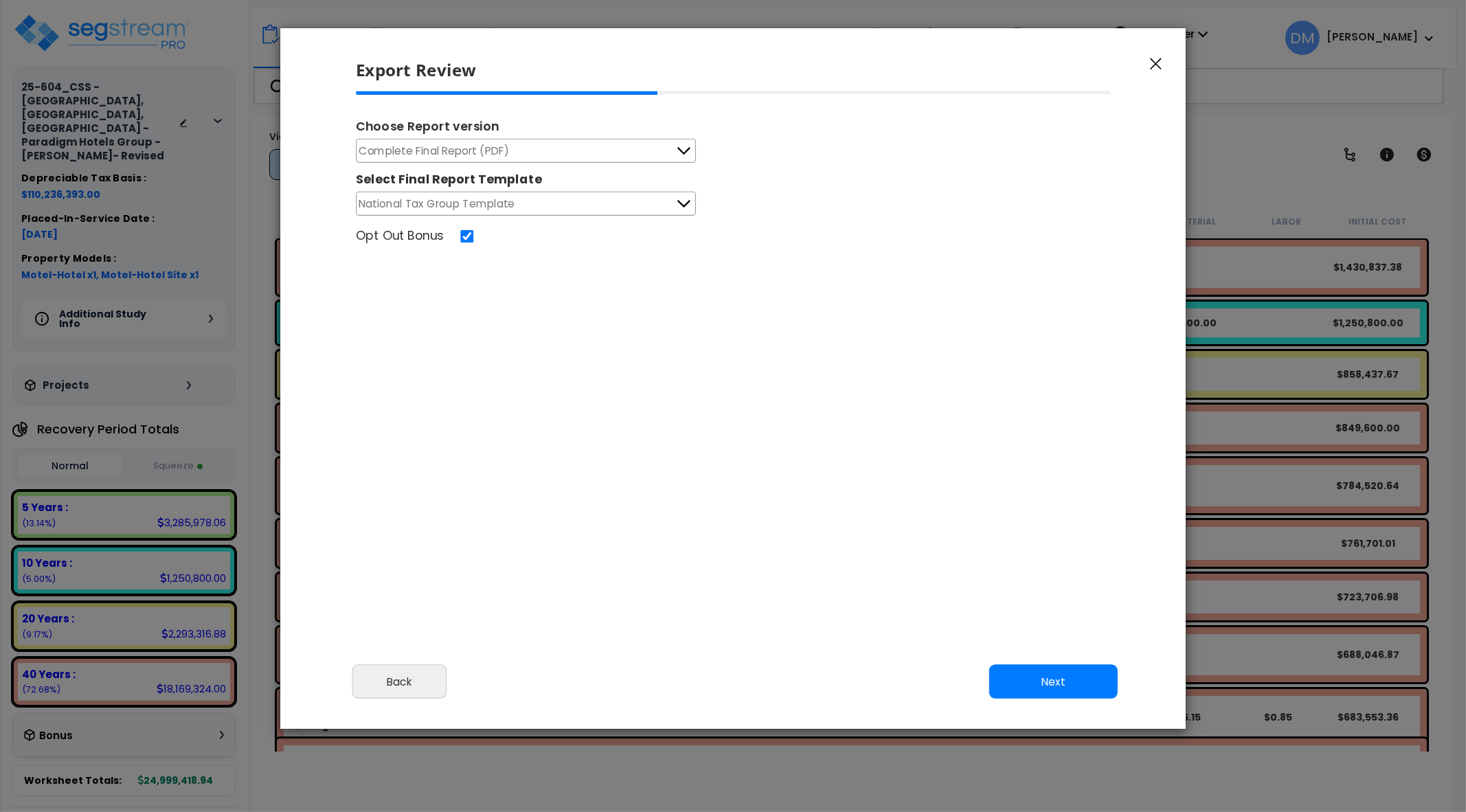
click at [1052, 676] on button "Next" at bounding box center [1054, 681] width 129 height 34
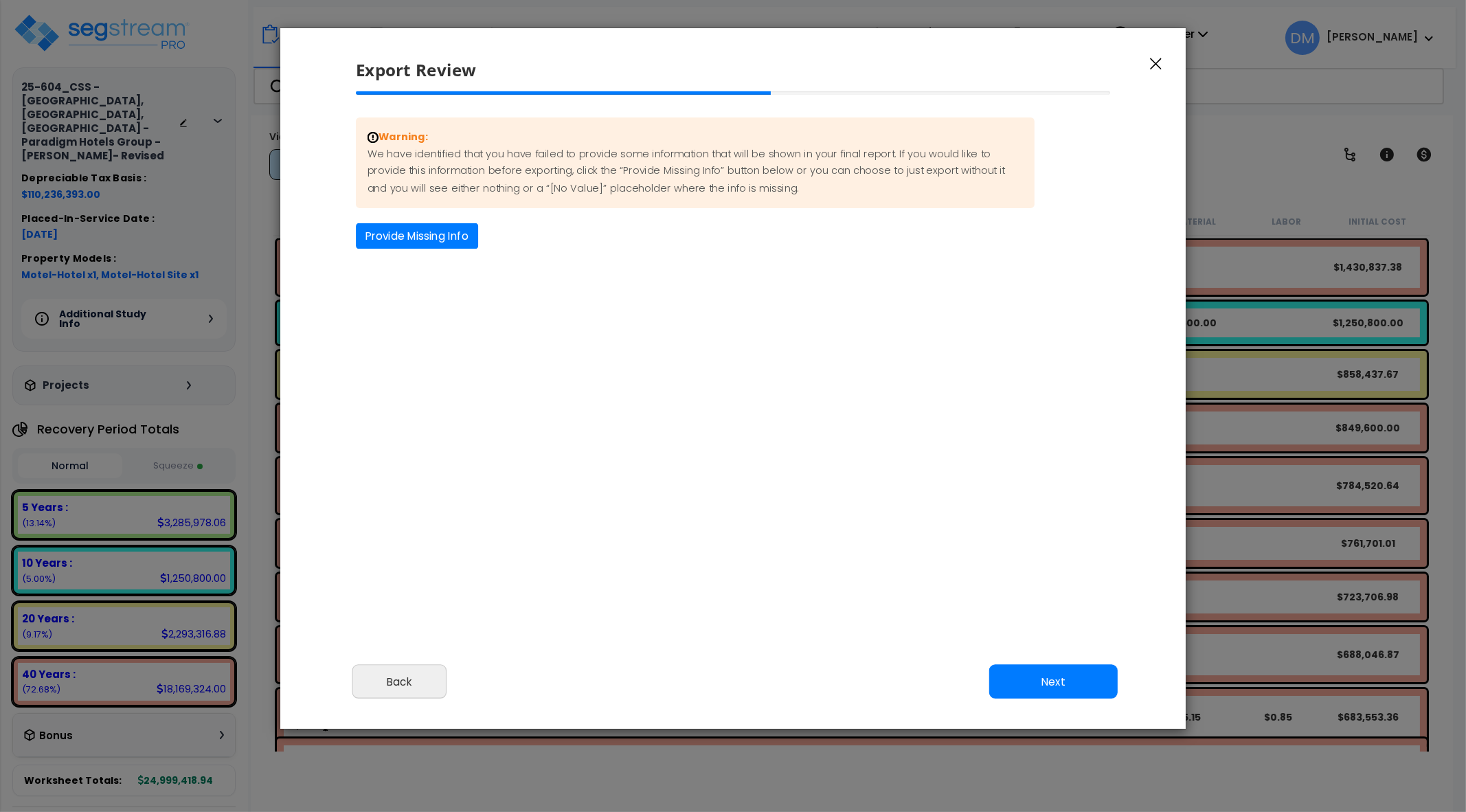
click at [1052, 676] on button "Next" at bounding box center [1054, 681] width 129 height 34
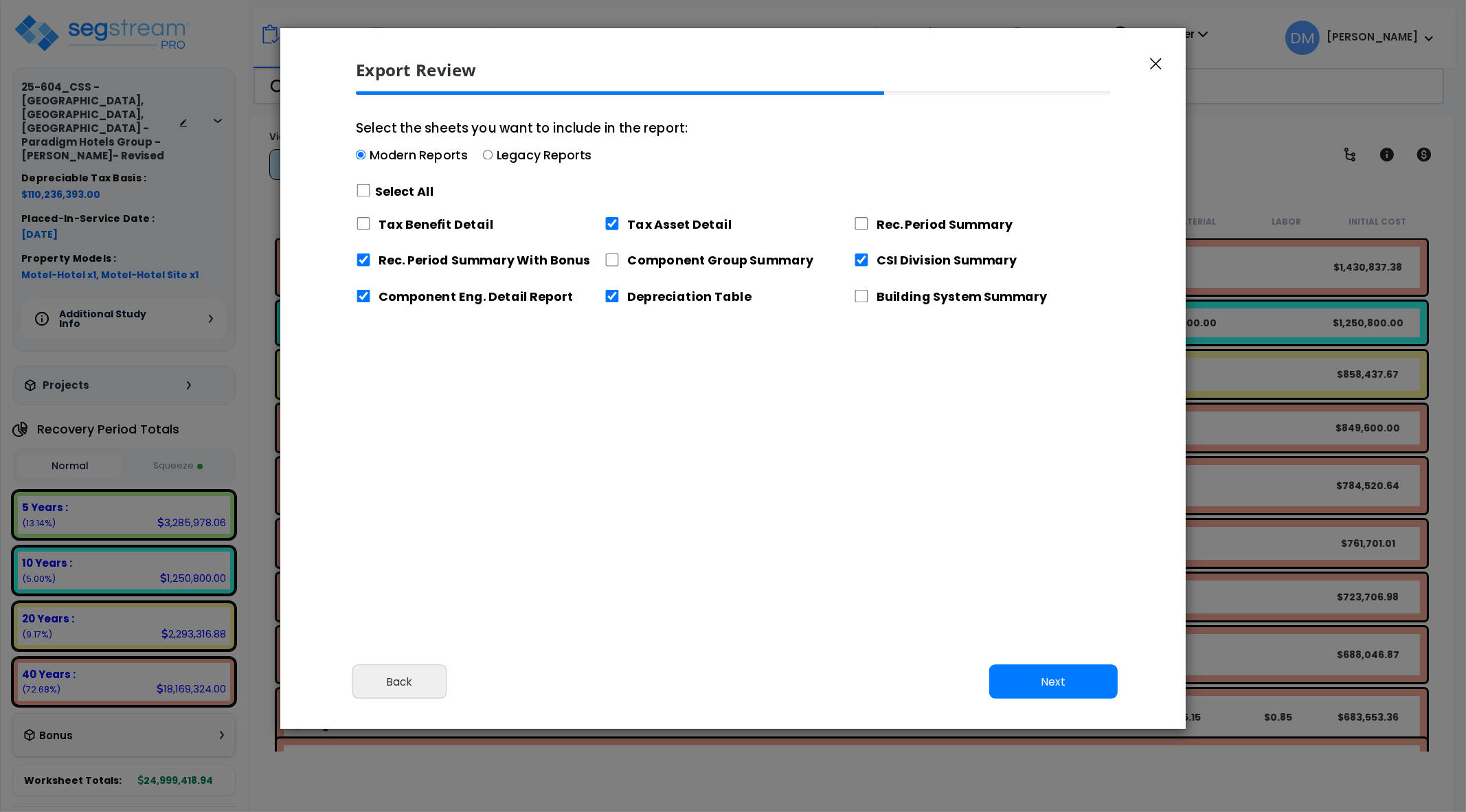
click at [1052, 676] on button "Next" at bounding box center [1054, 681] width 129 height 34
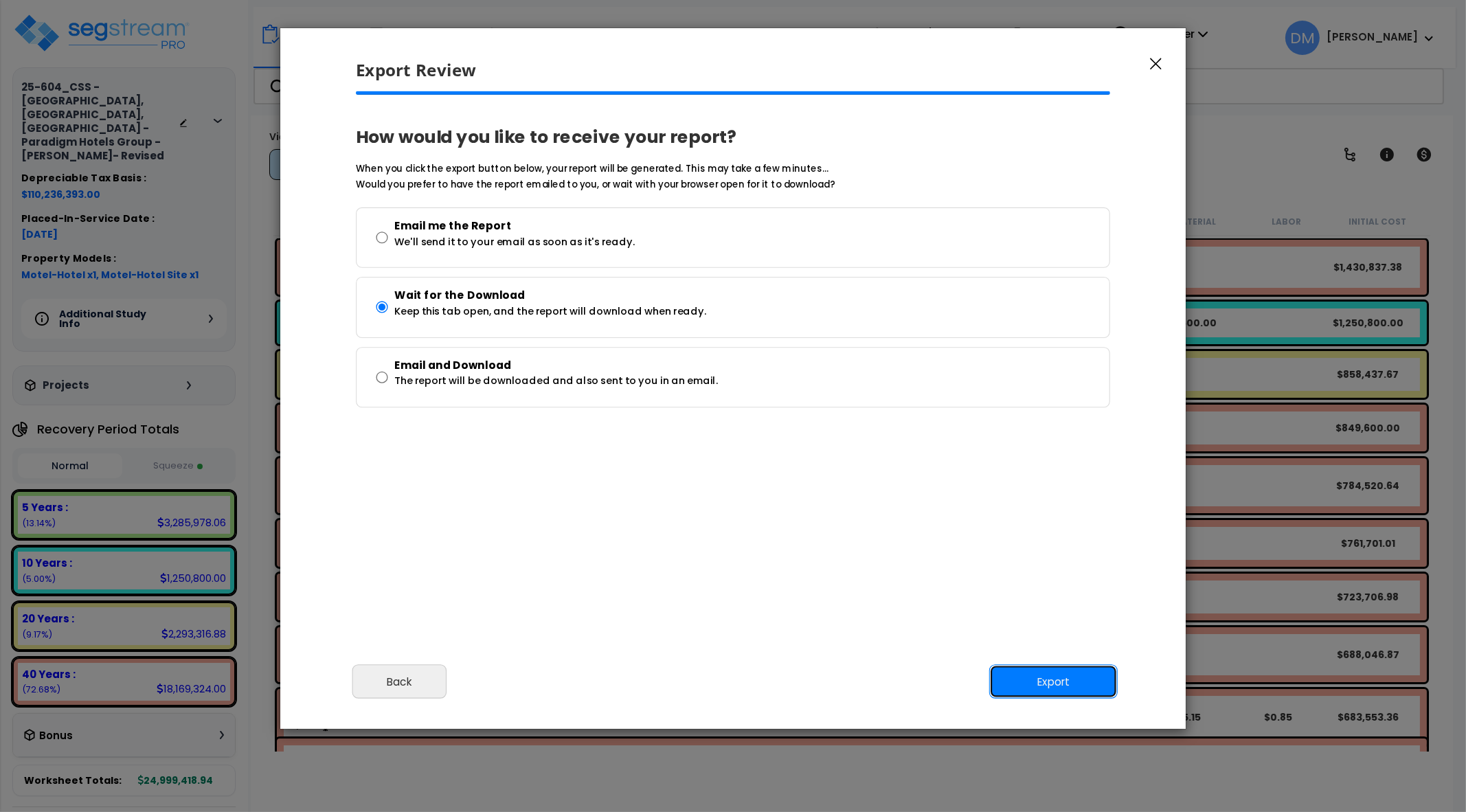
click at [1052, 676] on button "Export" at bounding box center [1054, 681] width 129 height 34
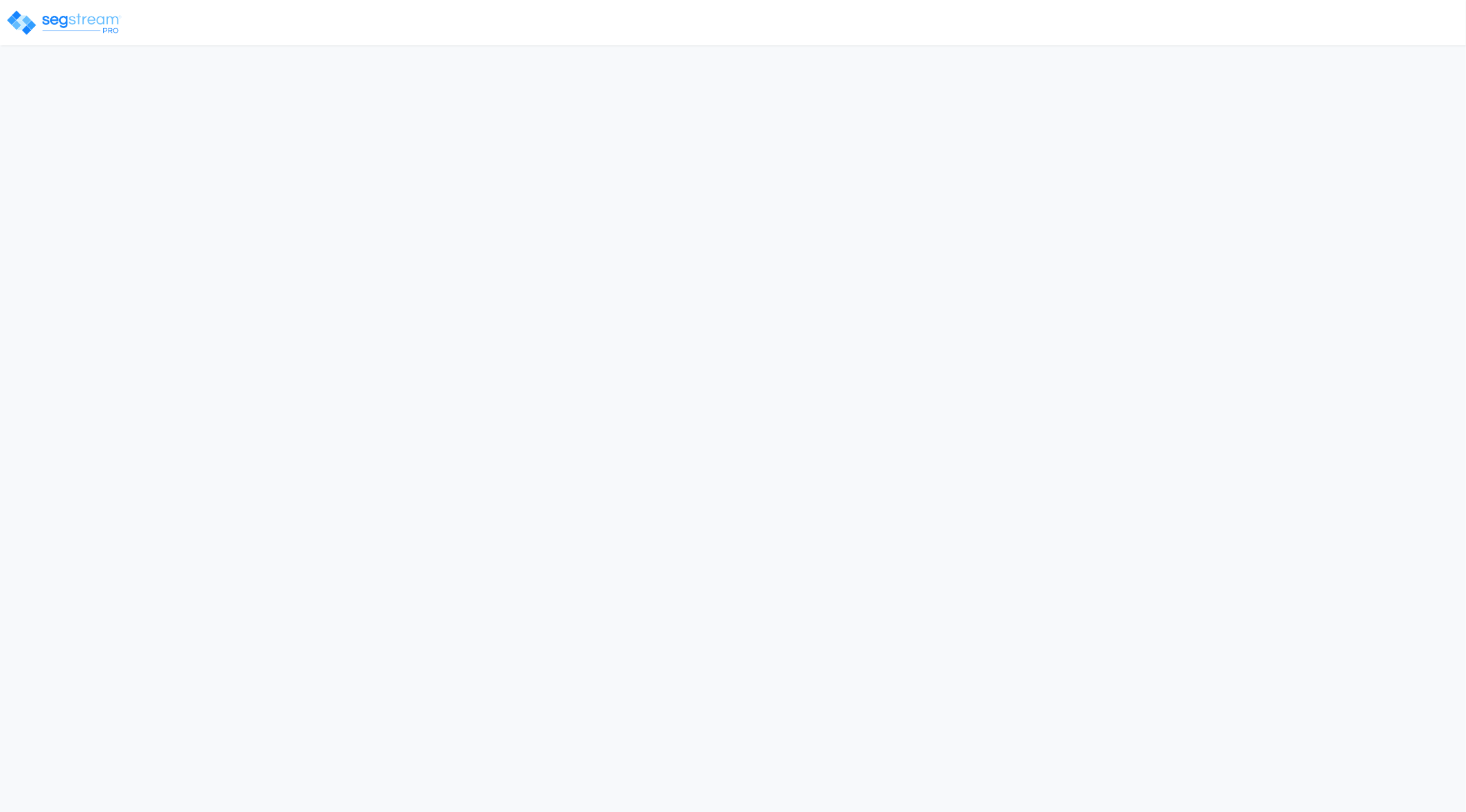
select select "2024"
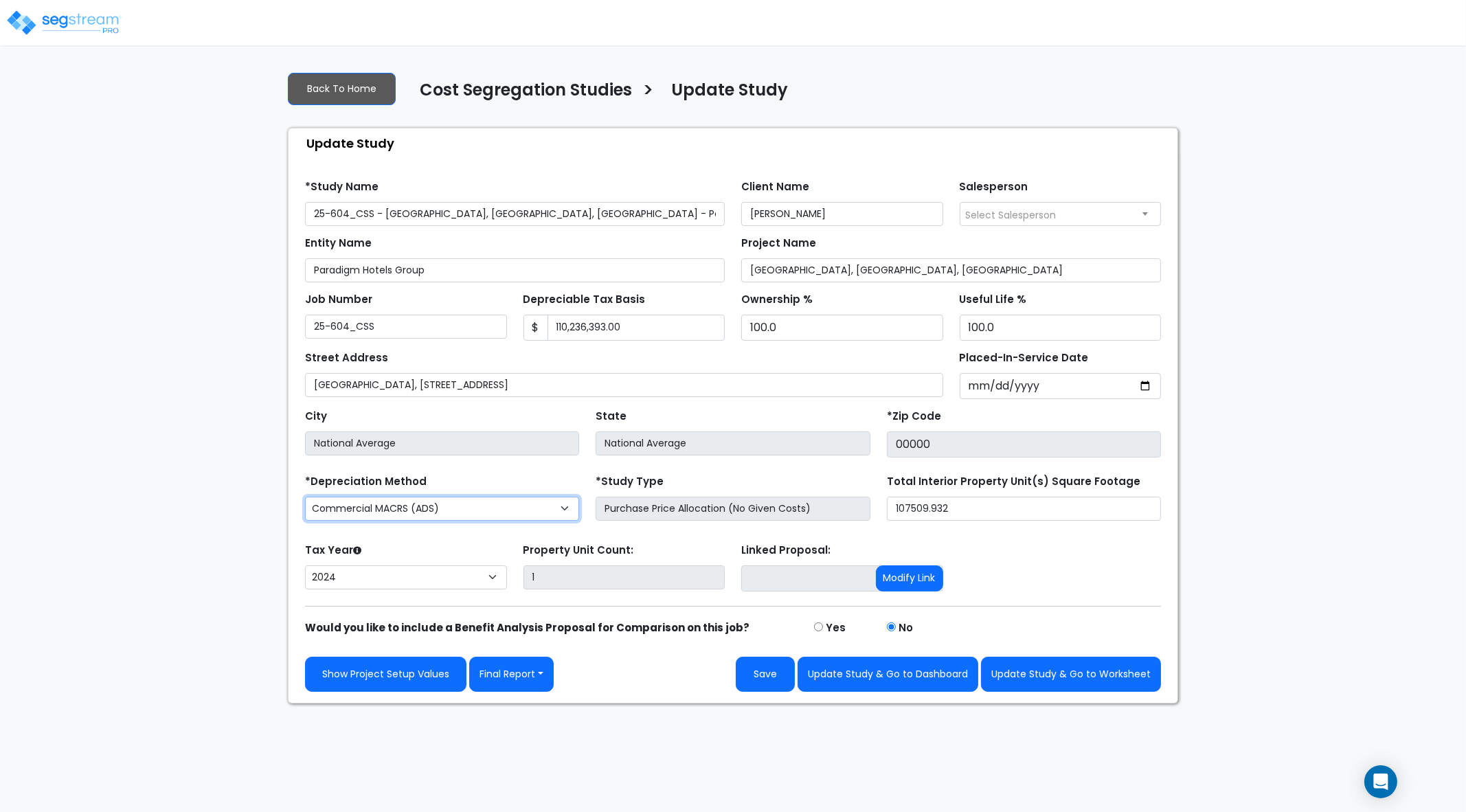
click at [564, 508] on select "Commercial MACRS (GDS) Residential Rental MACRS (GDS) Commercial MACRS (GDS) QI…" at bounding box center [442, 508] width 274 height 24
click at [173, 430] on div "We are Building your Study. So please grab a coffee and let us do the heavy lif…" at bounding box center [733, 382] width 1466 height 643
